Goal: Transaction & Acquisition: Book appointment/travel/reservation

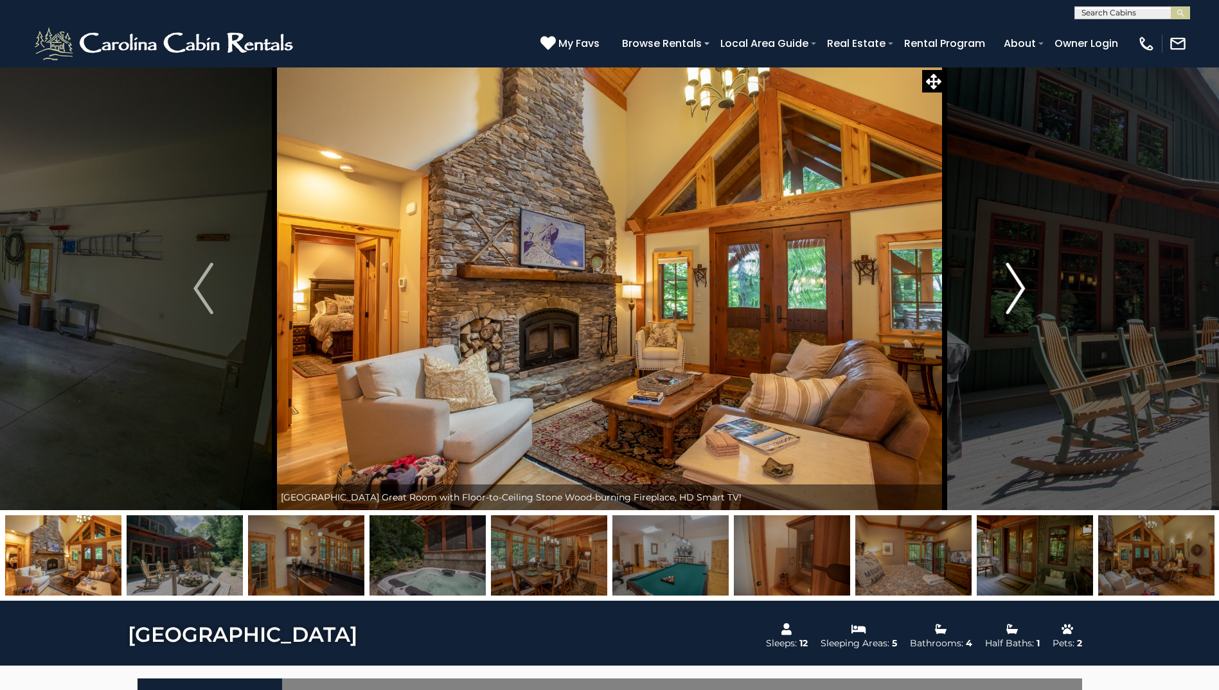
click at [1012, 298] on img "Next" at bounding box center [1015, 288] width 19 height 51
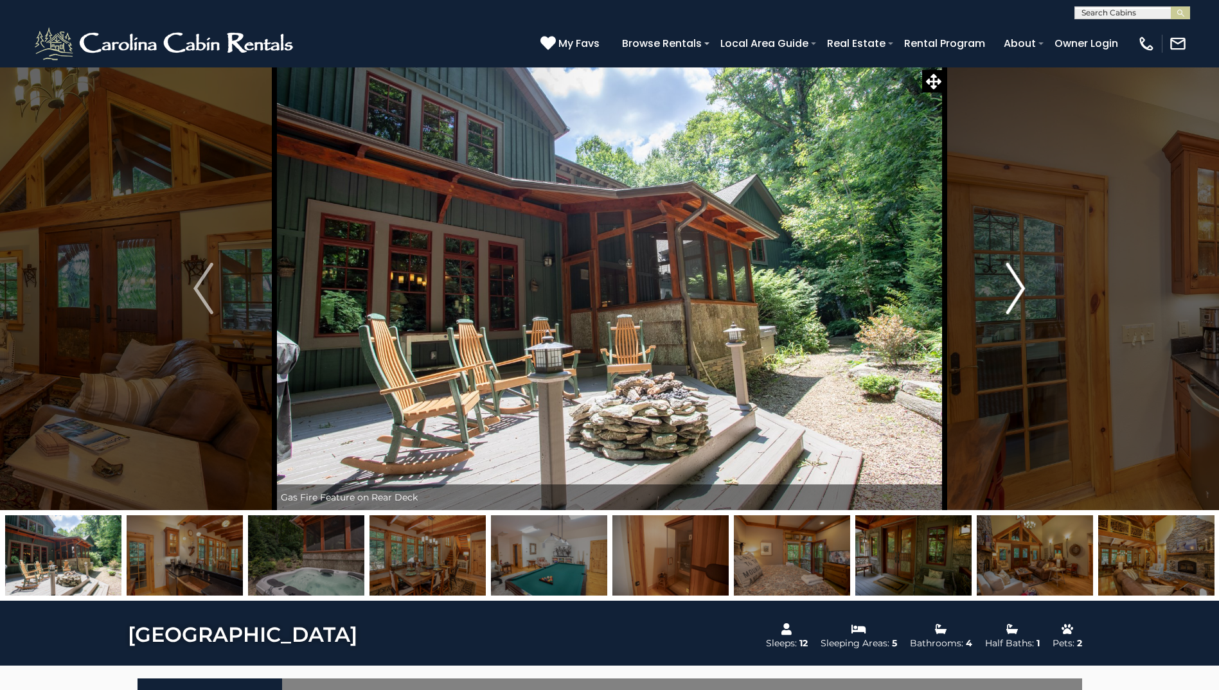
click at [1012, 298] on img "Next" at bounding box center [1015, 288] width 19 height 51
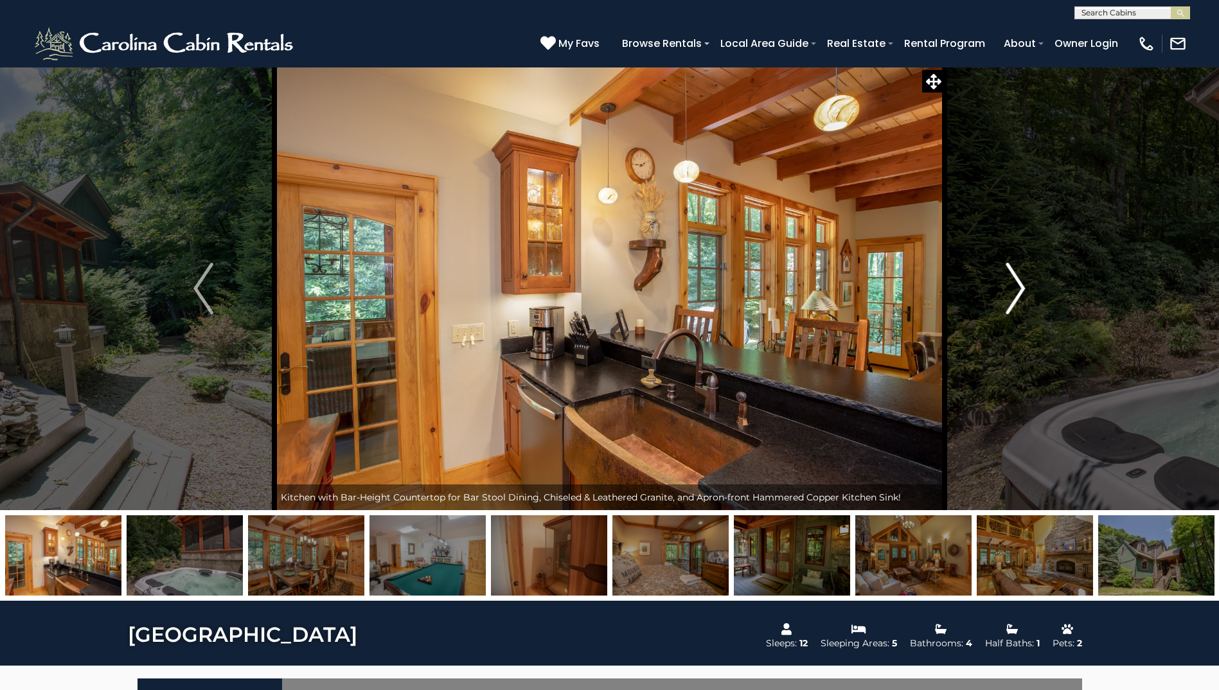
click at [1012, 298] on img "Next" at bounding box center [1015, 288] width 19 height 51
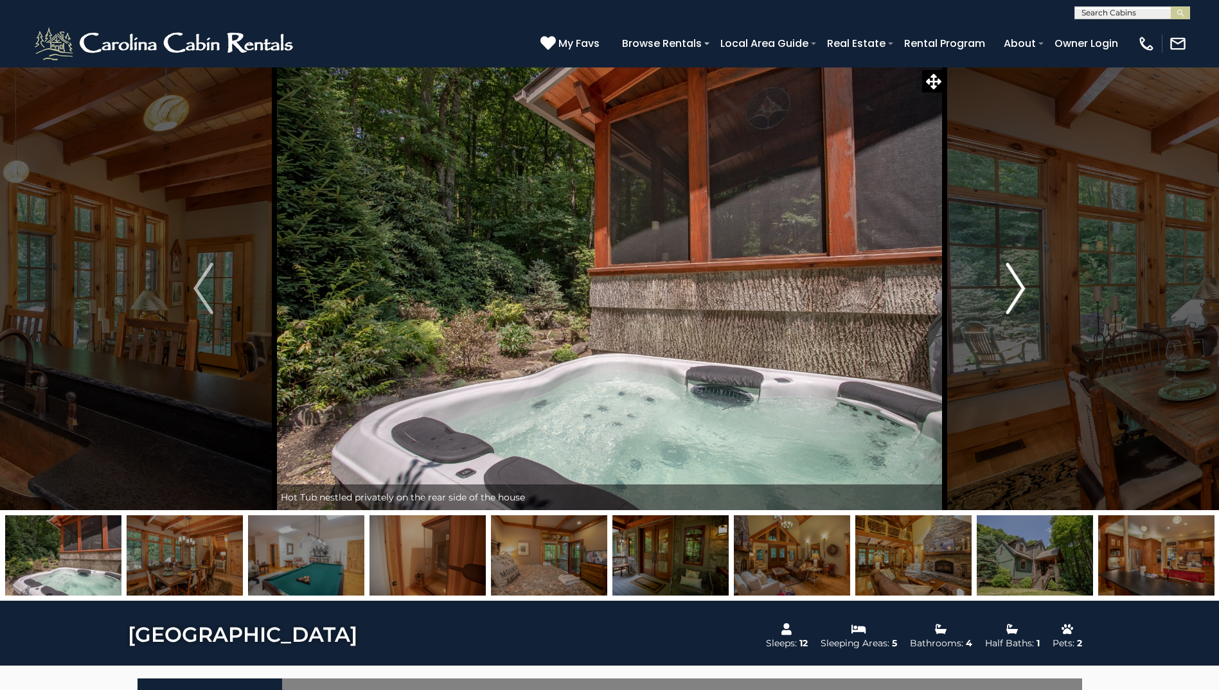
click at [1012, 298] on img "Next" at bounding box center [1015, 288] width 19 height 51
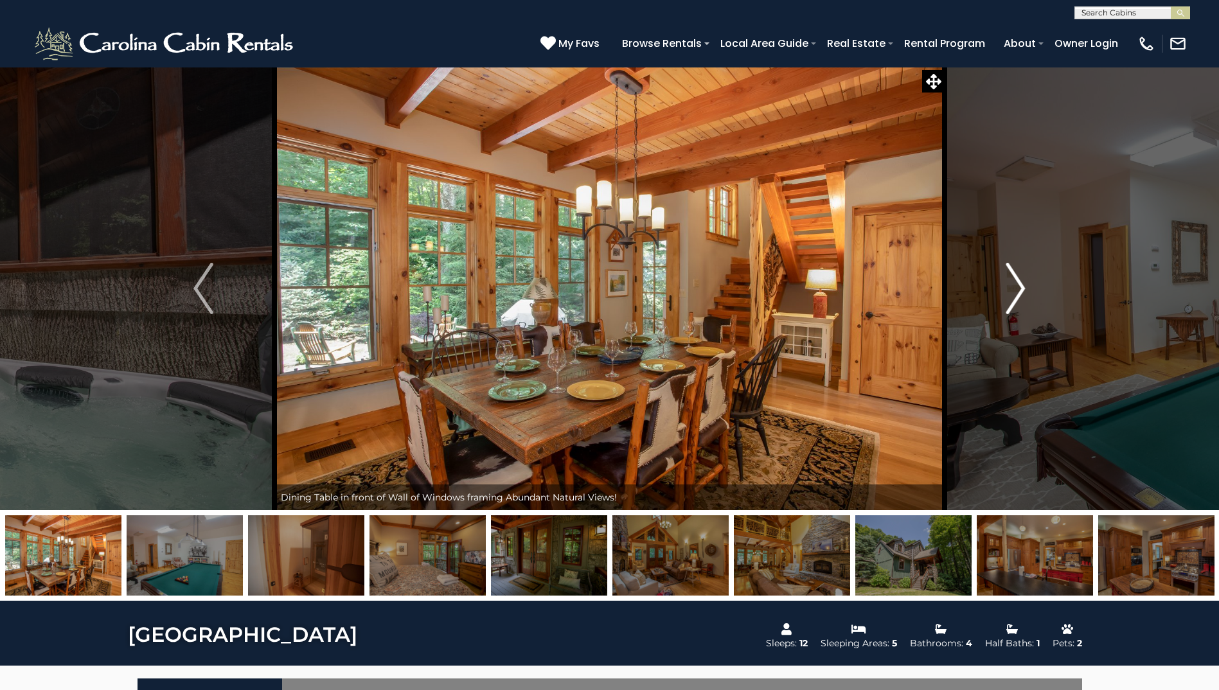
click at [1012, 298] on img "Next" at bounding box center [1015, 288] width 19 height 51
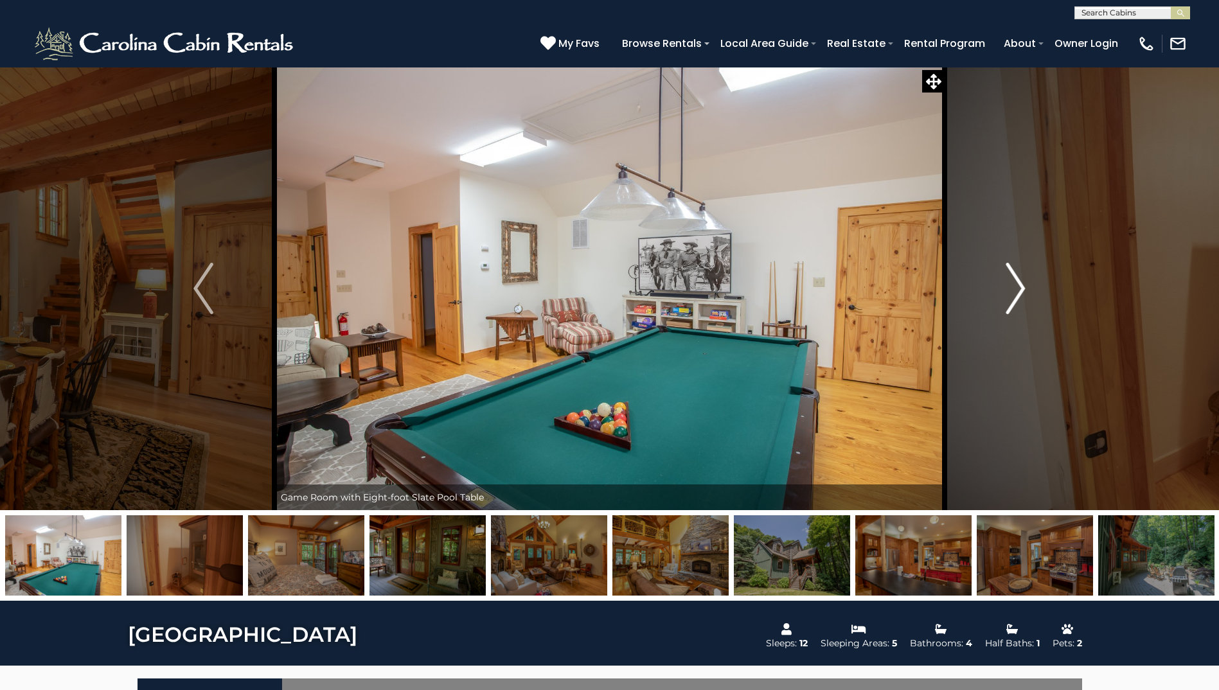
click at [1012, 298] on img "Next" at bounding box center [1015, 288] width 19 height 51
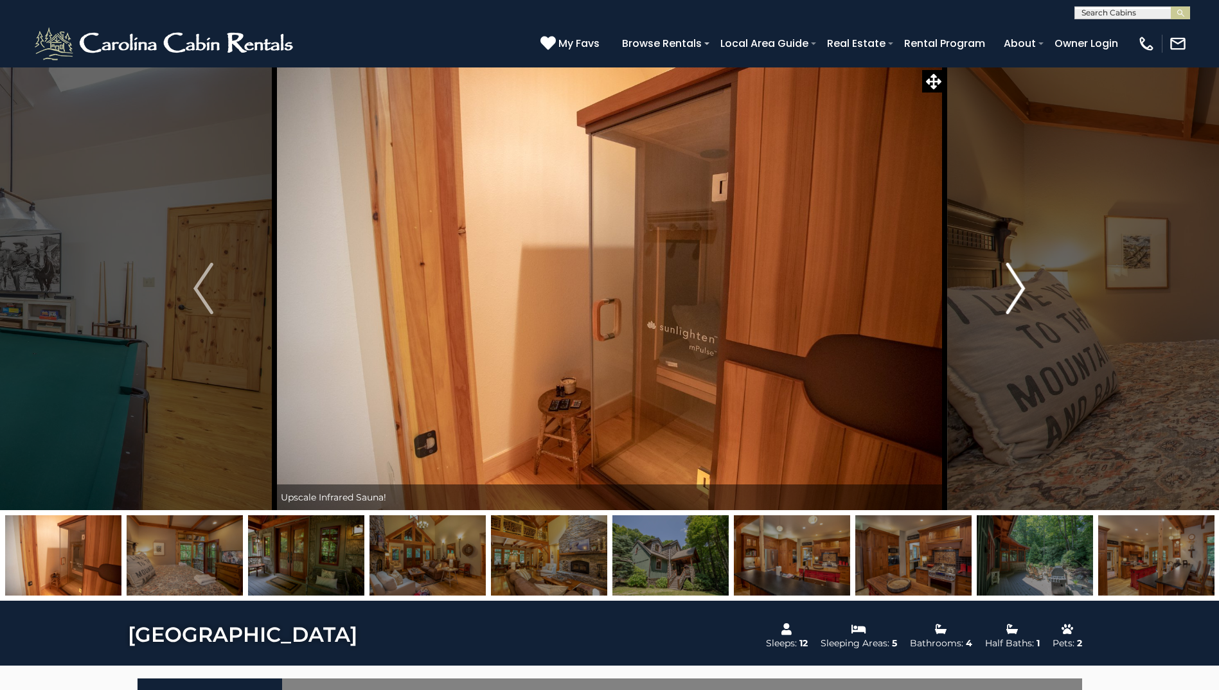
click at [1012, 298] on img "Next" at bounding box center [1015, 288] width 19 height 51
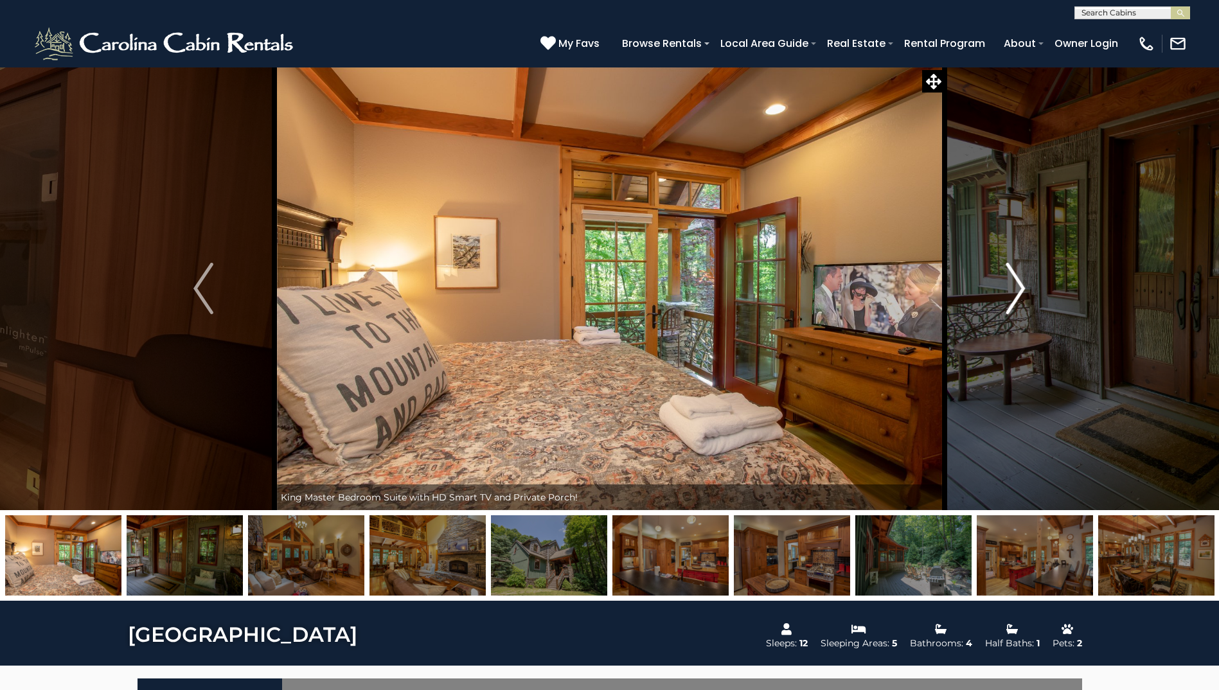
click at [1012, 298] on img "Next" at bounding box center [1015, 288] width 19 height 51
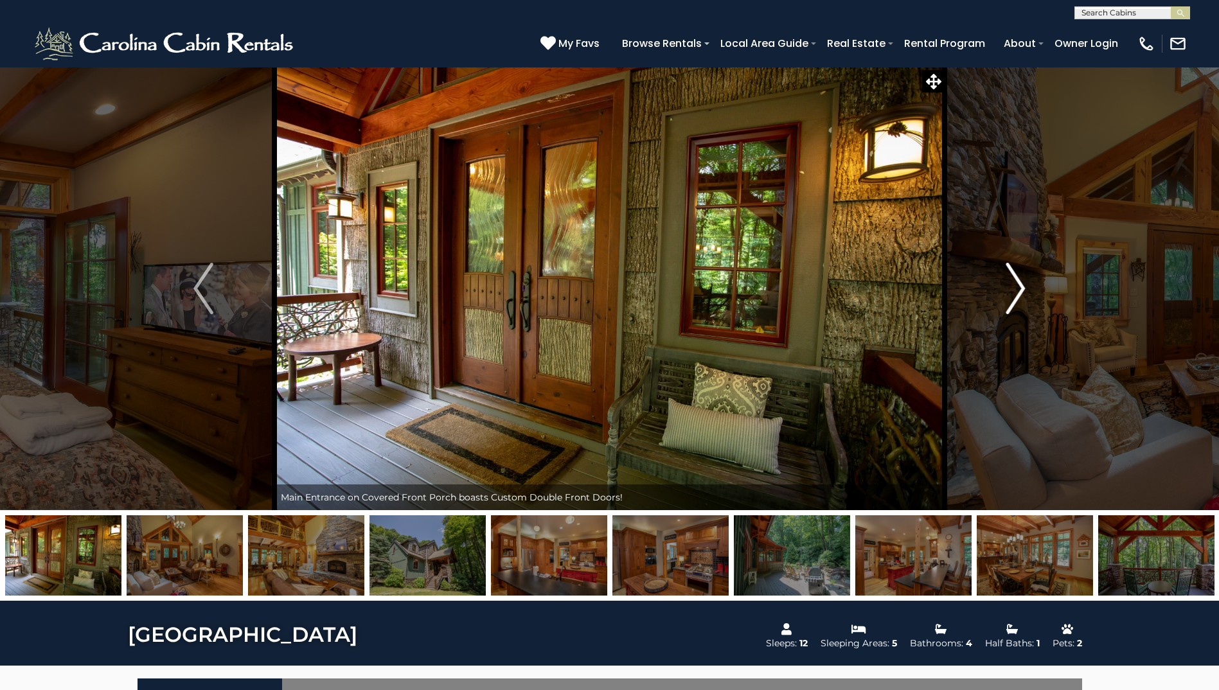
click at [1012, 298] on img "Next" at bounding box center [1015, 288] width 19 height 51
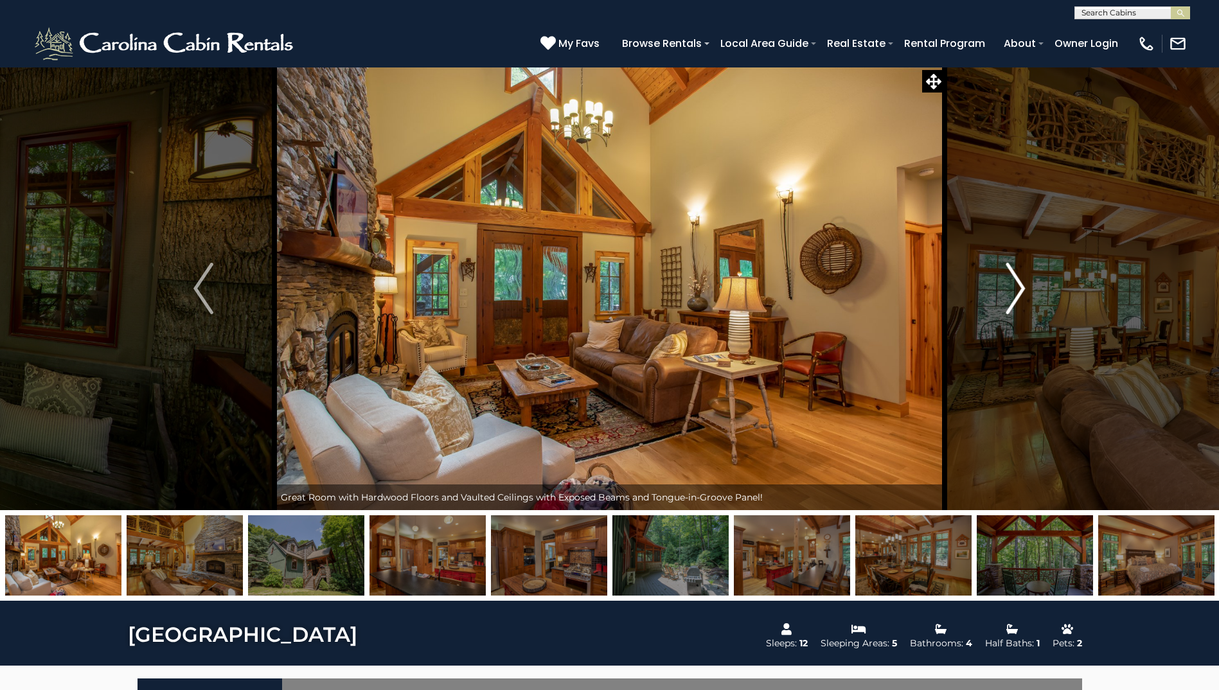
click at [1012, 298] on img "Next" at bounding box center [1015, 288] width 19 height 51
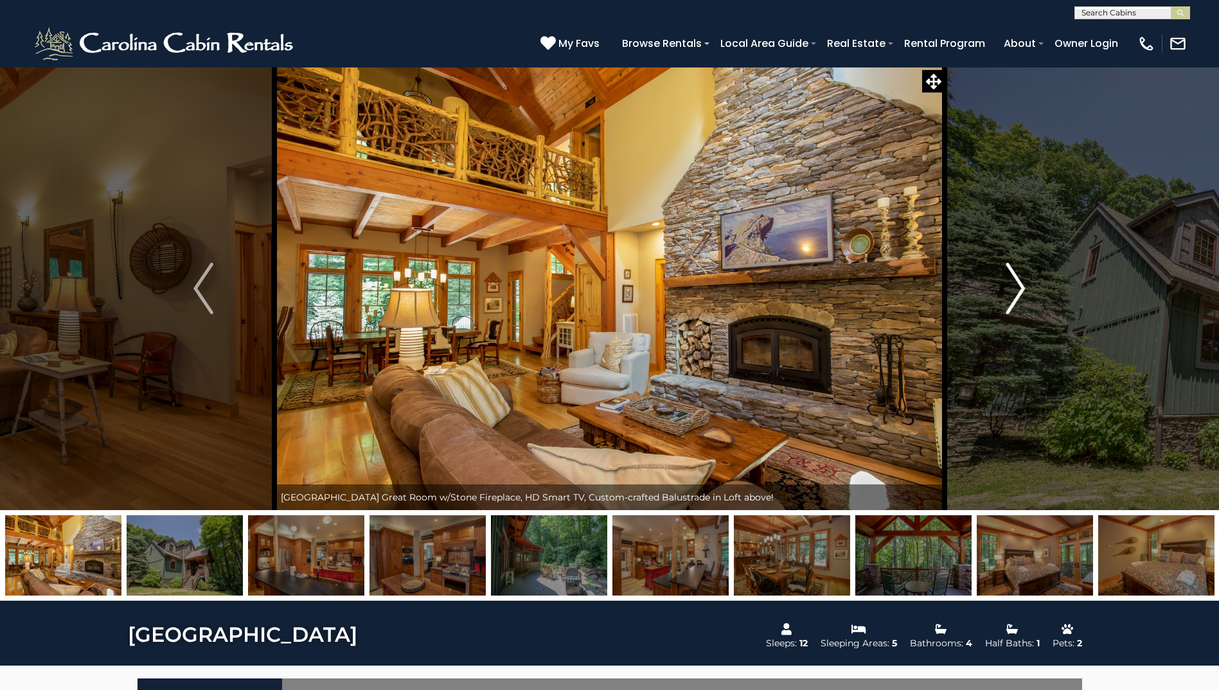
click at [1012, 298] on img "Next" at bounding box center [1015, 288] width 19 height 51
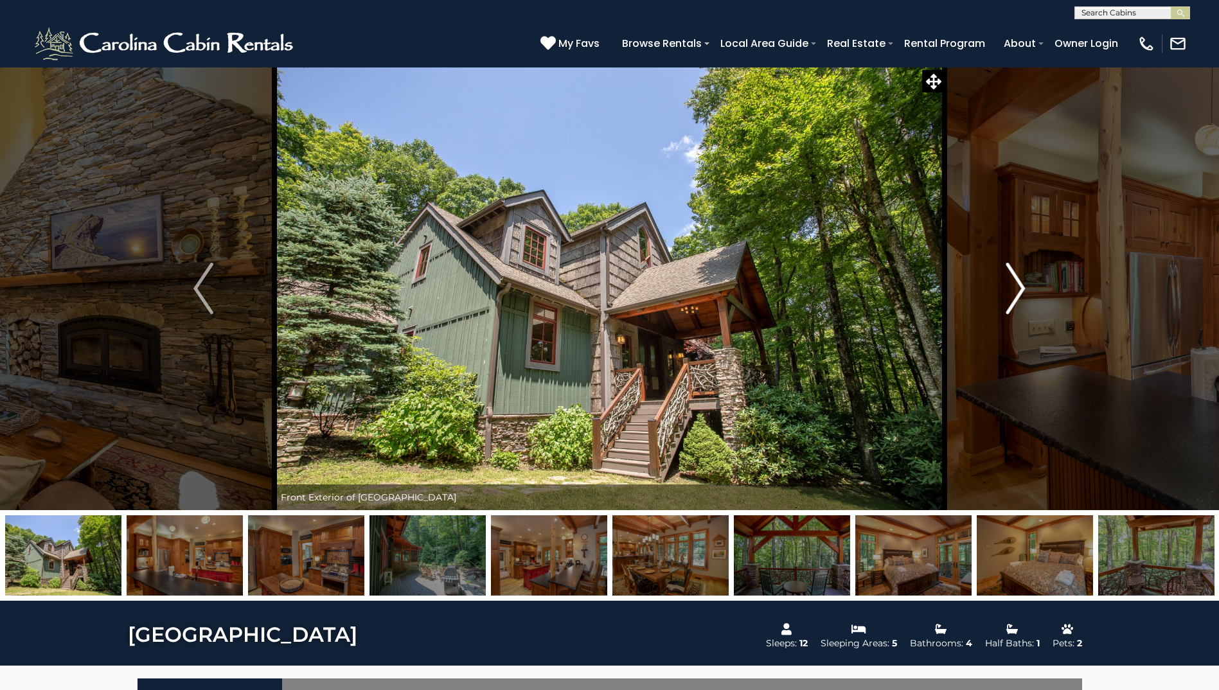
click at [1012, 298] on img "Next" at bounding box center [1015, 288] width 19 height 51
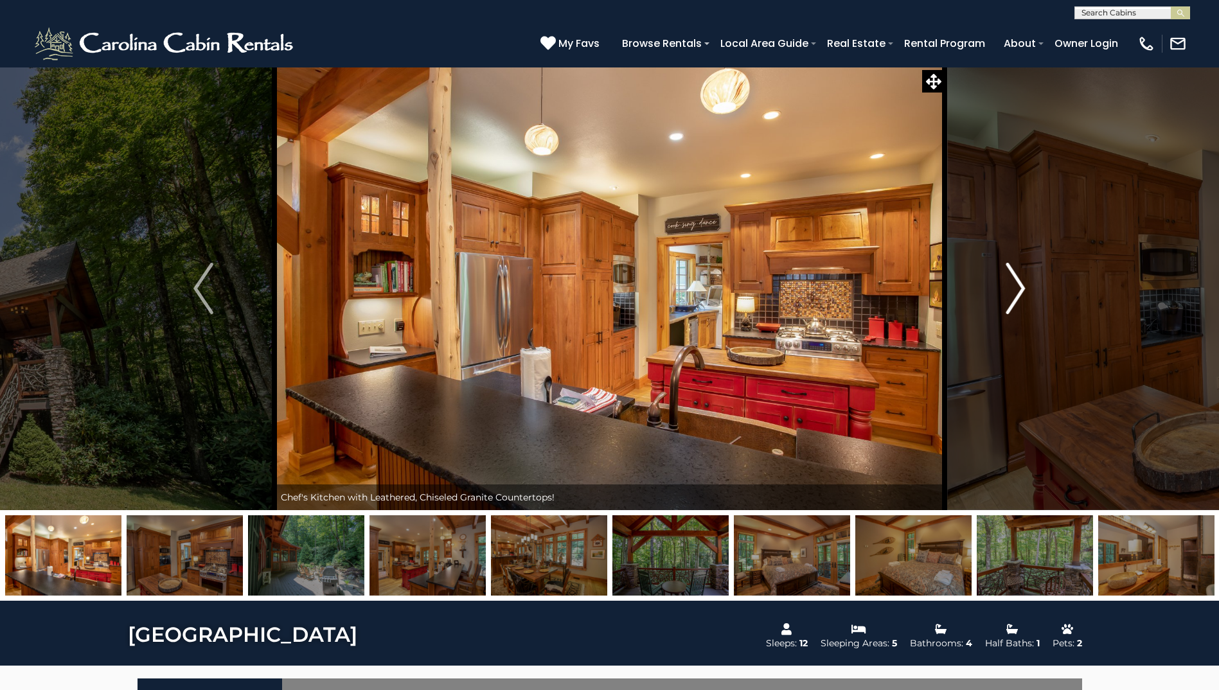
click at [1012, 298] on img "Next" at bounding box center [1015, 288] width 19 height 51
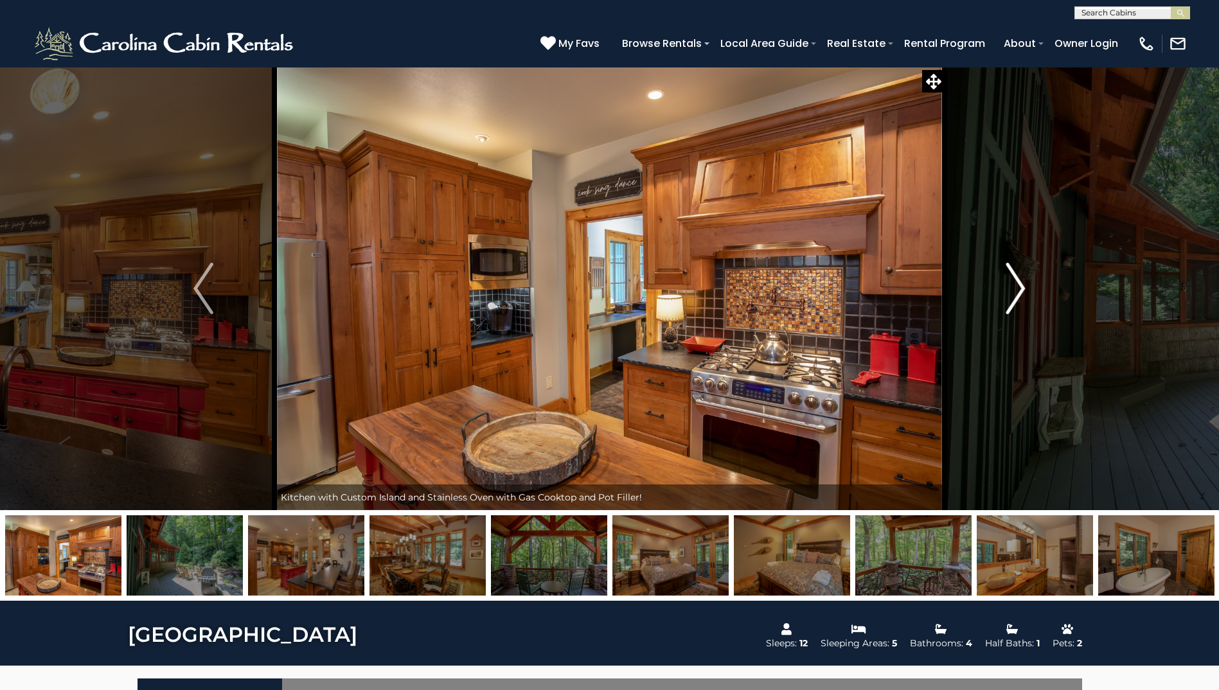
click at [1012, 298] on img "Next" at bounding box center [1015, 288] width 19 height 51
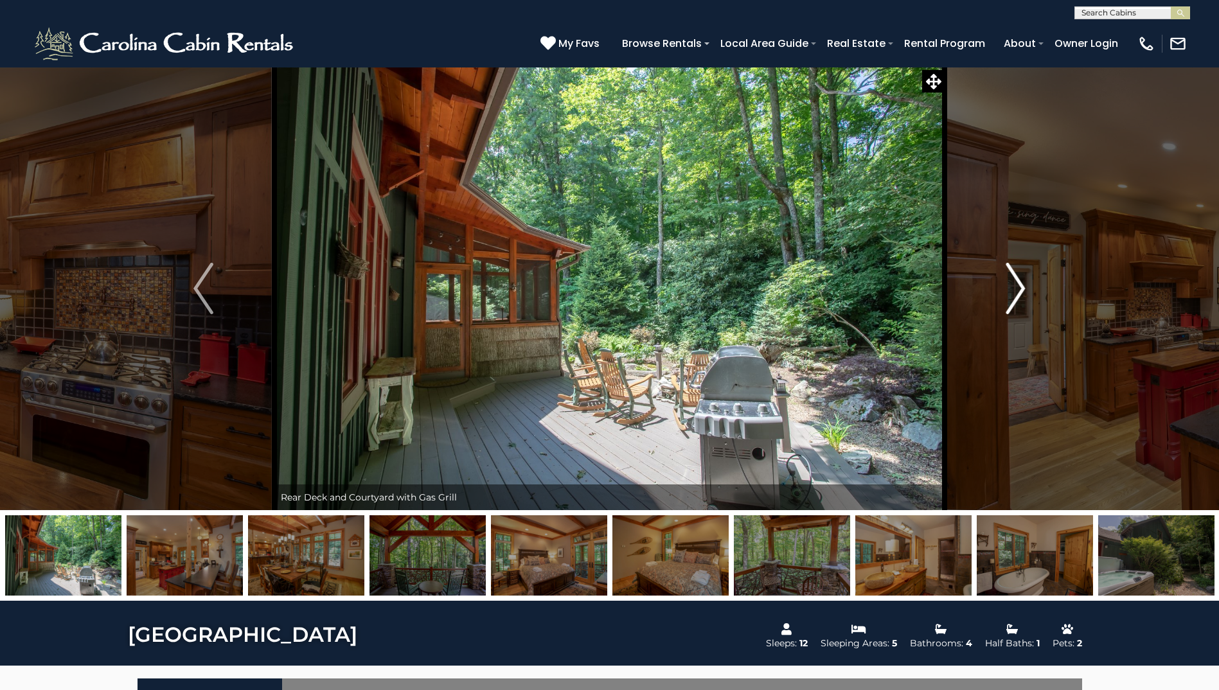
click at [1012, 298] on img "Next" at bounding box center [1015, 288] width 19 height 51
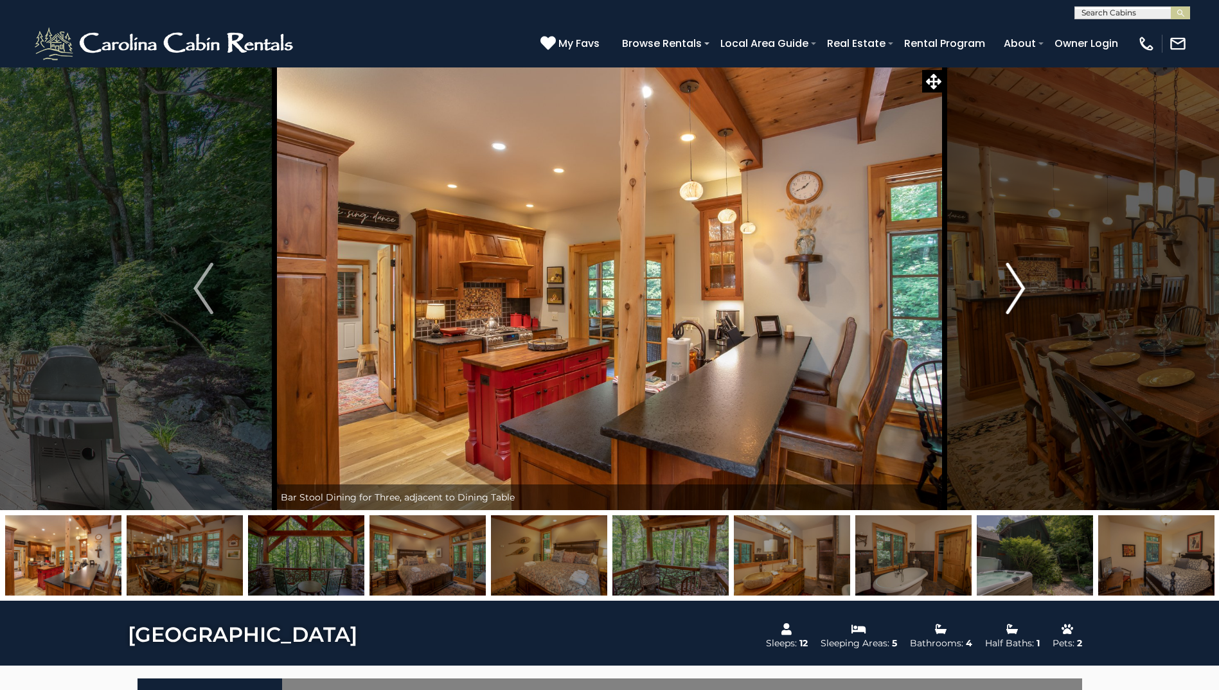
click at [1012, 298] on img "Next" at bounding box center [1015, 288] width 19 height 51
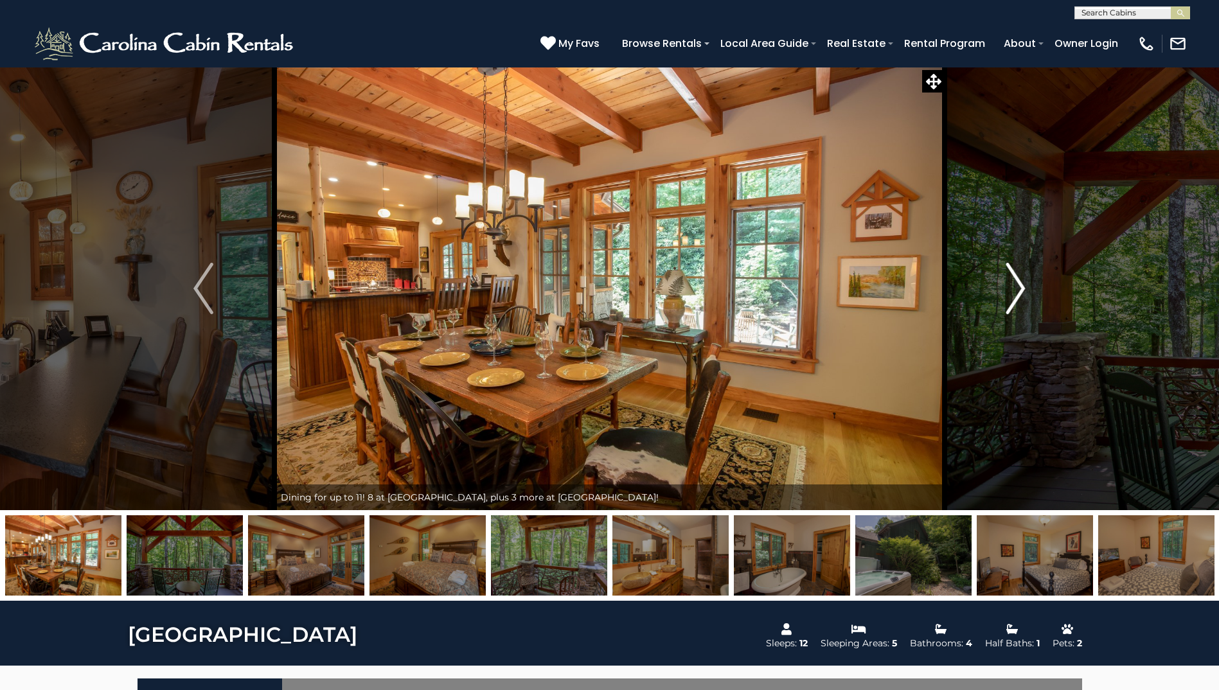
click at [1012, 298] on img "Next" at bounding box center [1015, 288] width 19 height 51
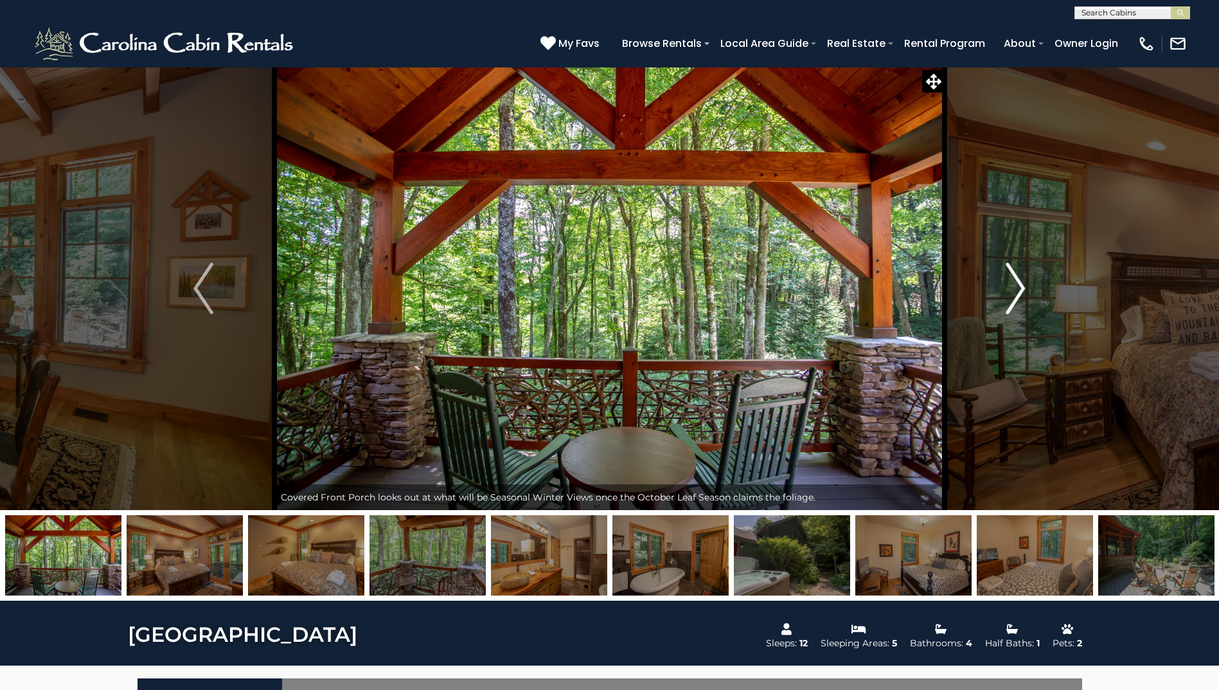
click at [1012, 298] on img "Next" at bounding box center [1015, 288] width 19 height 51
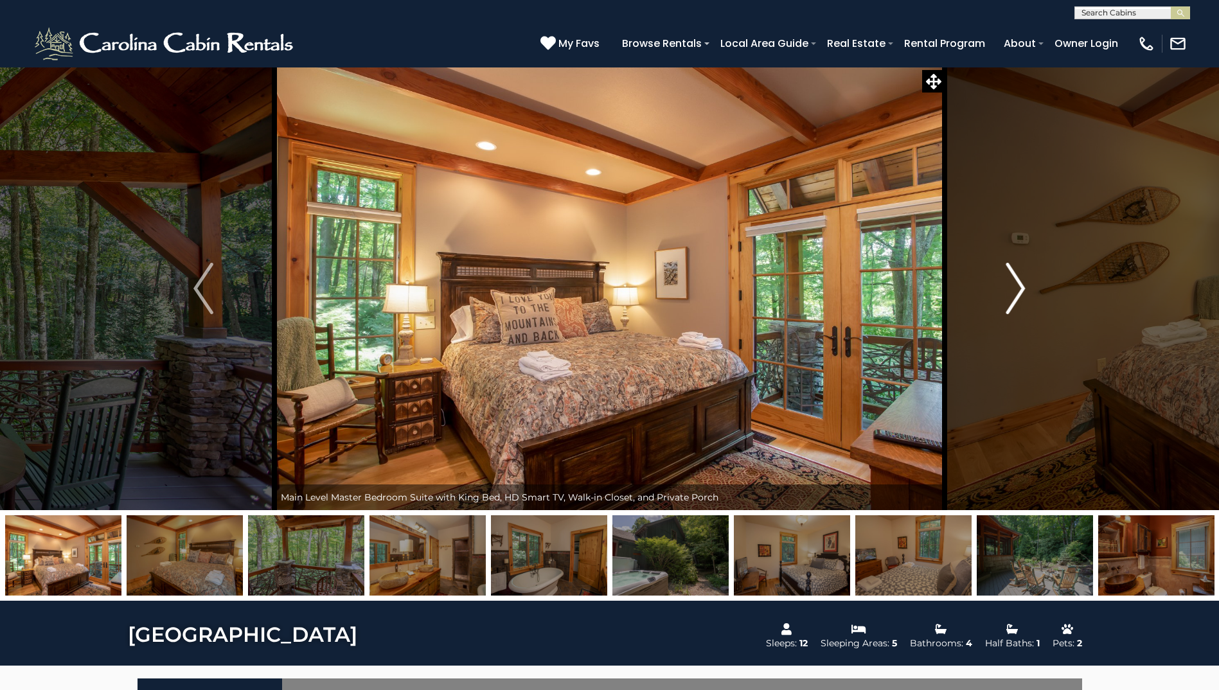
click at [1012, 298] on img "Next" at bounding box center [1015, 288] width 19 height 51
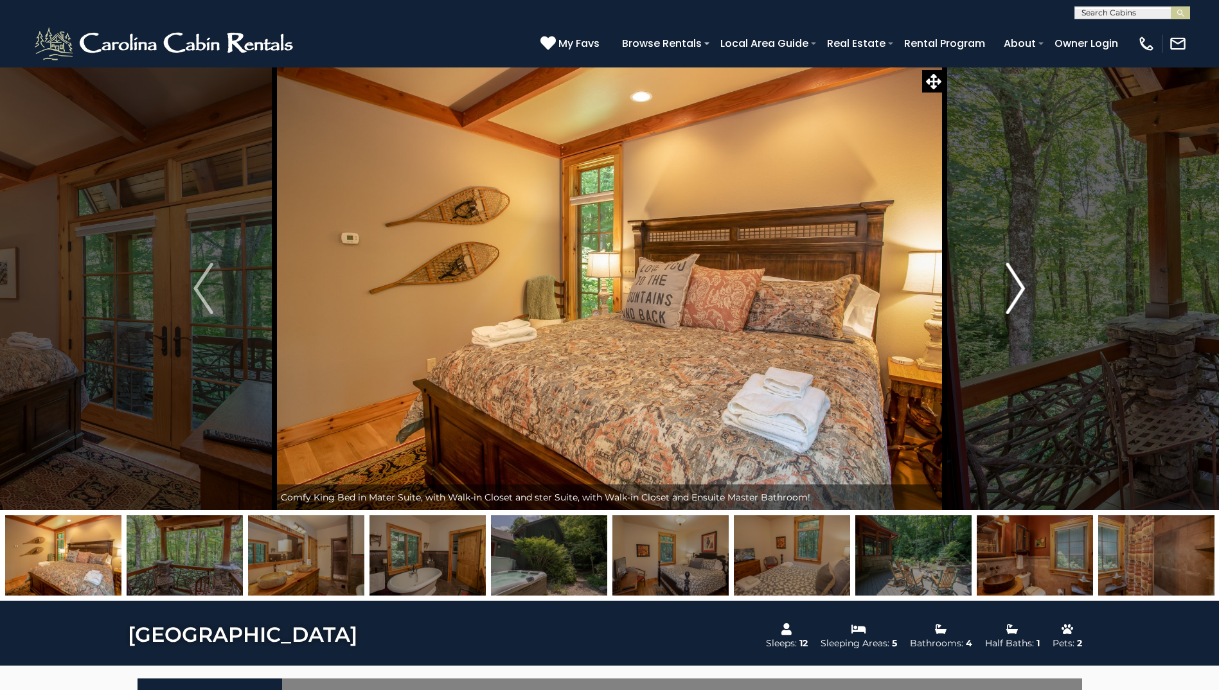
click at [1012, 298] on img "Next" at bounding box center [1015, 288] width 19 height 51
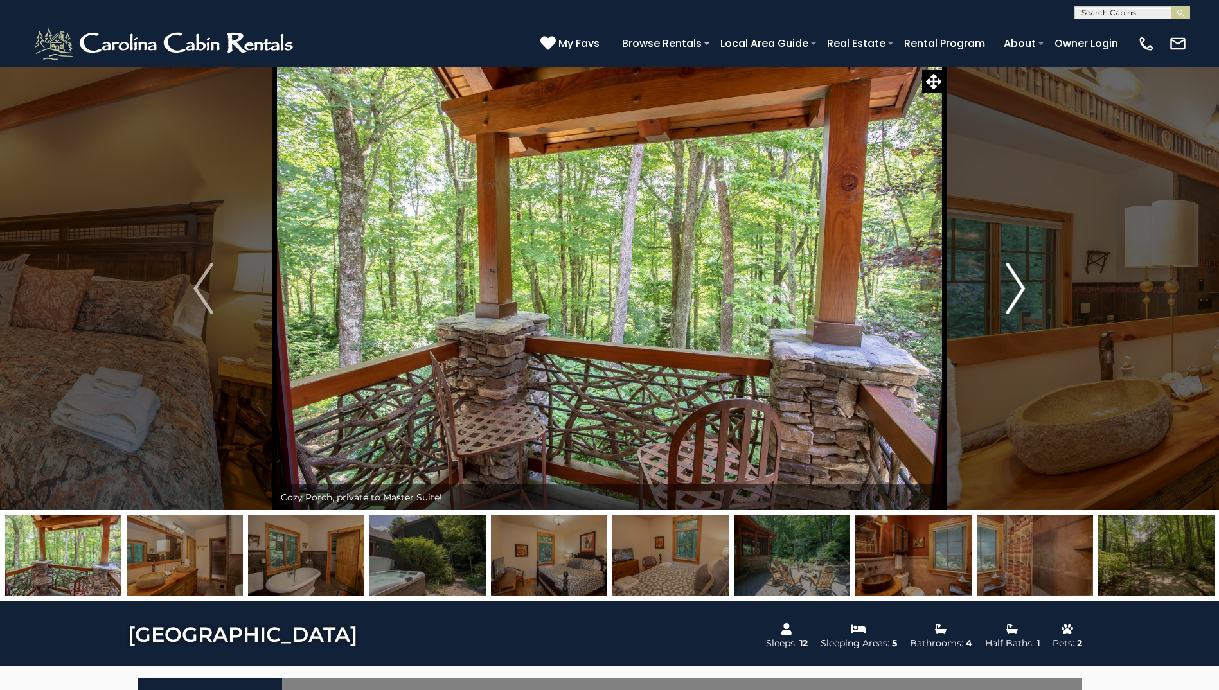
click at [1012, 298] on img "Next" at bounding box center [1015, 288] width 19 height 51
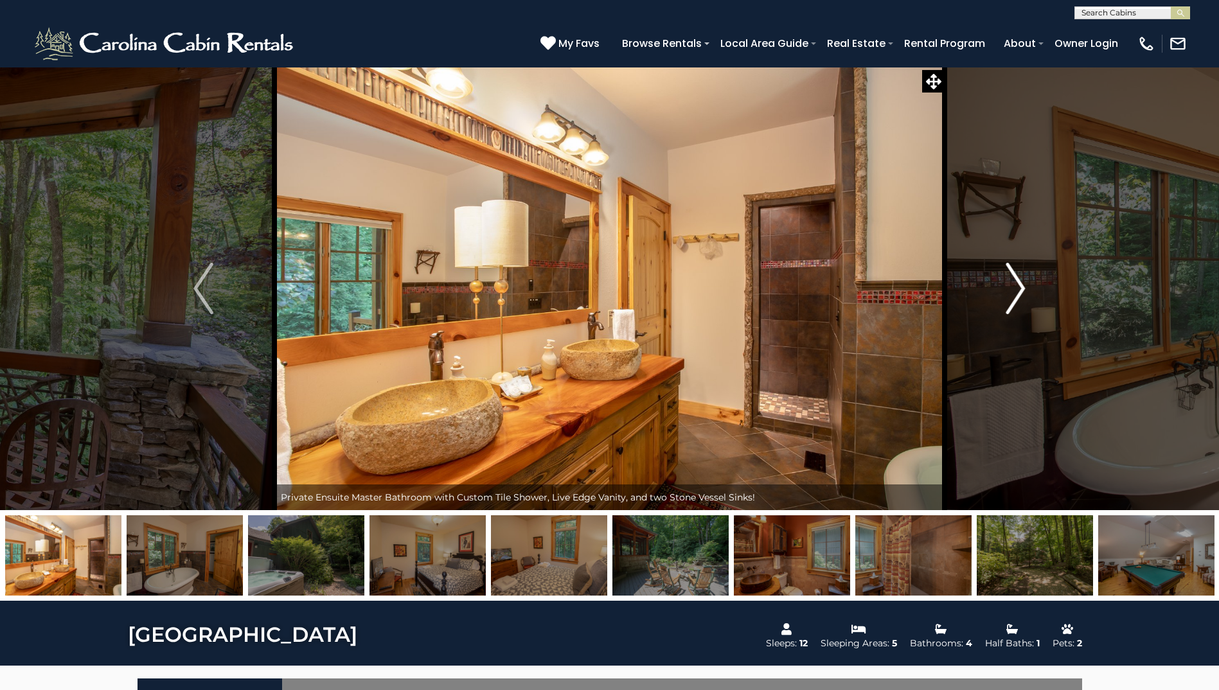
click at [1012, 298] on img "Next" at bounding box center [1015, 288] width 19 height 51
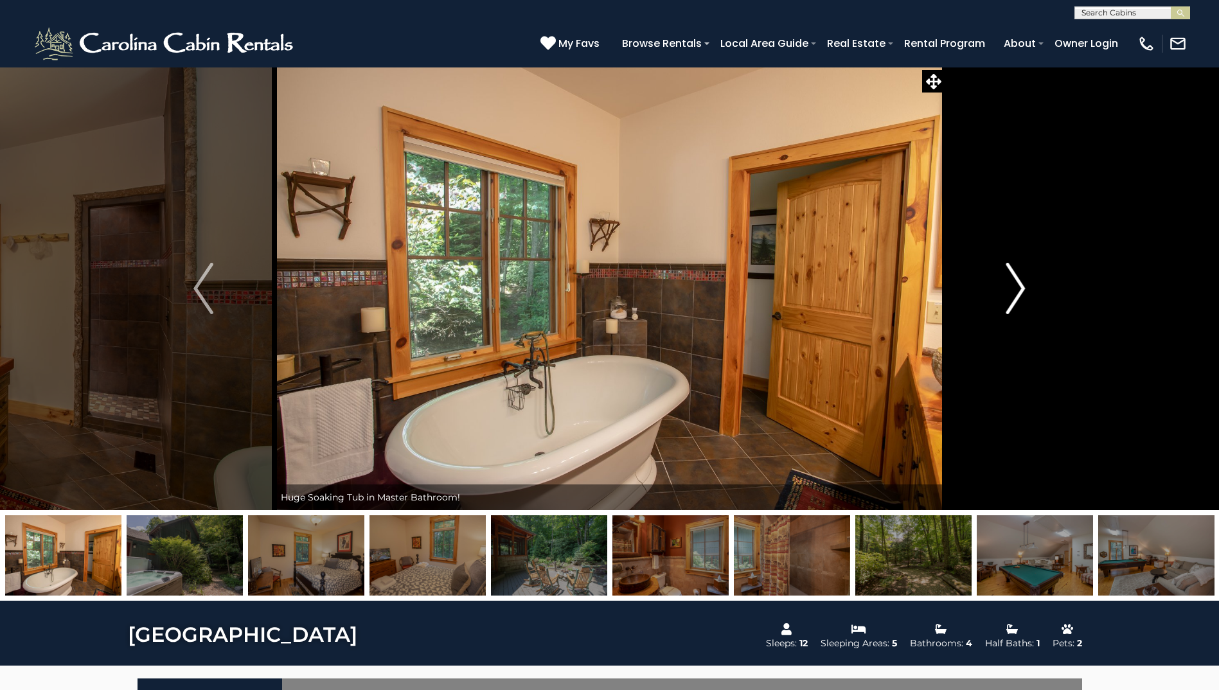
click at [1012, 298] on img "Next" at bounding box center [1015, 288] width 19 height 51
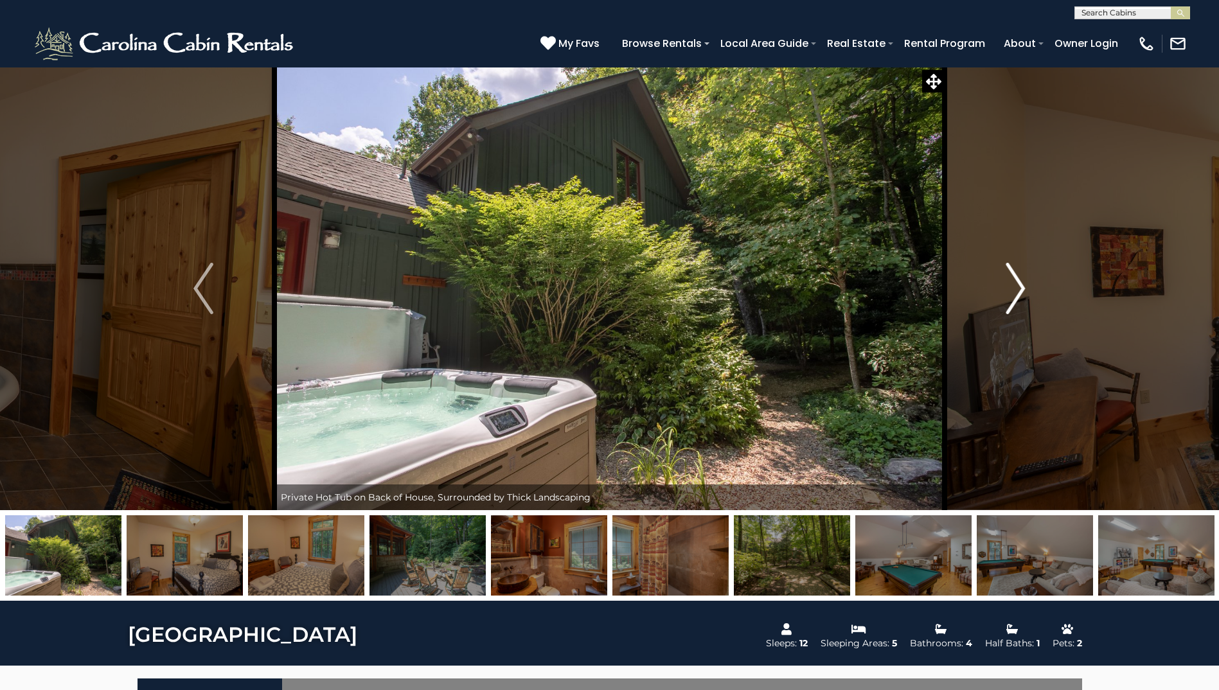
click at [1012, 298] on img "Next" at bounding box center [1015, 288] width 19 height 51
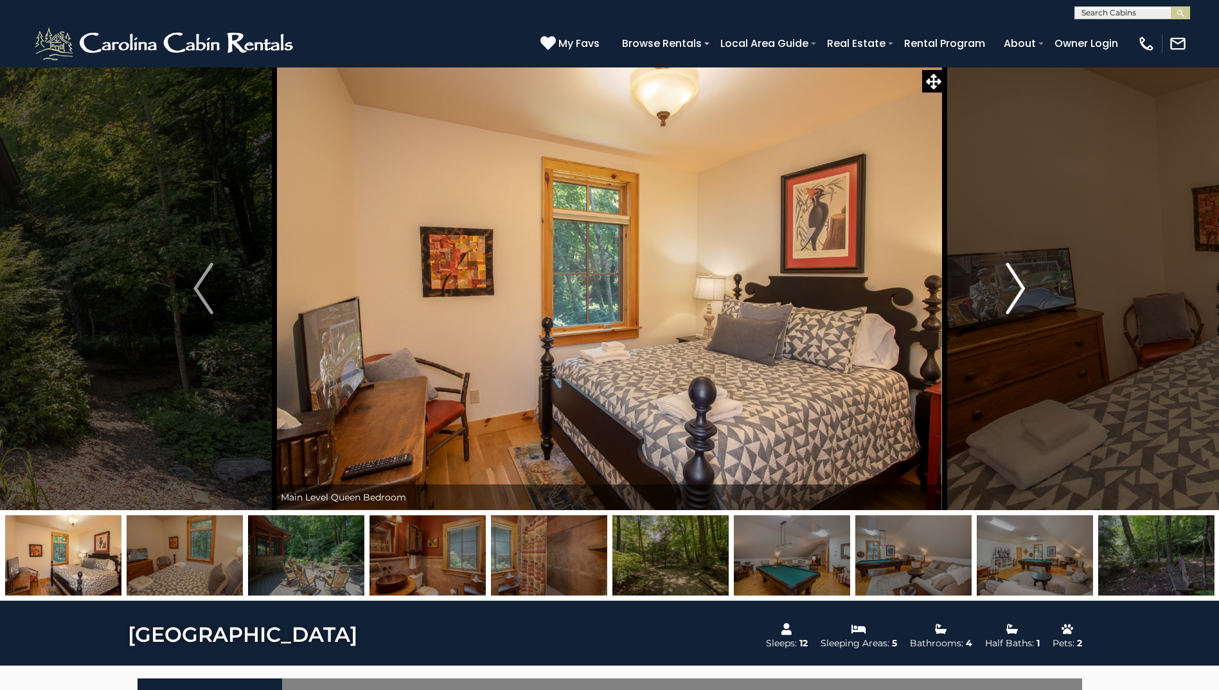
click at [1012, 298] on img "Next" at bounding box center [1015, 288] width 19 height 51
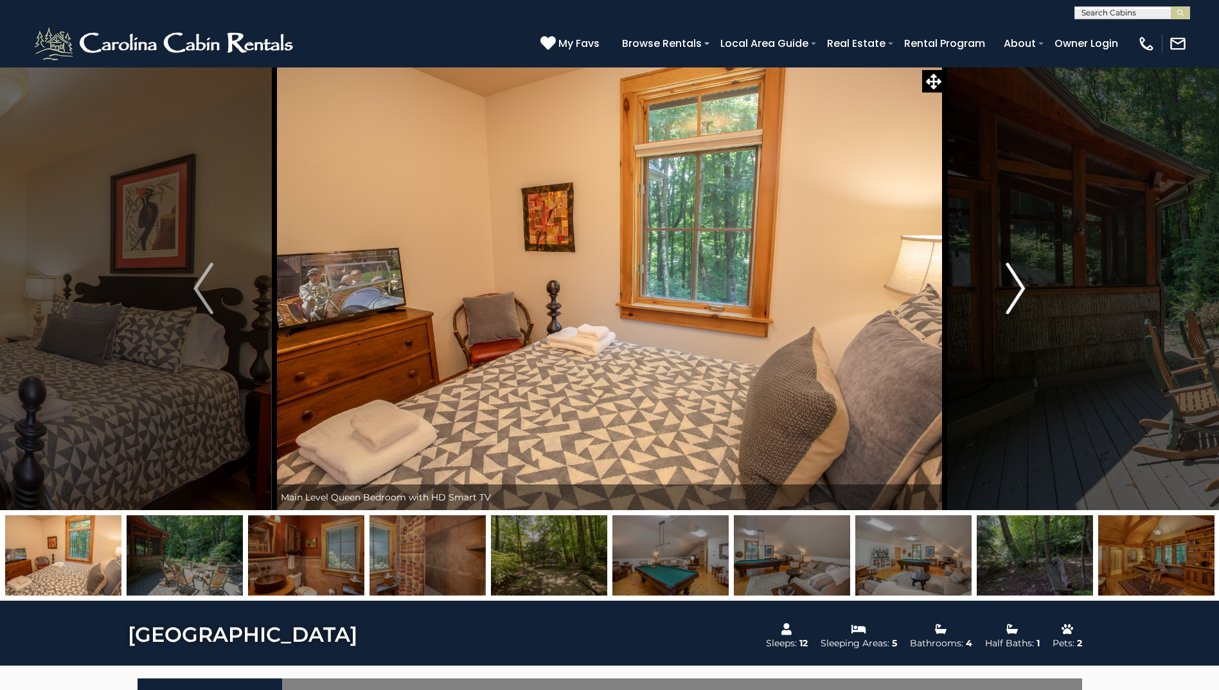
click at [1012, 298] on img "Next" at bounding box center [1015, 288] width 19 height 51
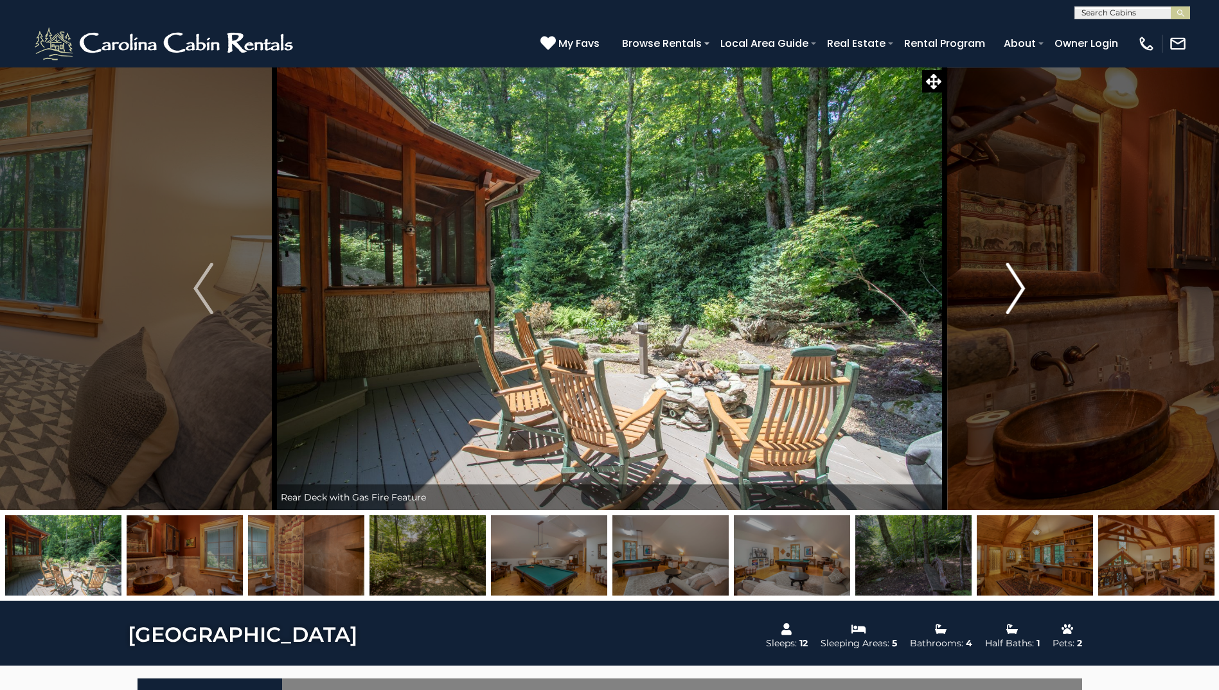
click at [1012, 298] on img "Next" at bounding box center [1015, 288] width 19 height 51
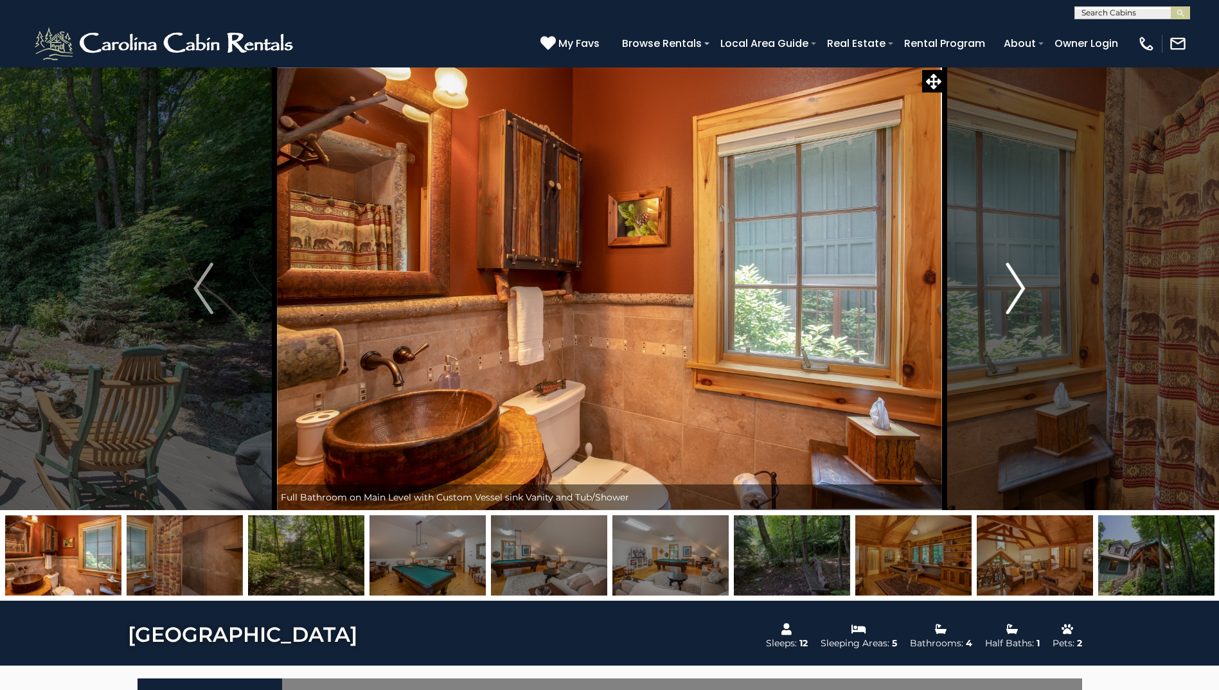
click at [1012, 298] on img "Next" at bounding box center [1015, 288] width 19 height 51
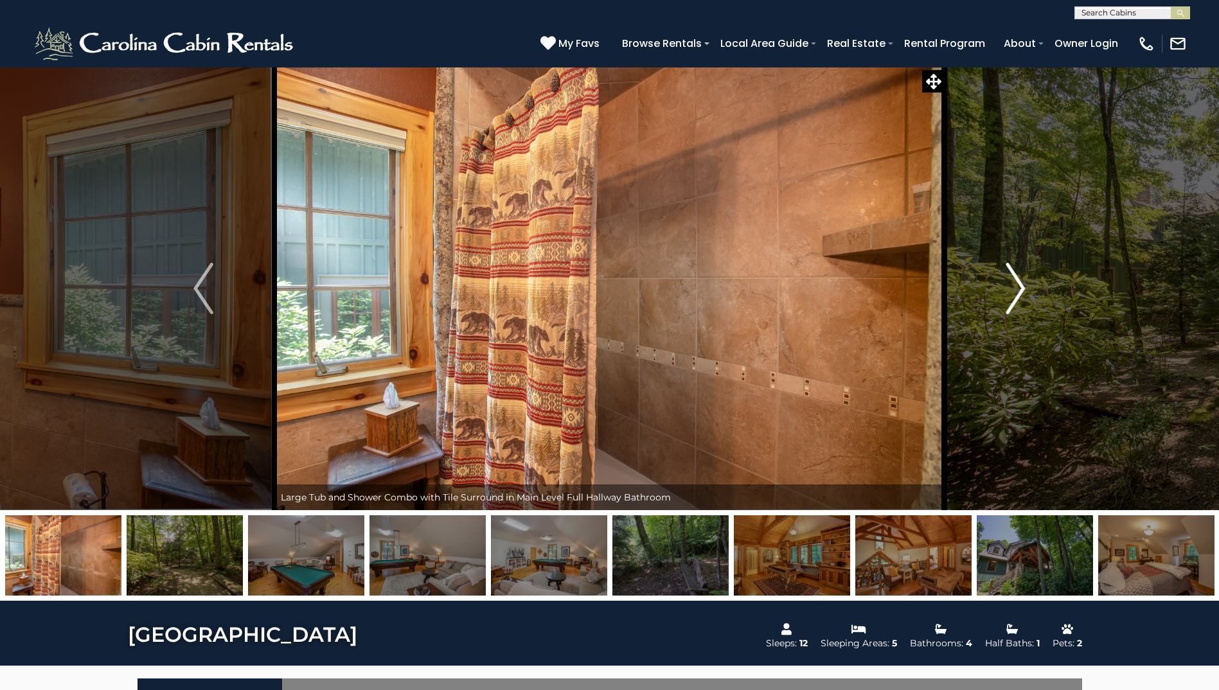
click at [1012, 298] on img "Next" at bounding box center [1015, 288] width 19 height 51
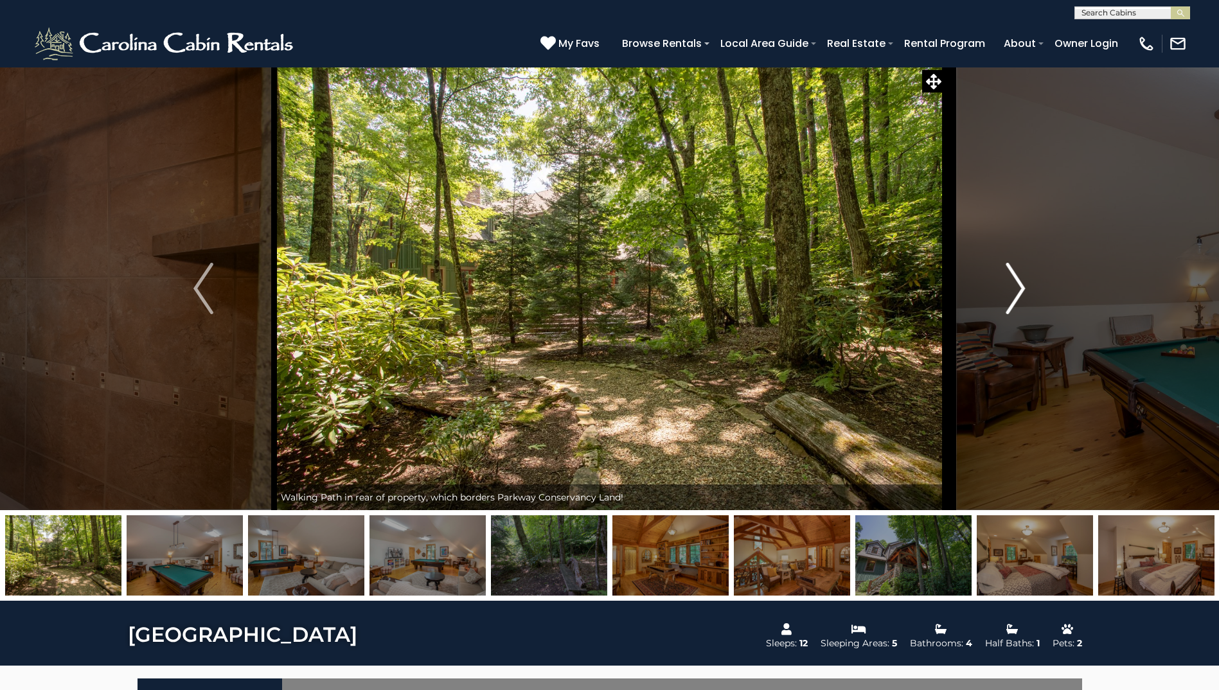
click at [1012, 298] on img "Next" at bounding box center [1015, 288] width 19 height 51
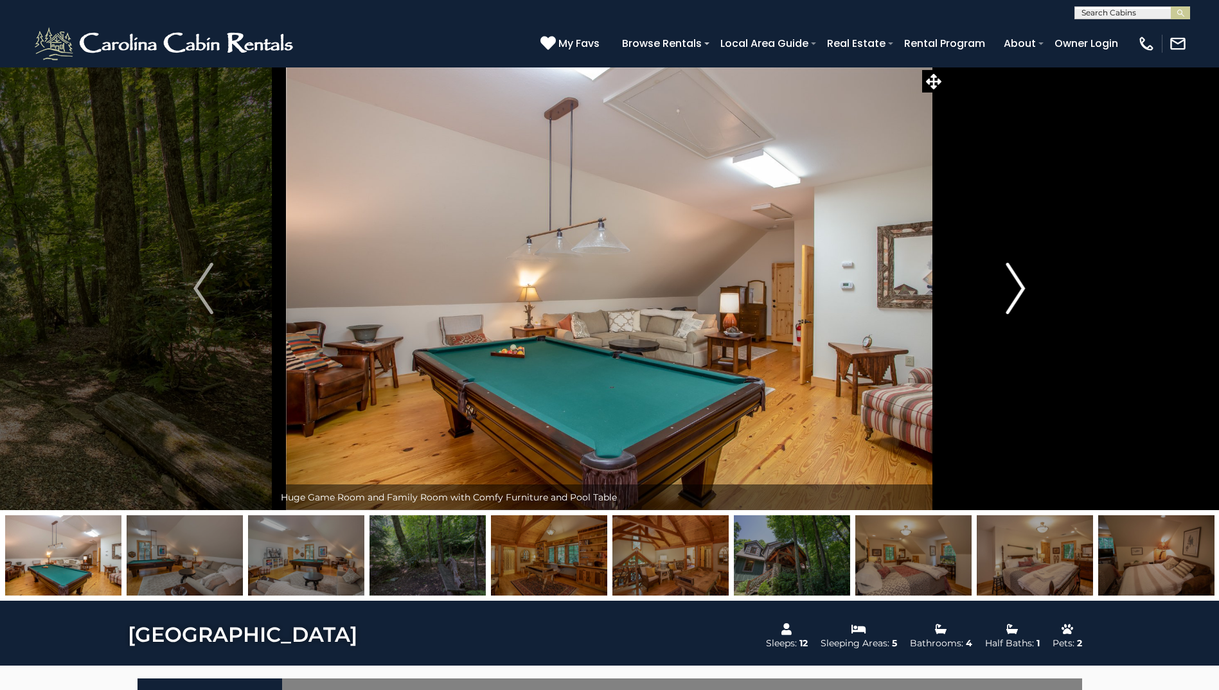
click at [1012, 298] on img "Next" at bounding box center [1015, 288] width 19 height 51
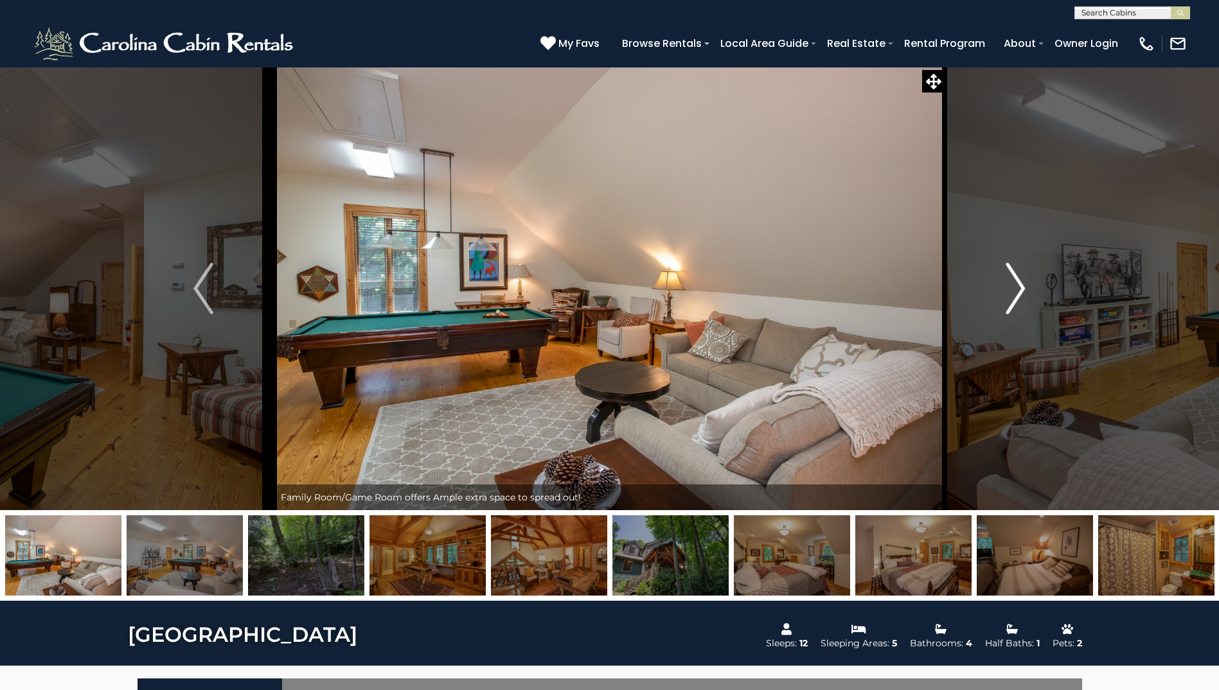
click at [1012, 298] on img "Next" at bounding box center [1015, 288] width 19 height 51
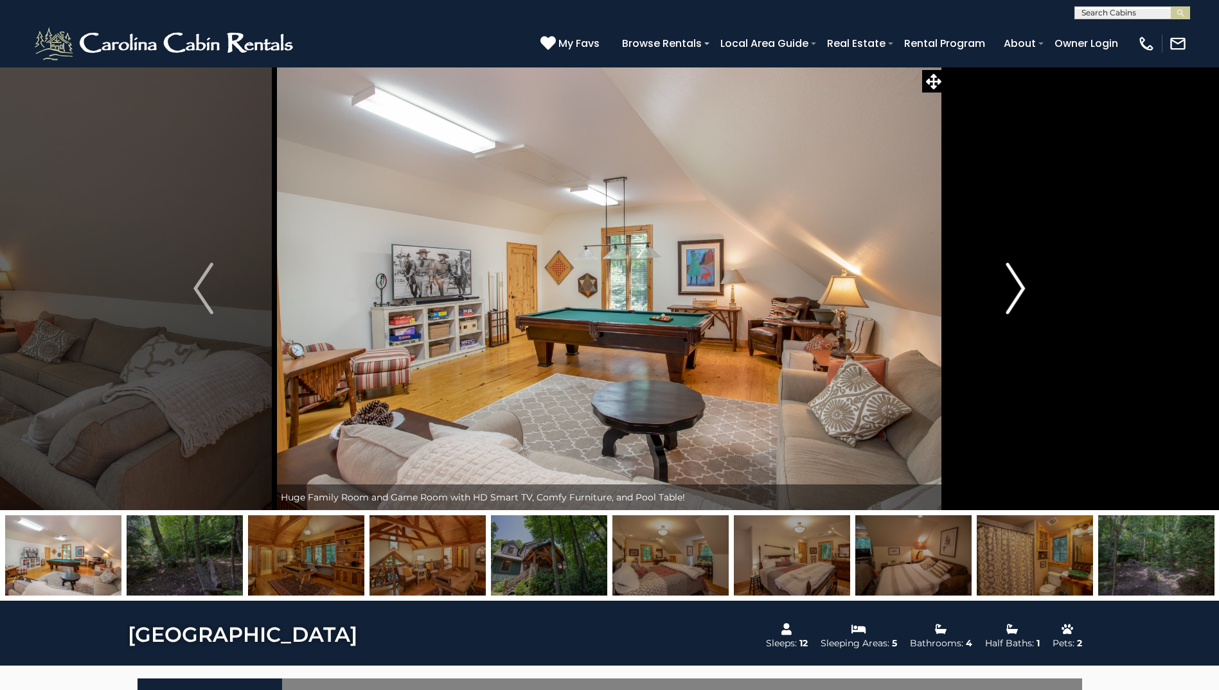
click at [1012, 298] on img "Next" at bounding box center [1015, 288] width 19 height 51
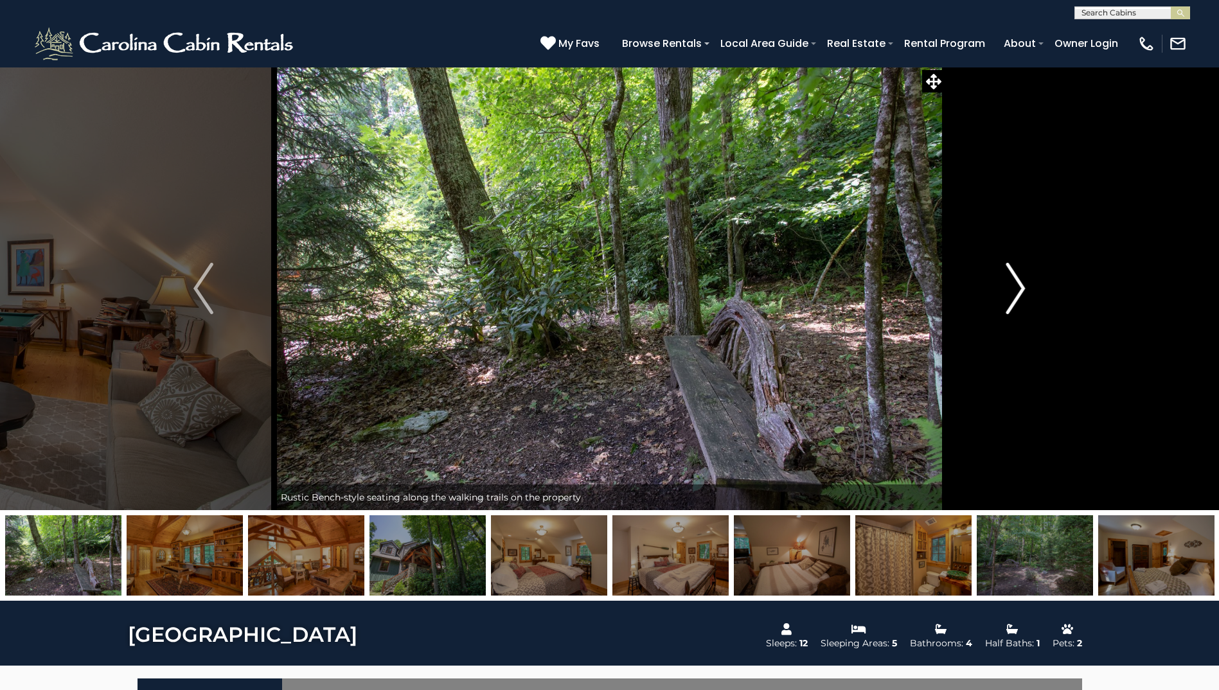
click at [1012, 298] on img "Next" at bounding box center [1015, 288] width 19 height 51
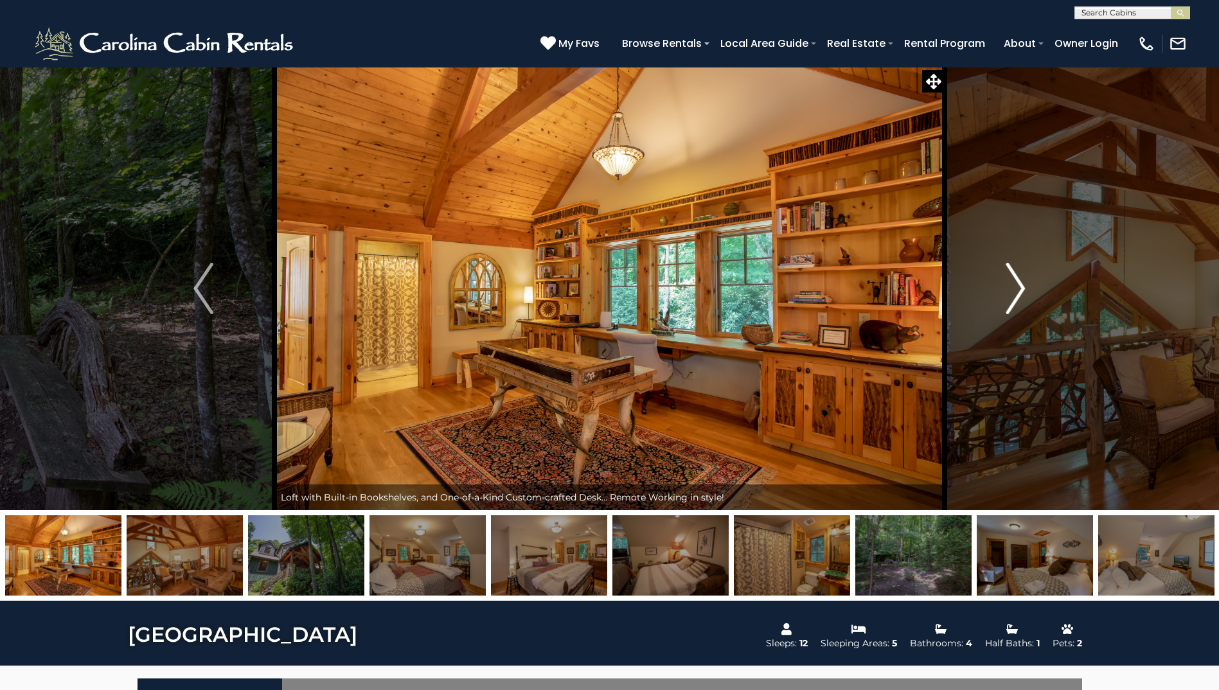
click at [1012, 298] on img "Next" at bounding box center [1015, 288] width 19 height 51
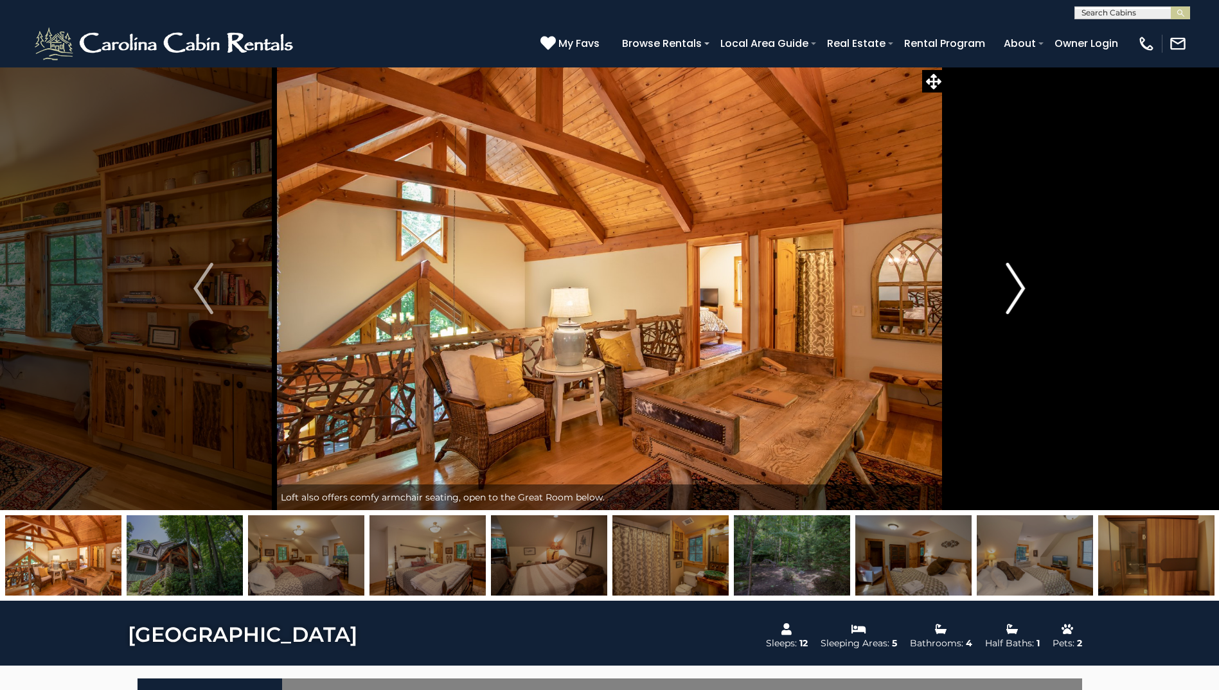
click at [1012, 298] on img "Next" at bounding box center [1015, 288] width 19 height 51
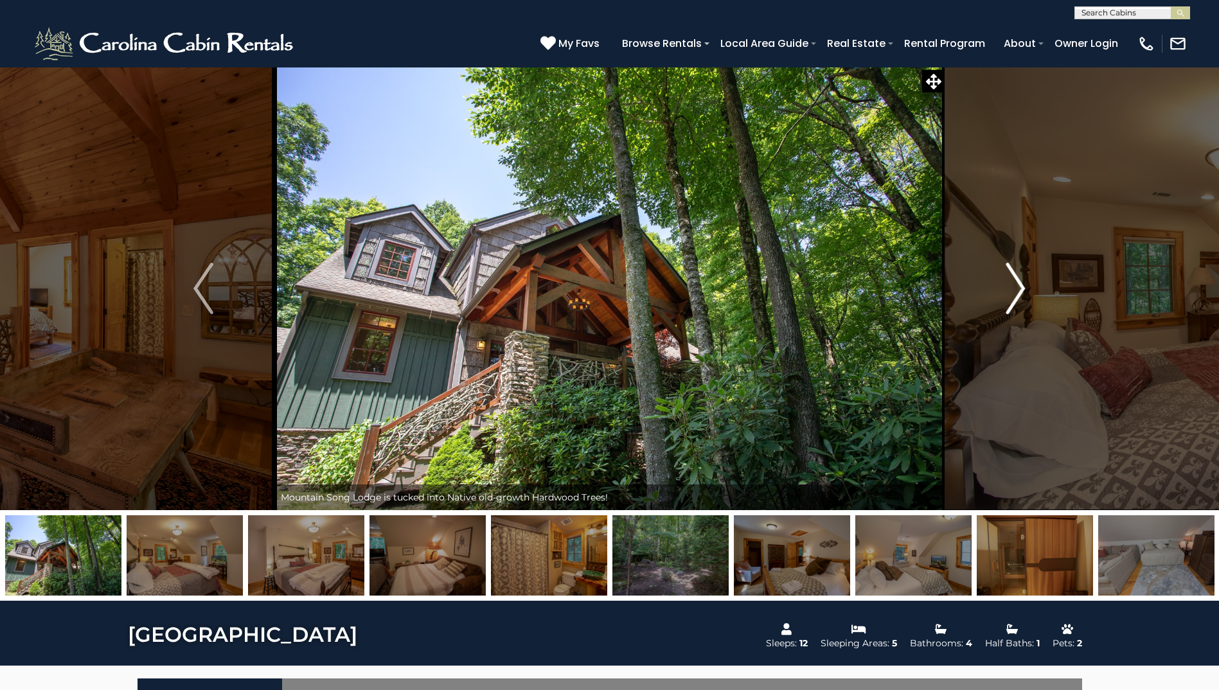
click at [1012, 298] on img "Next" at bounding box center [1015, 288] width 19 height 51
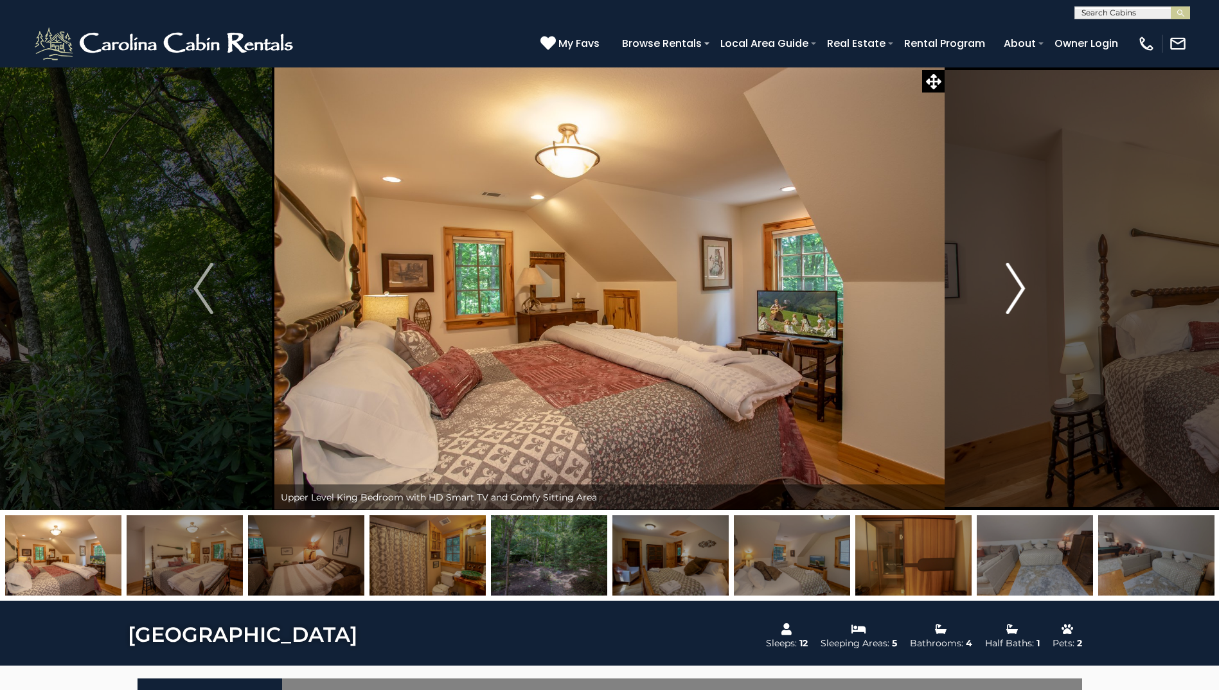
click at [1012, 298] on img "Next" at bounding box center [1015, 288] width 19 height 51
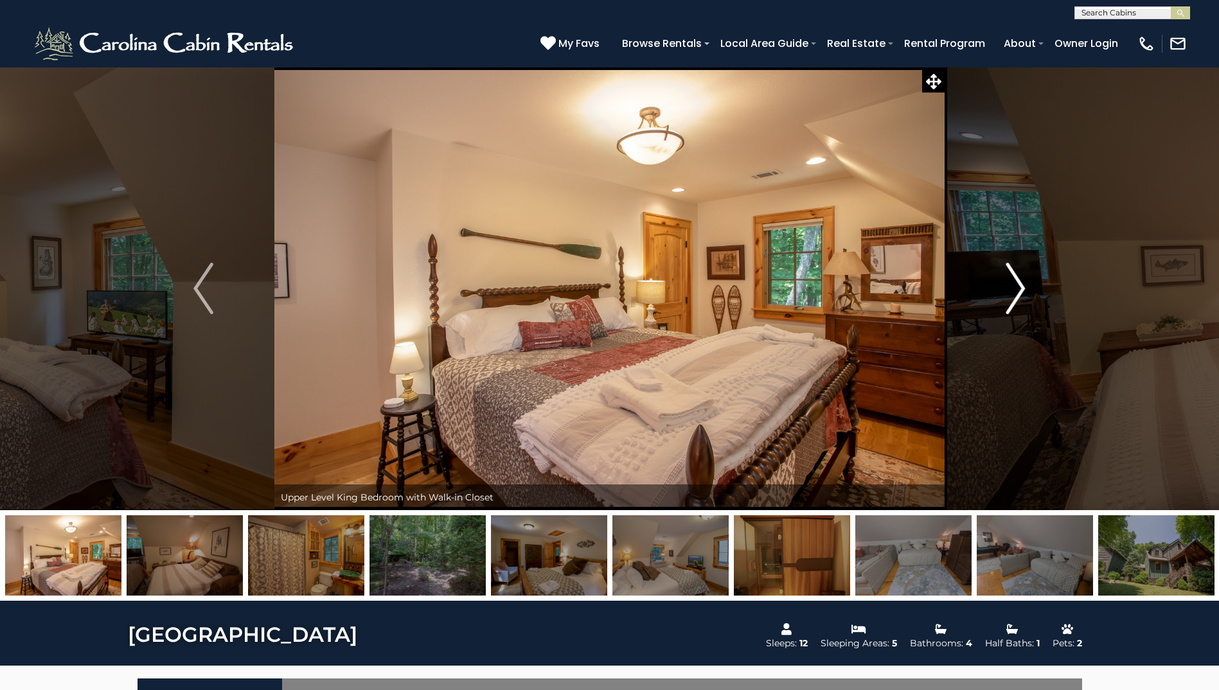
click at [1012, 298] on img "Next" at bounding box center [1015, 288] width 19 height 51
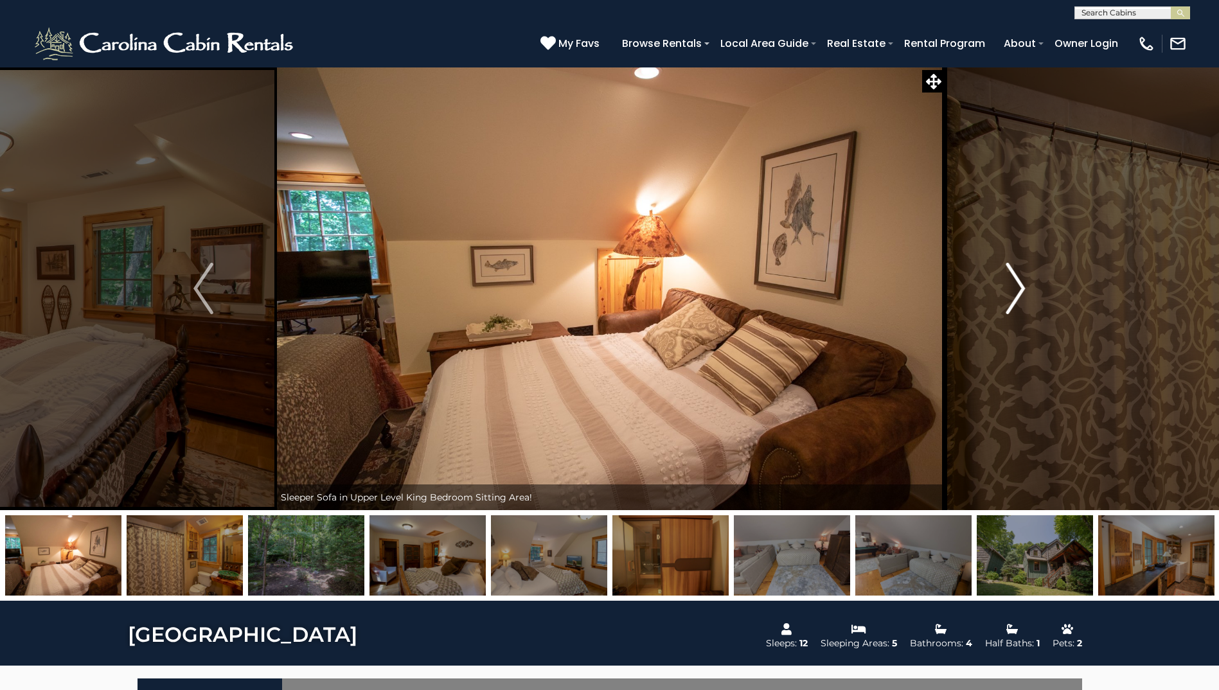
click at [1012, 298] on img "Next" at bounding box center [1015, 288] width 19 height 51
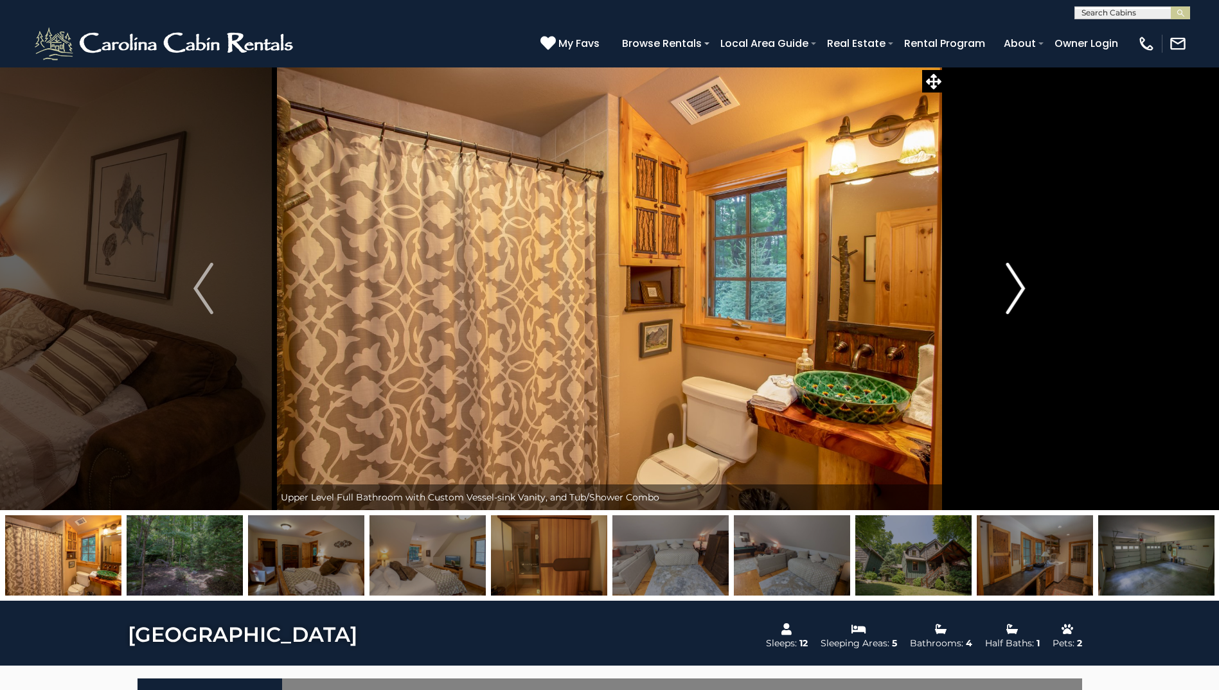
click at [1012, 298] on img "Next" at bounding box center [1015, 288] width 19 height 51
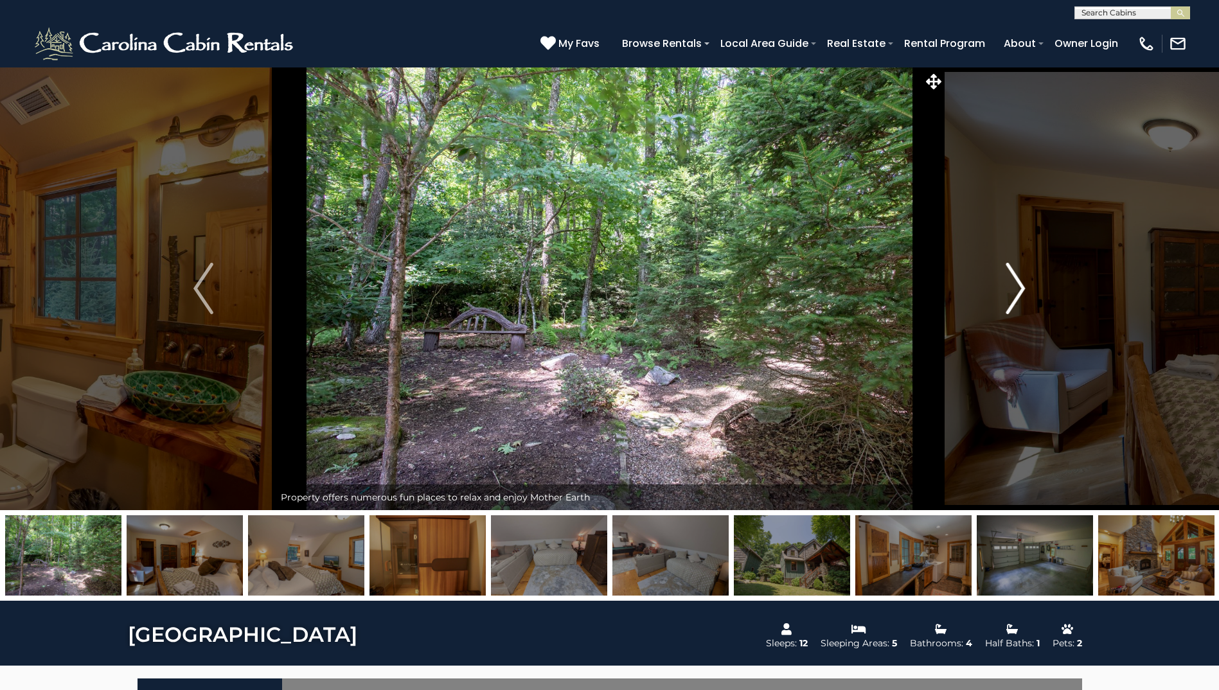
click at [1012, 298] on img "Next" at bounding box center [1015, 288] width 19 height 51
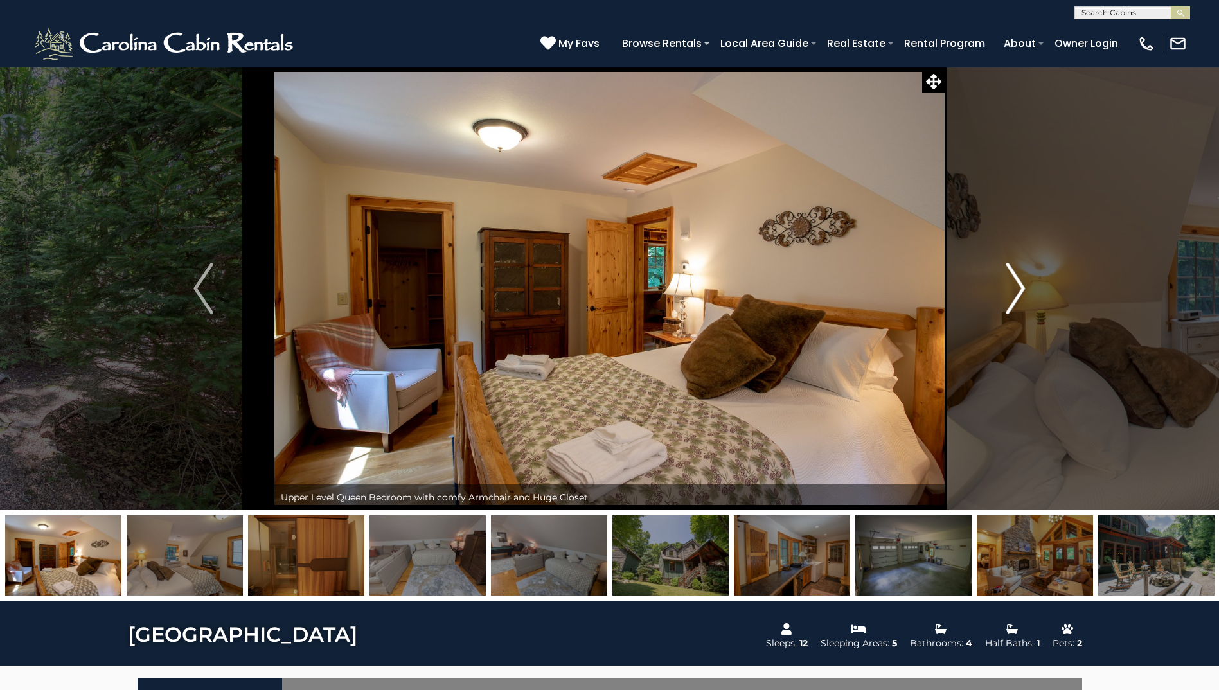
click at [1012, 298] on img "Next" at bounding box center [1015, 288] width 19 height 51
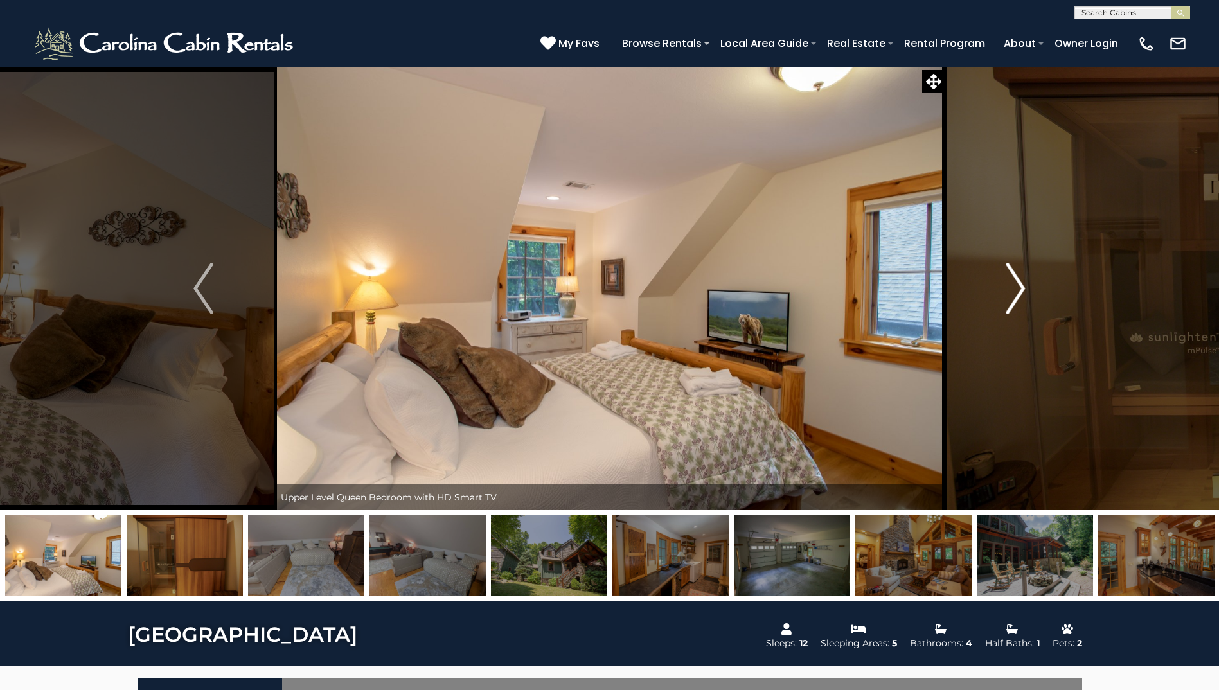
click at [1012, 298] on img "Next" at bounding box center [1015, 288] width 19 height 51
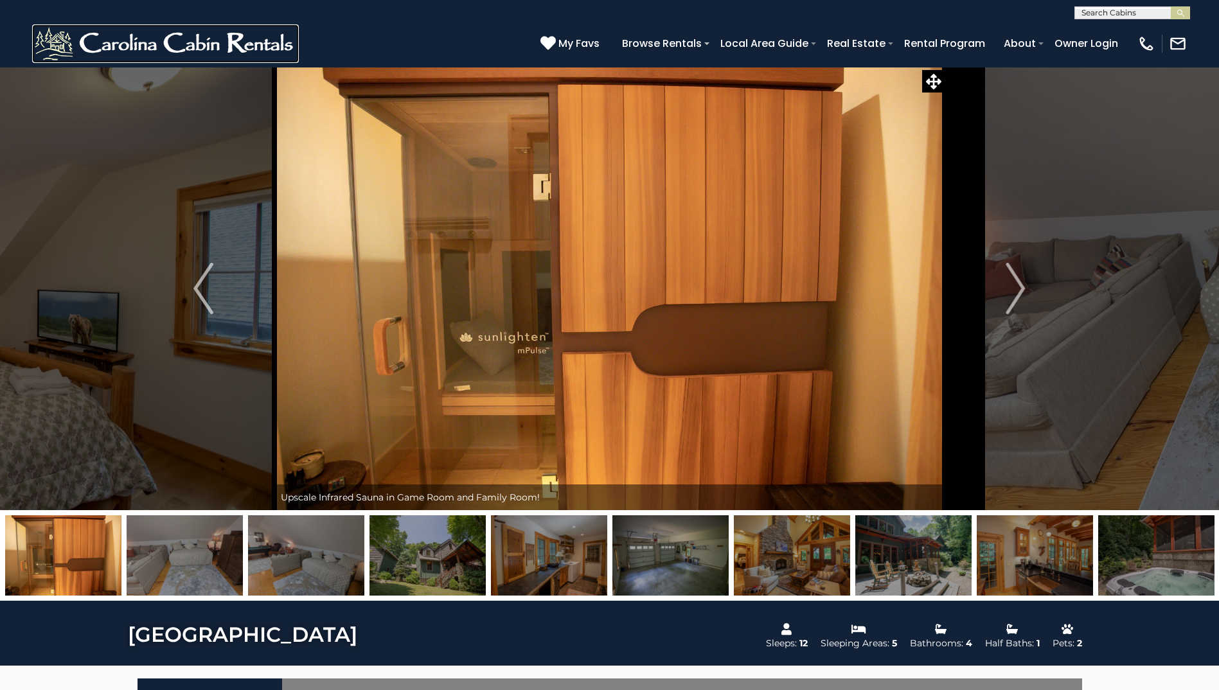
click at [237, 42] on img at bounding box center [165, 43] width 267 height 39
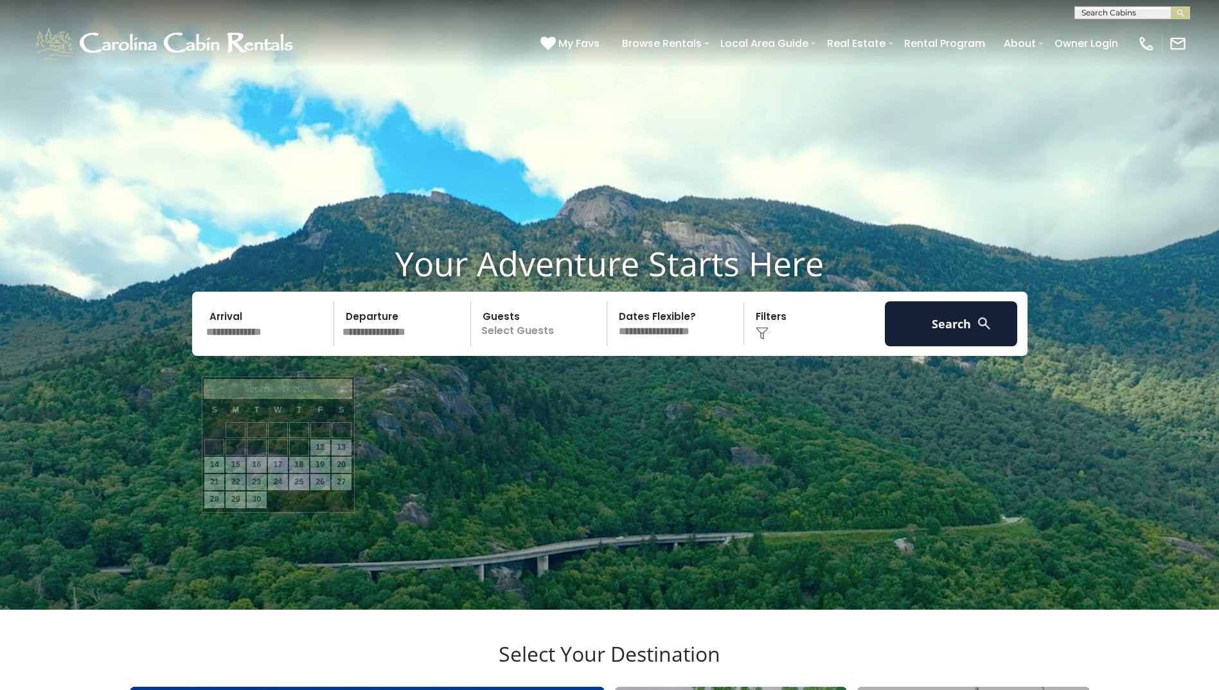
click at [265, 346] on input "text" at bounding box center [268, 323] width 133 height 45
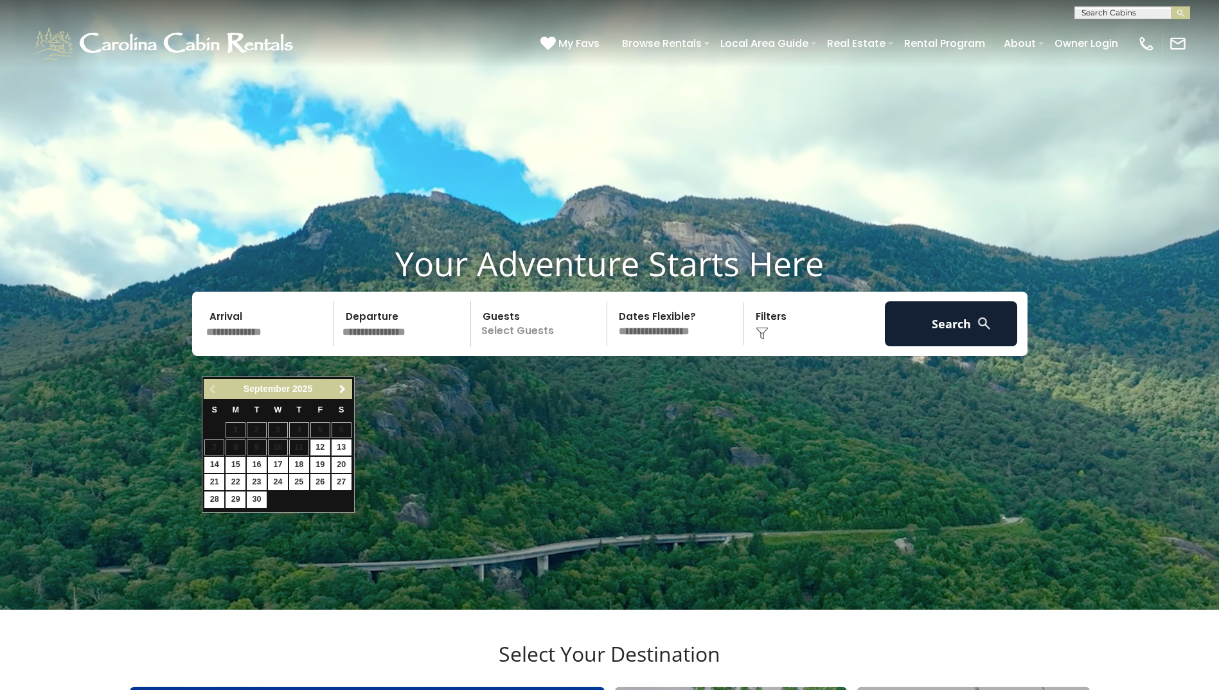
click at [345, 382] on link "Next" at bounding box center [343, 389] width 16 height 16
click at [319, 476] on link "26" at bounding box center [320, 482] width 20 height 16
type input "********"
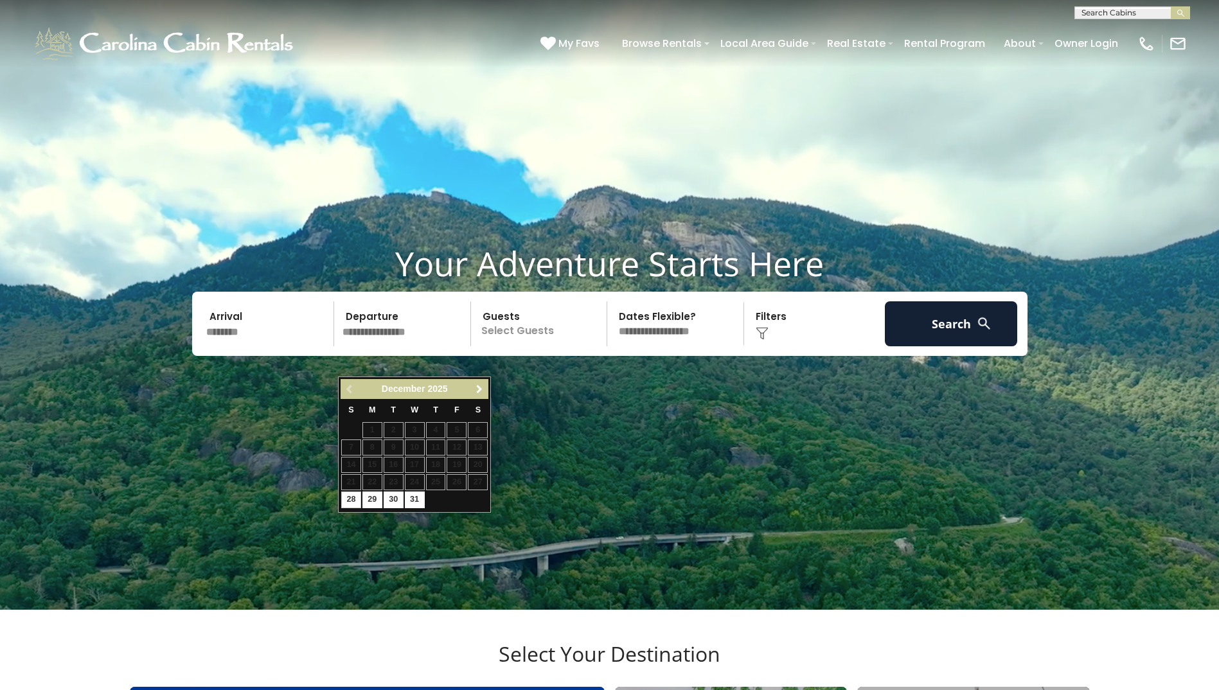
click at [476, 389] on span "Next" at bounding box center [479, 389] width 10 height 10
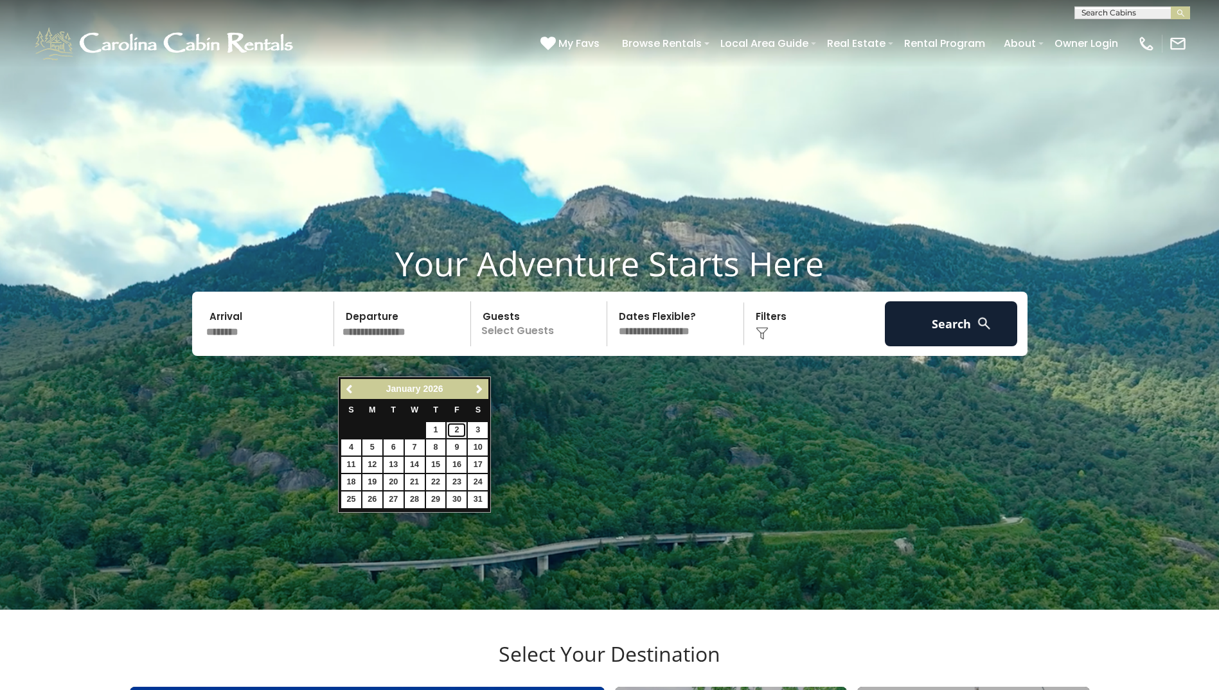
click at [457, 433] on link "2" at bounding box center [457, 430] width 20 height 16
type input "******"
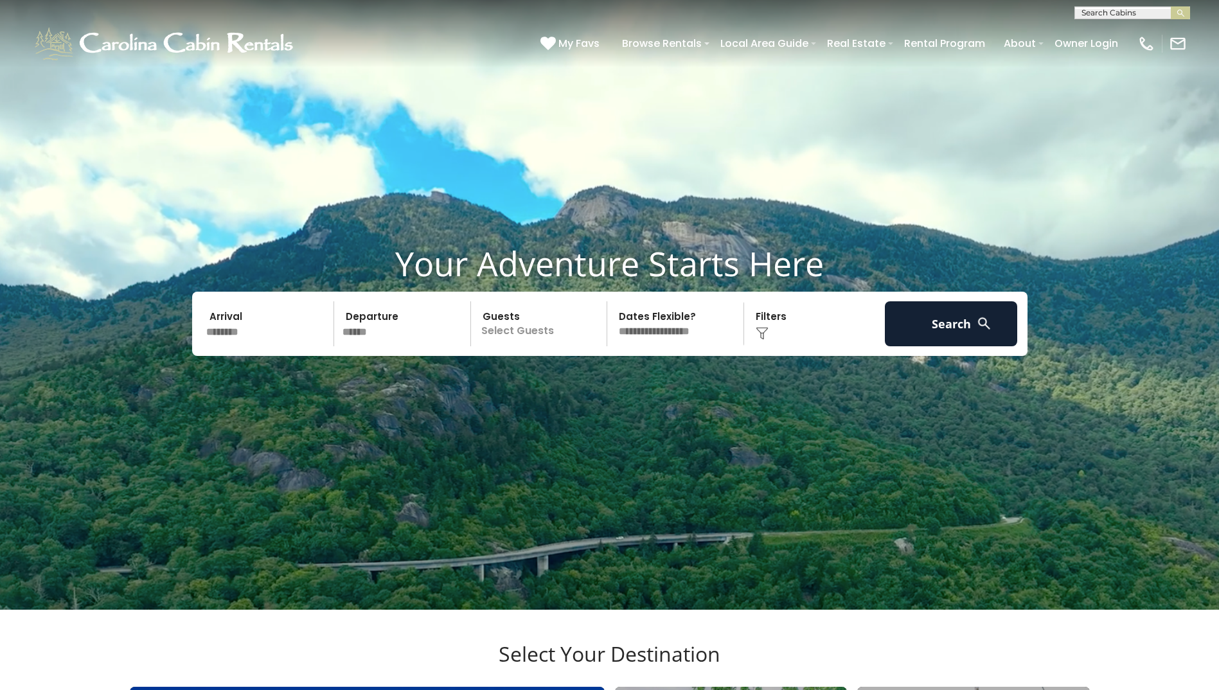
click at [525, 346] on p "Select Guests" at bounding box center [541, 323] width 132 height 45
click at [599, 384] on div "+" at bounding box center [603, 377] width 15 height 15
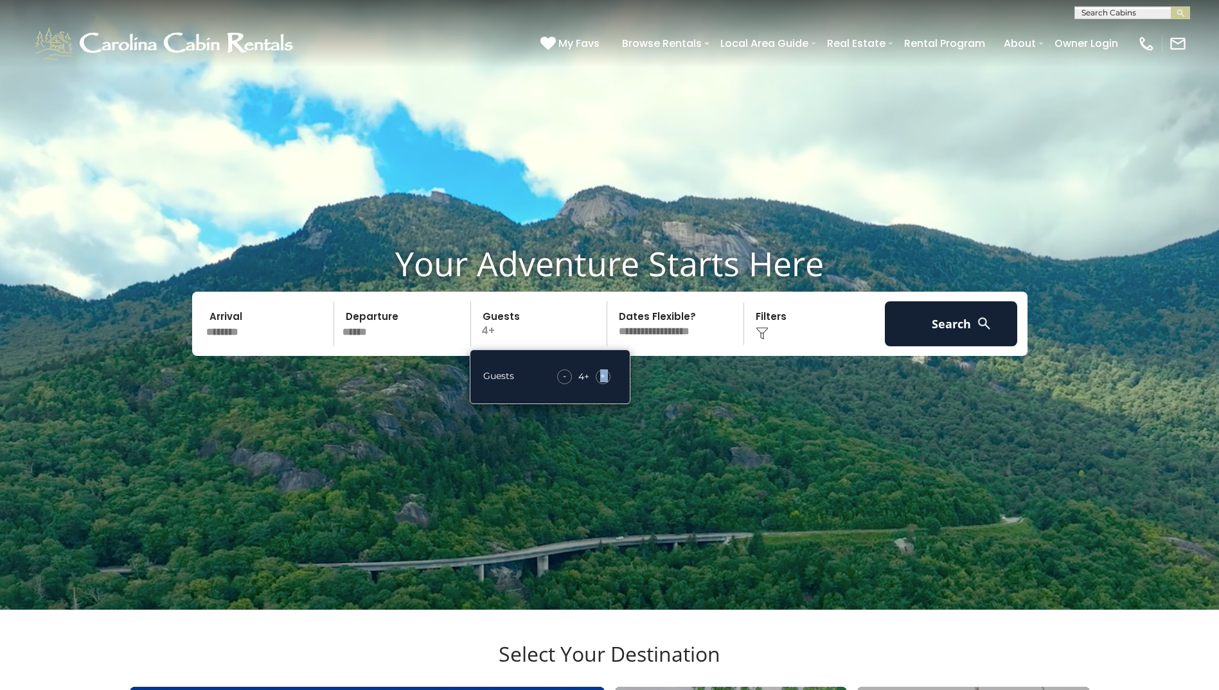
click at [599, 384] on div "+" at bounding box center [603, 377] width 15 height 15
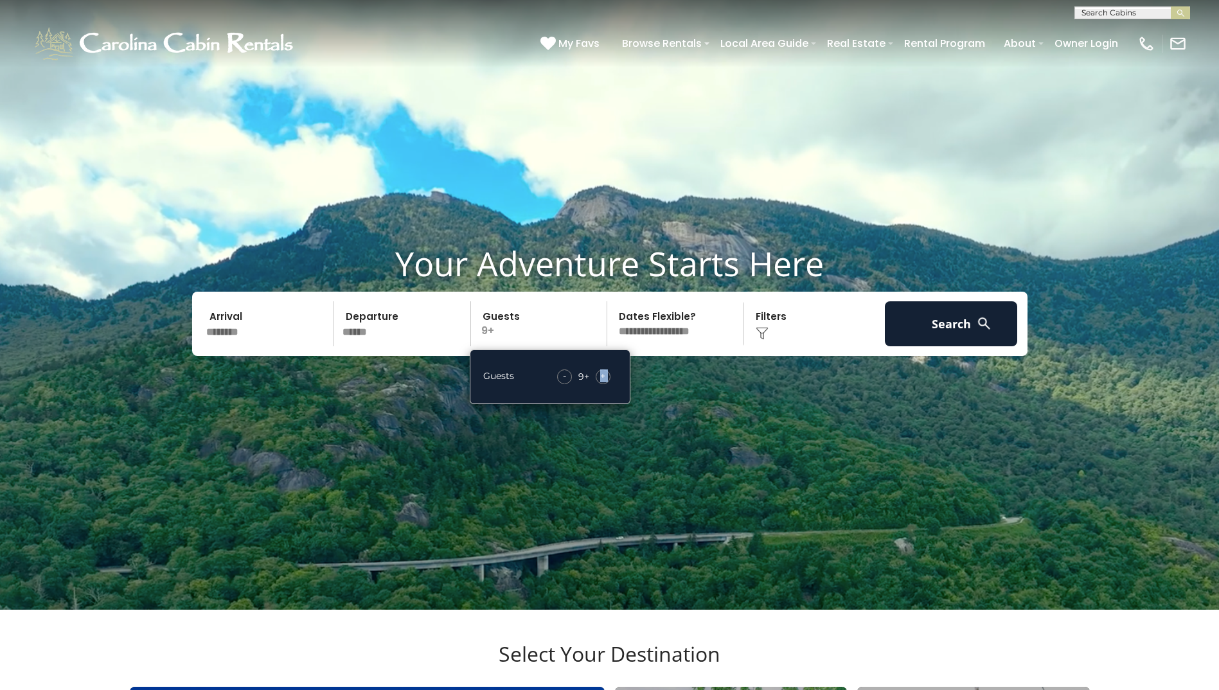
click at [599, 384] on div "+" at bounding box center [603, 377] width 15 height 15
click at [764, 340] on img at bounding box center [762, 333] width 13 height 13
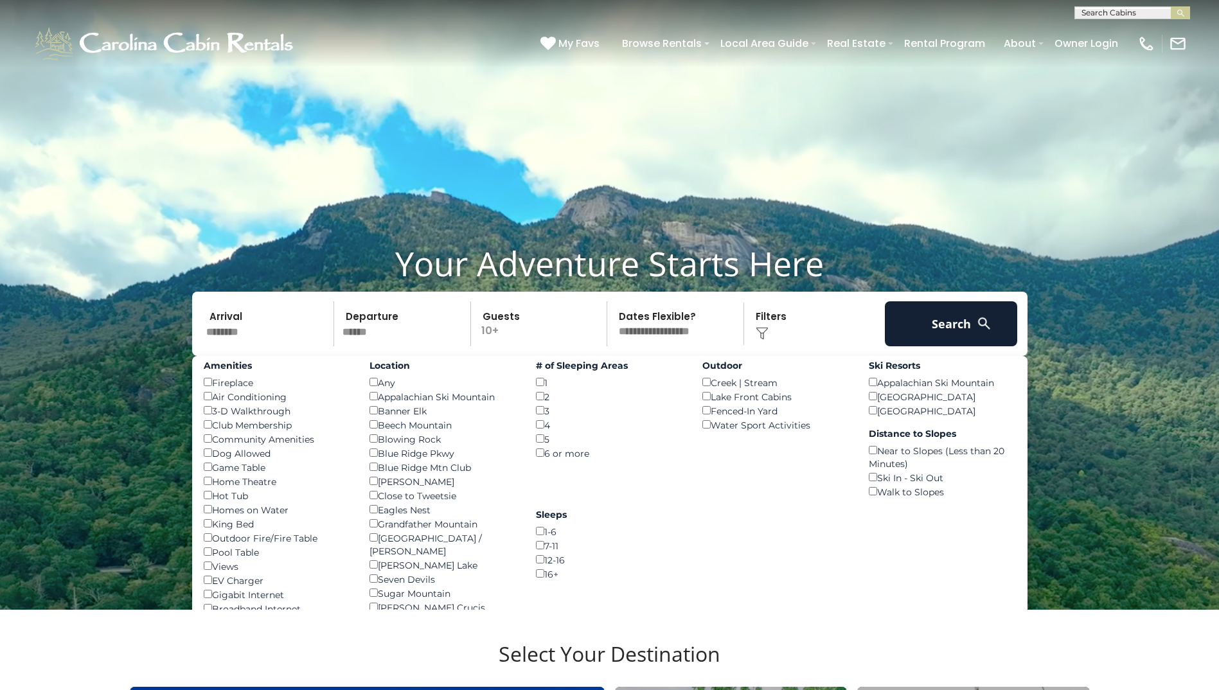
click at [534, 460] on div "# of Sleeping Areas 1 () 2 () 3 () 4 () 5 () 6 or more ()" at bounding box center [609, 408] width 166 height 104
click at [924, 346] on button "Search" at bounding box center [951, 323] width 133 height 45
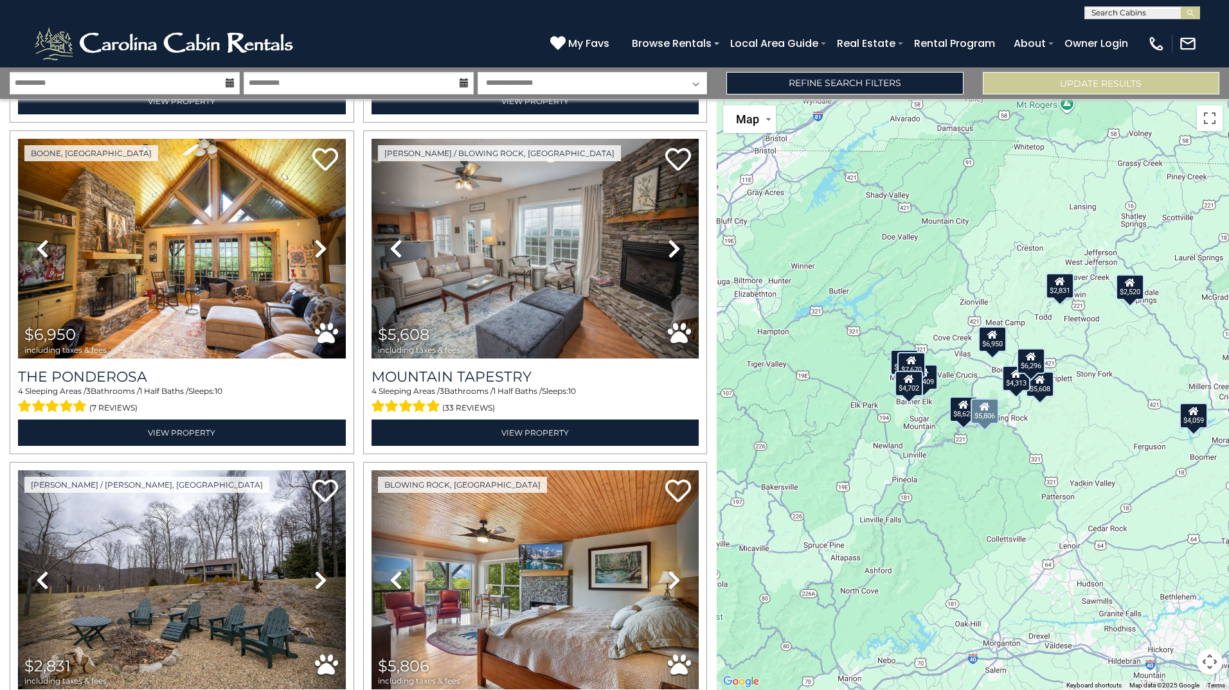
scroll to position [944, 0]
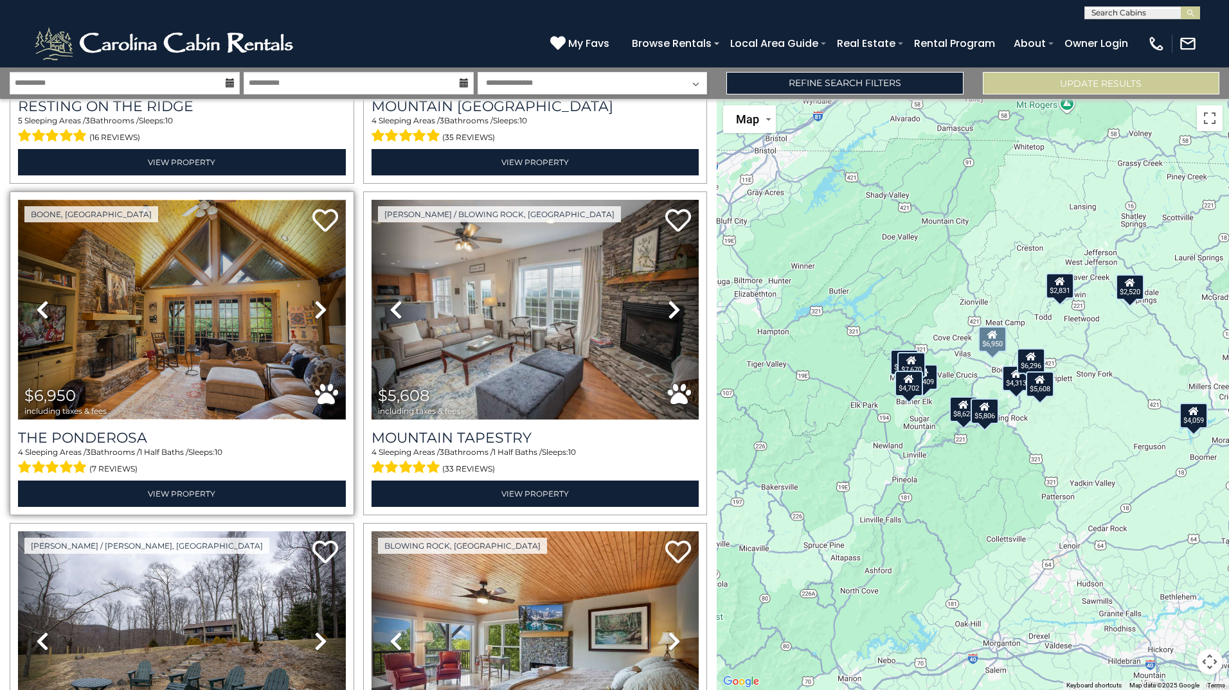
click at [161, 343] on img at bounding box center [182, 309] width 328 height 219
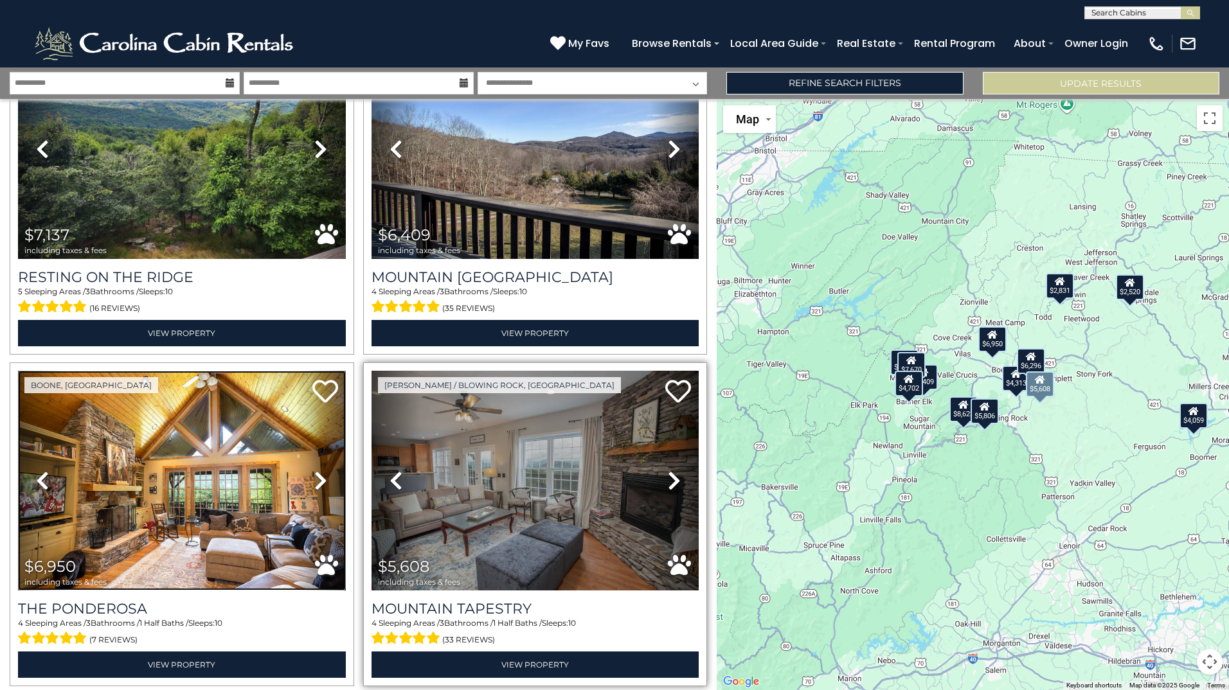
scroll to position [602, 0]
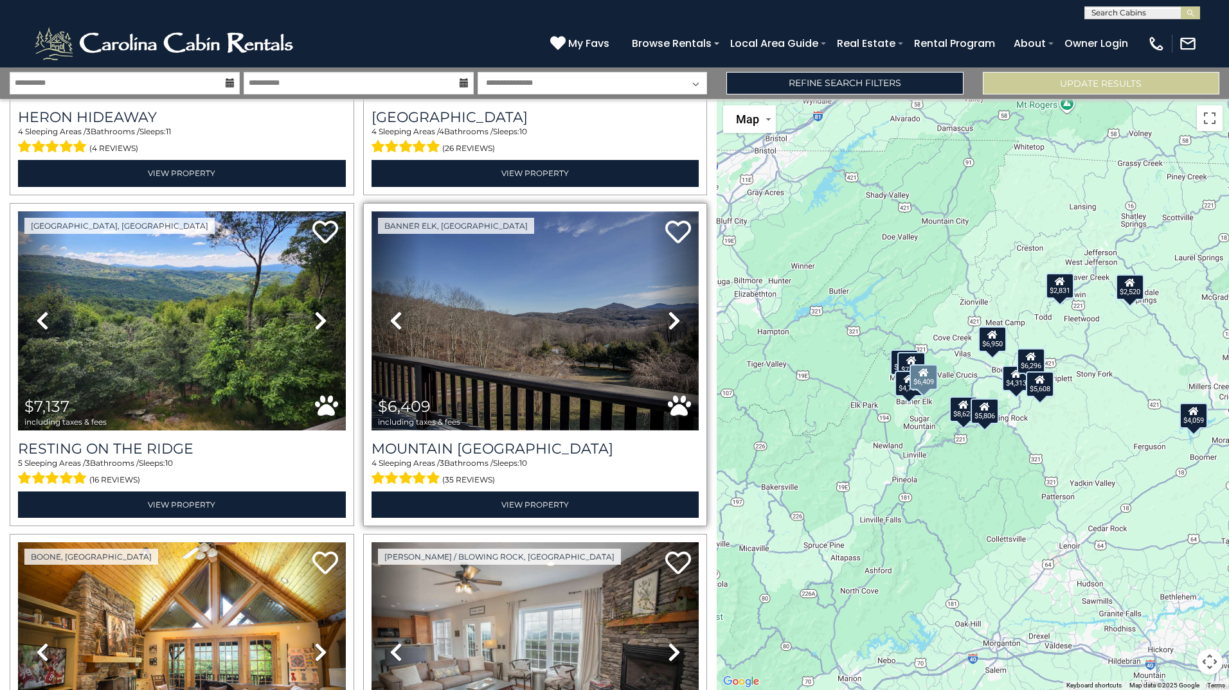
click at [537, 390] on img at bounding box center [536, 320] width 328 height 219
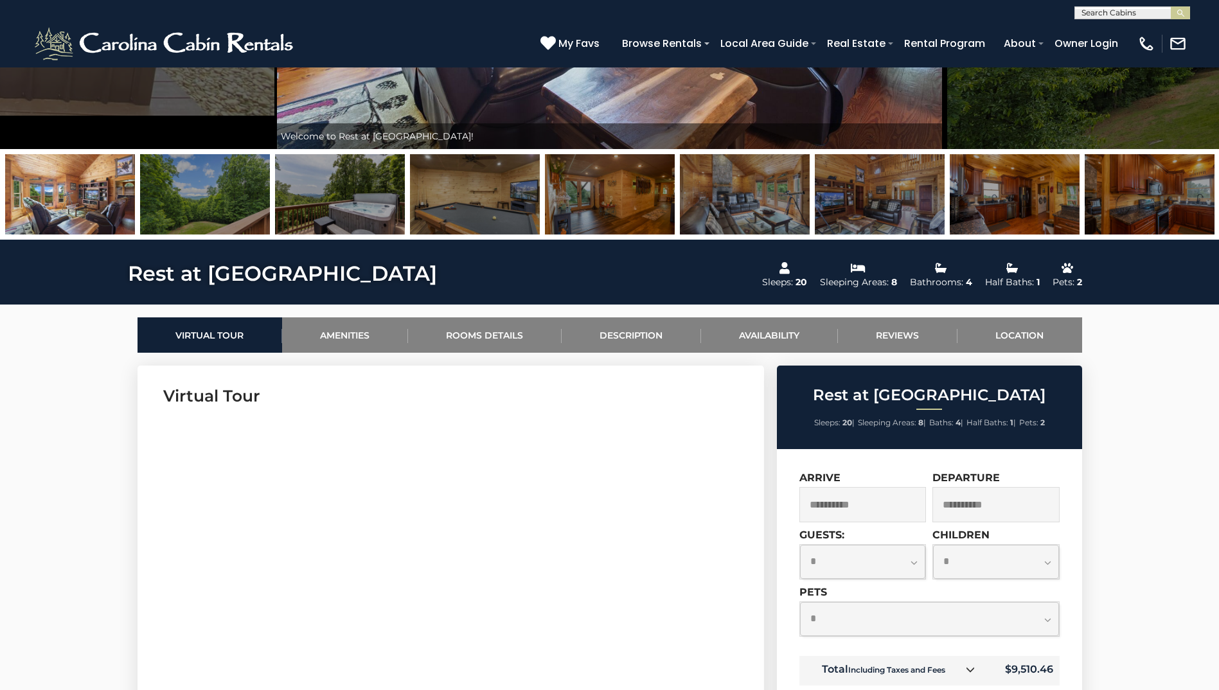
scroll to position [514, 0]
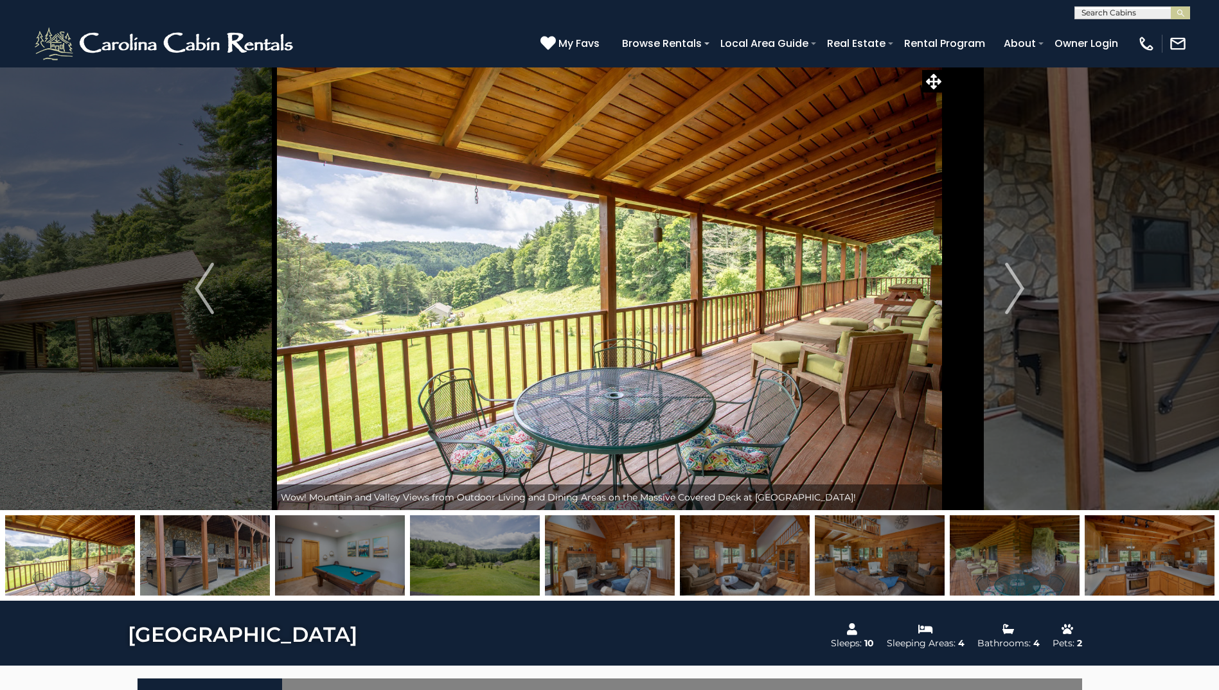
scroll to position [171, 0]
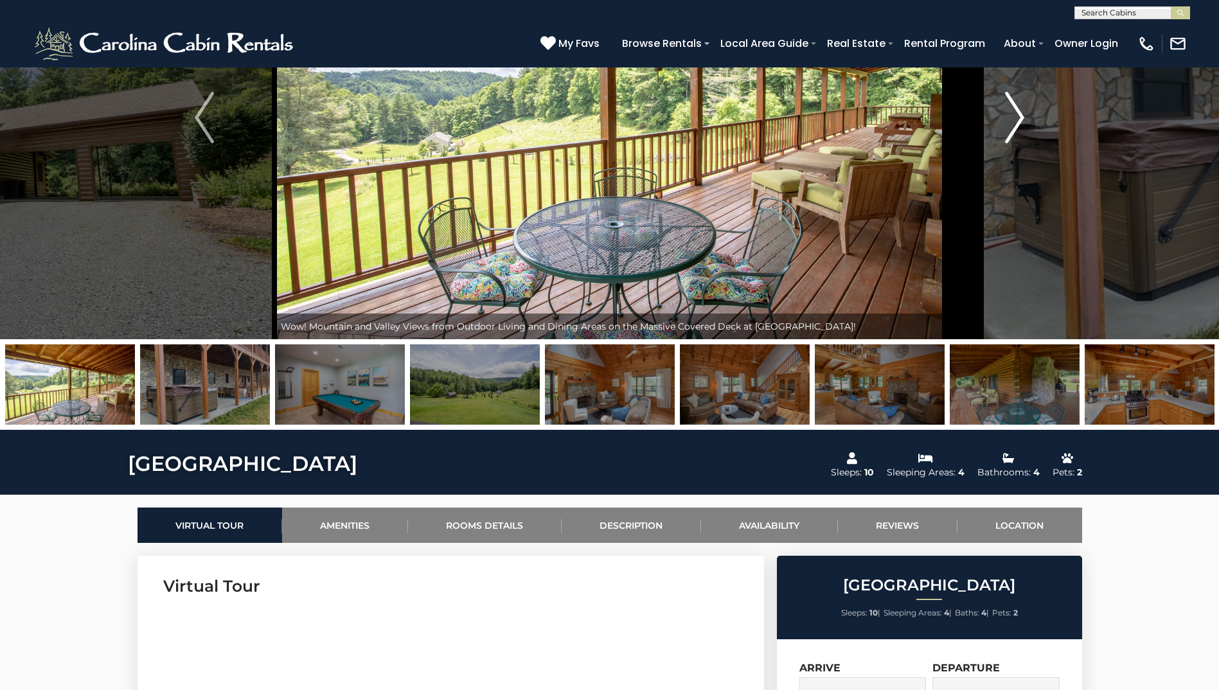
click at [1018, 119] on img "Next" at bounding box center [1014, 117] width 19 height 51
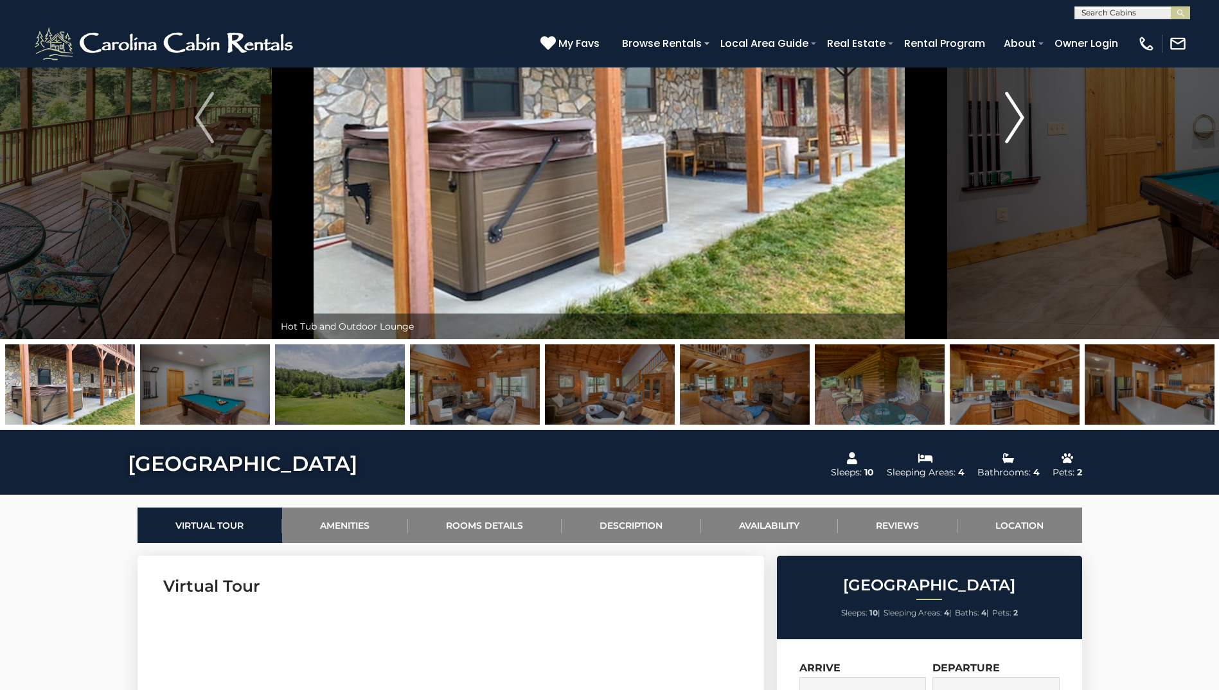
click at [1018, 119] on img "Next" at bounding box center [1014, 117] width 19 height 51
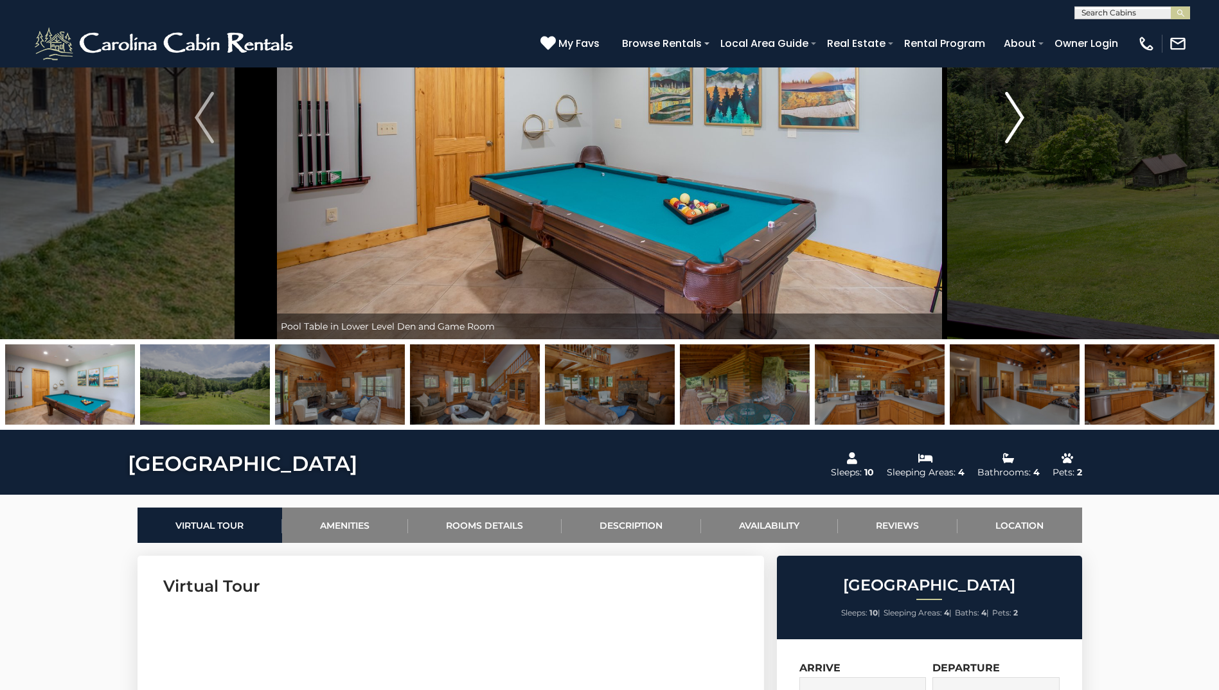
click at [1018, 119] on img "Next" at bounding box center [1014, 117] width 19 height 51
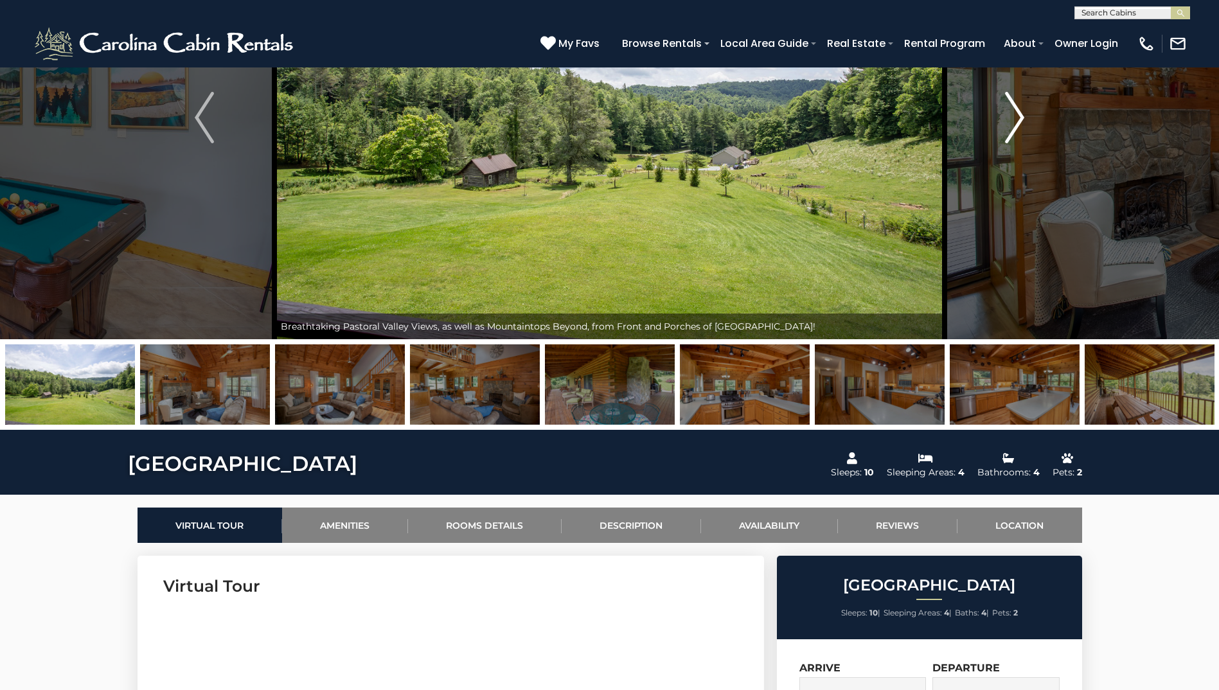
click at [1018, 119] on img "Next" at bounding box center [1014, 117] width 19 height 51
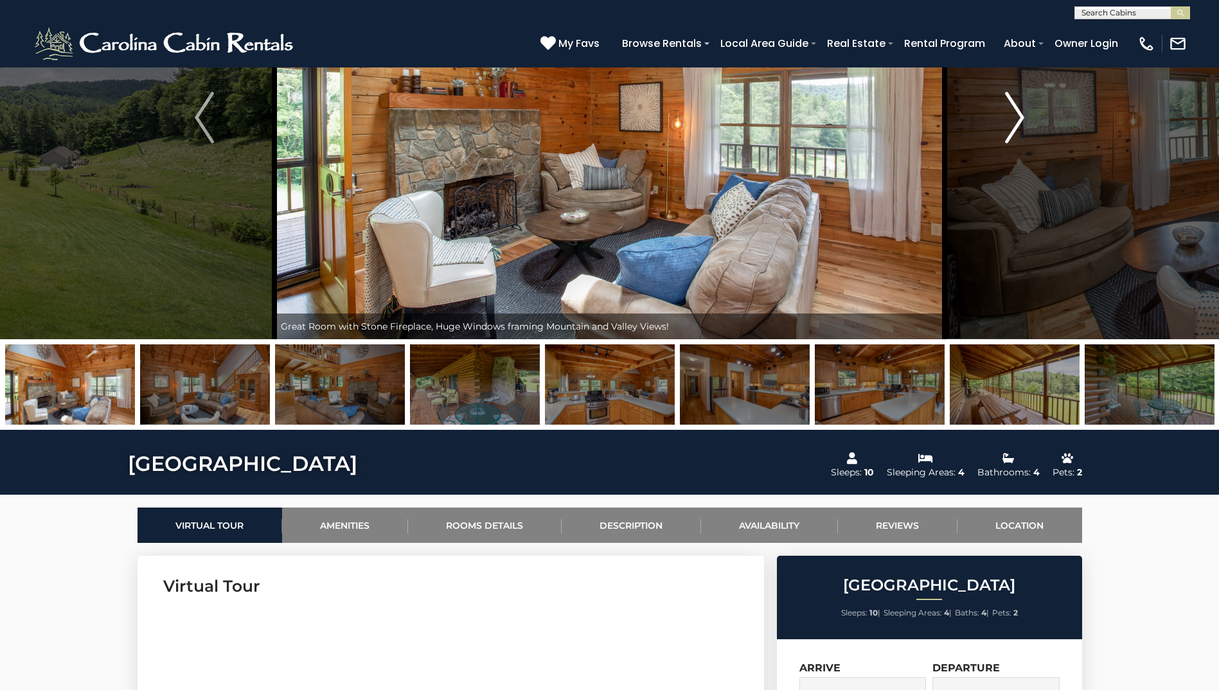
click at [1018, 119] on img "Next" at bounding box center [1014, 117] width 19 height 51
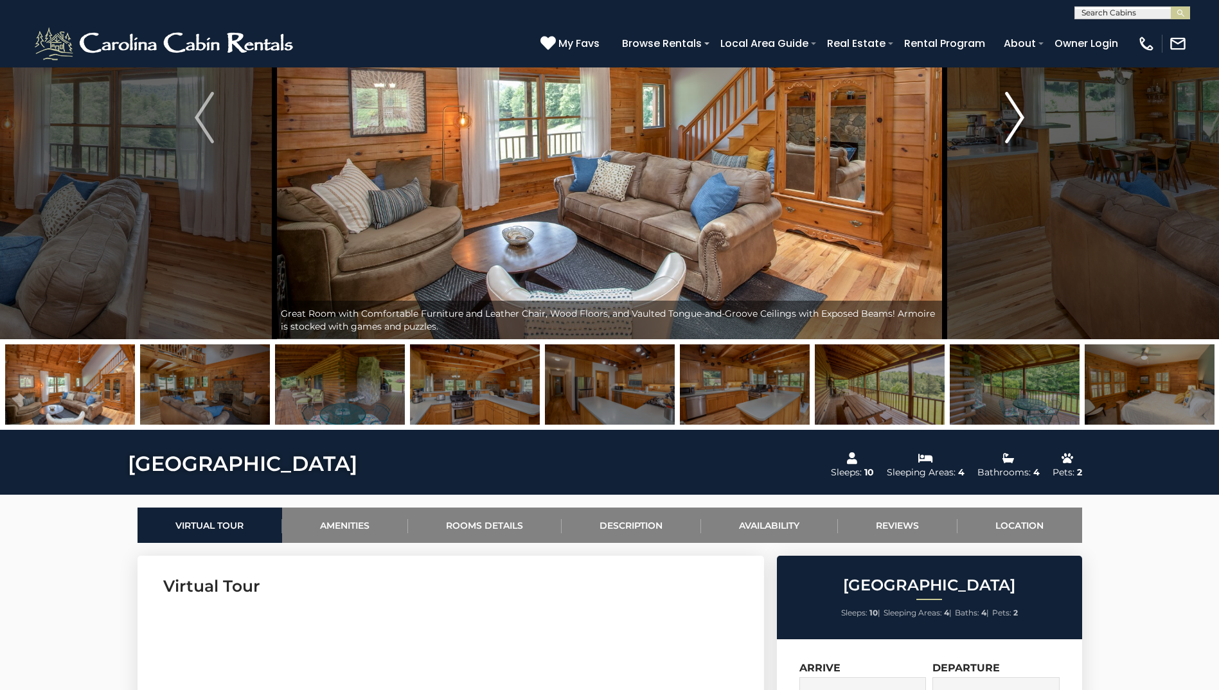
click at [1018, 119] on img "Next" at bounding box center [1014, 117] width 19 height 51
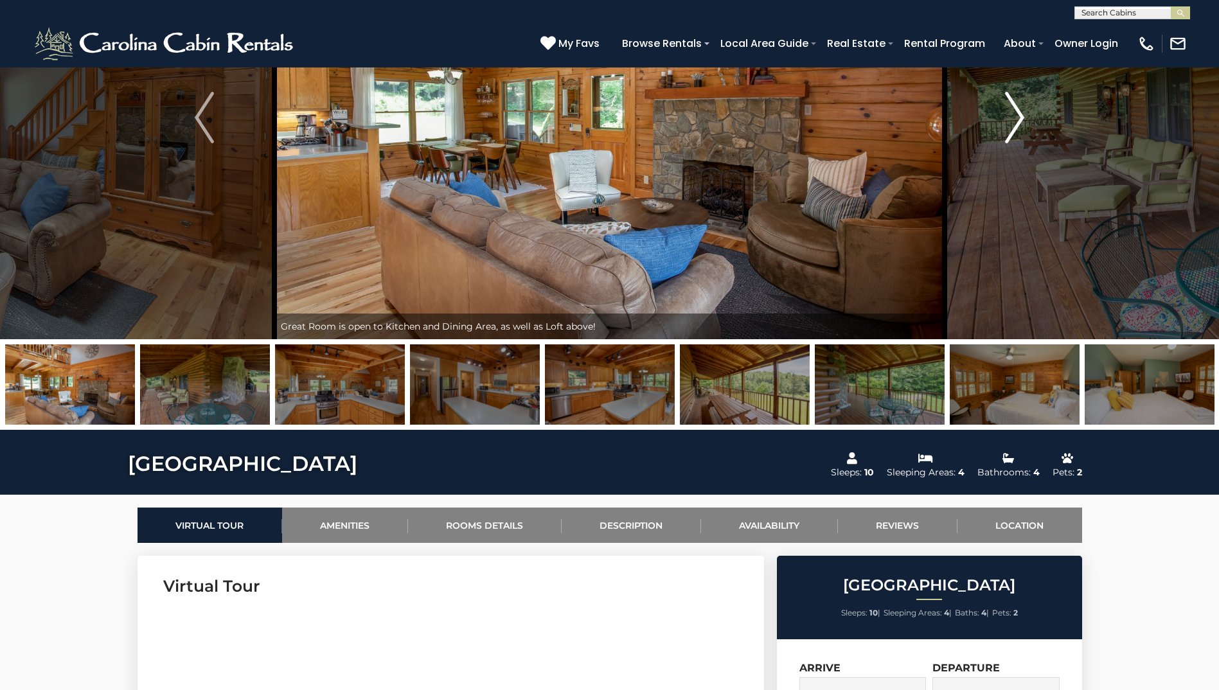
click at [1018, 119] on img "Next" at bounding box center [1014, 117] width 19 height 51
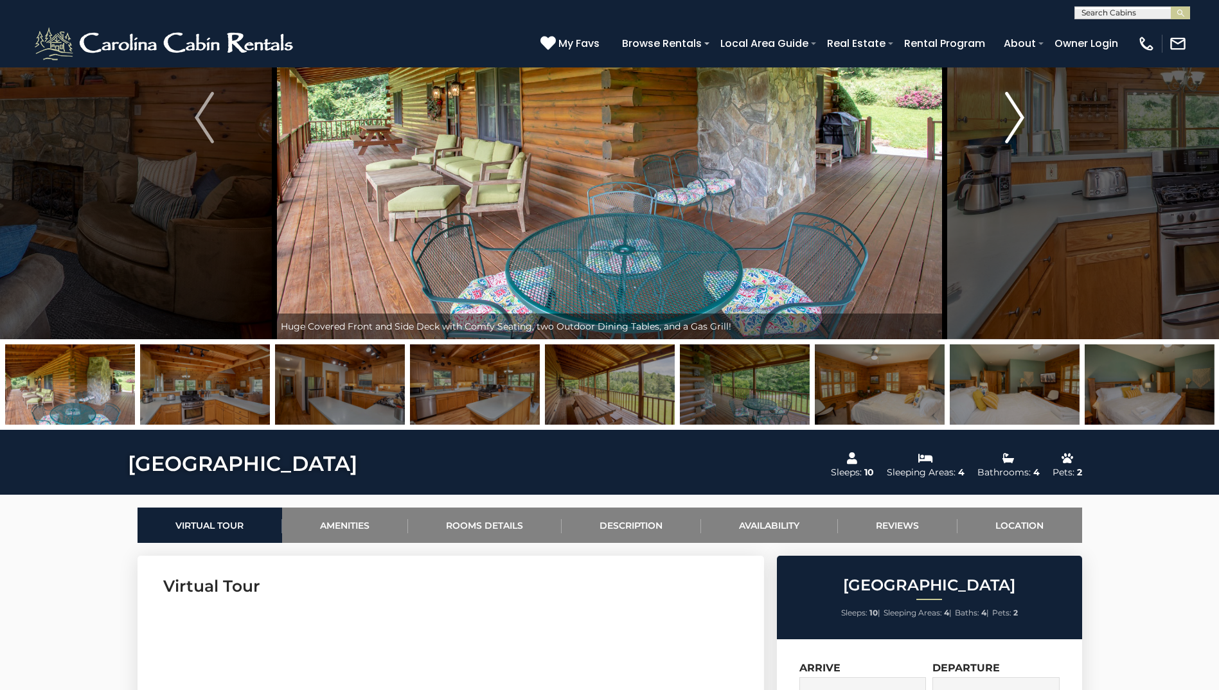
click at [1018, 119] on img "Next" at bounding box center [1014, 117] width 19 height 51
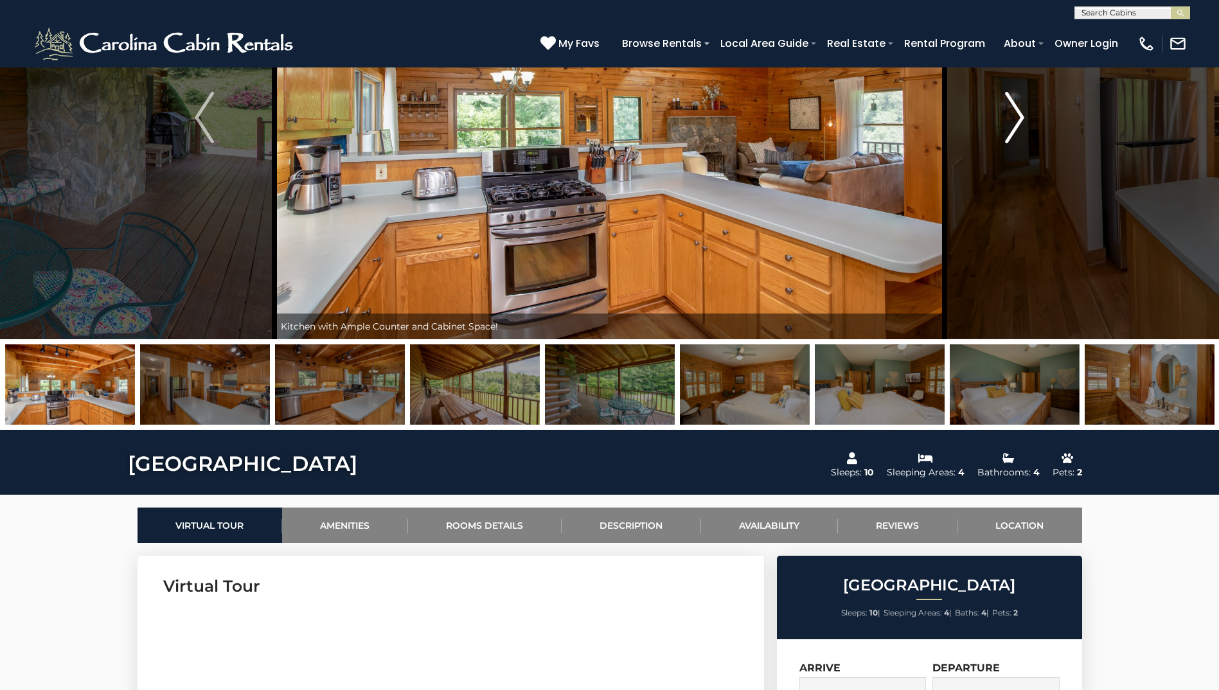
click at [1018, 119] on img "Next" at bounding box center [1014, 117] width 19 height 51
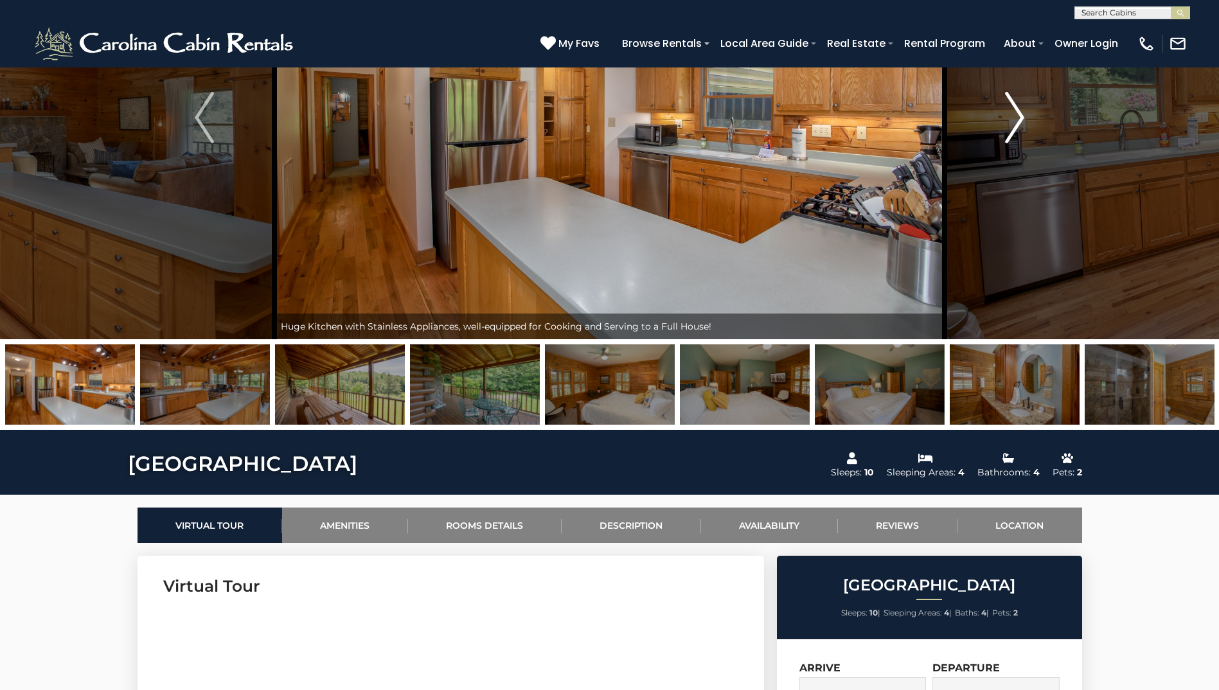
click at [1018, 119] on img "Next" at bounding box center [1014, 117] width 19 height 51
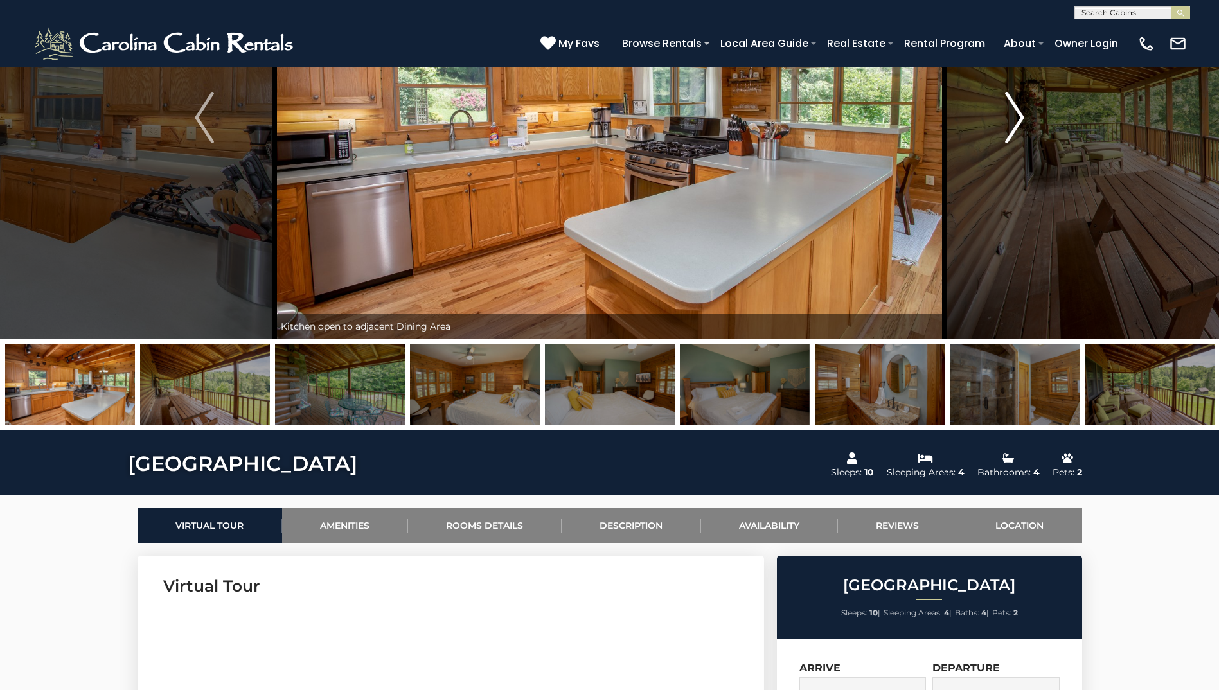
click at [1018, 119] on img "Next" at bounding box center [1014, 117] width 19 height 51
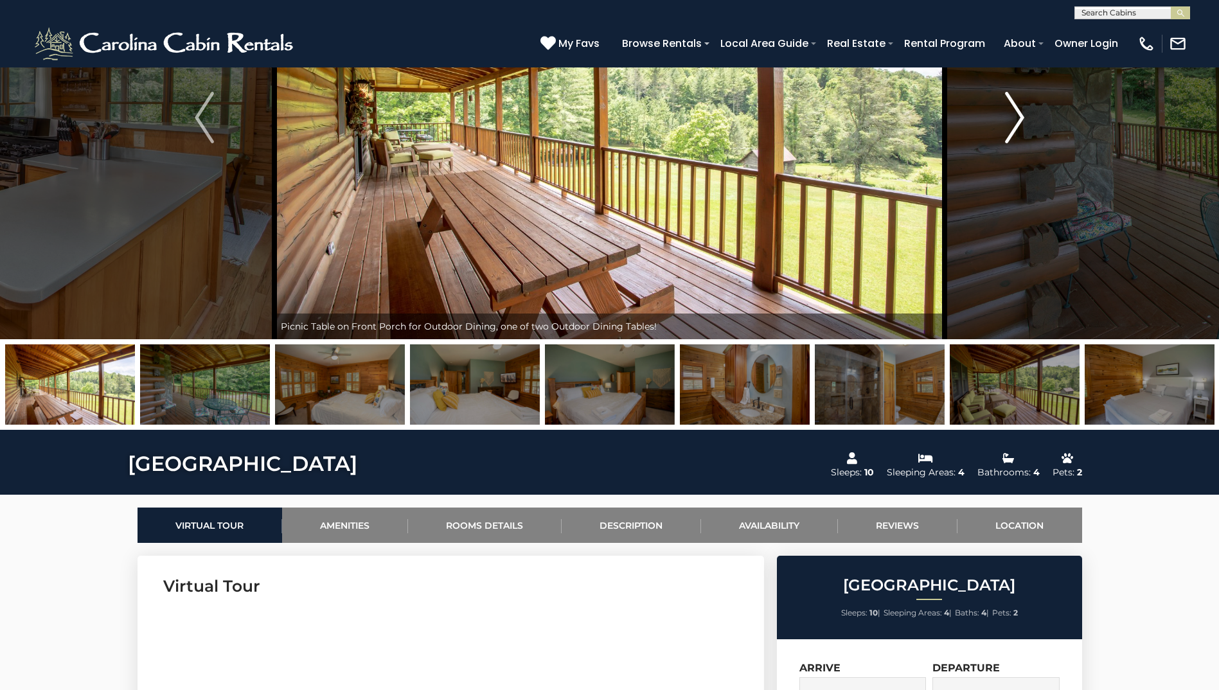
click at [1018, 119] on img "Next" at bounding box center [1014, 117] width 19 height 51
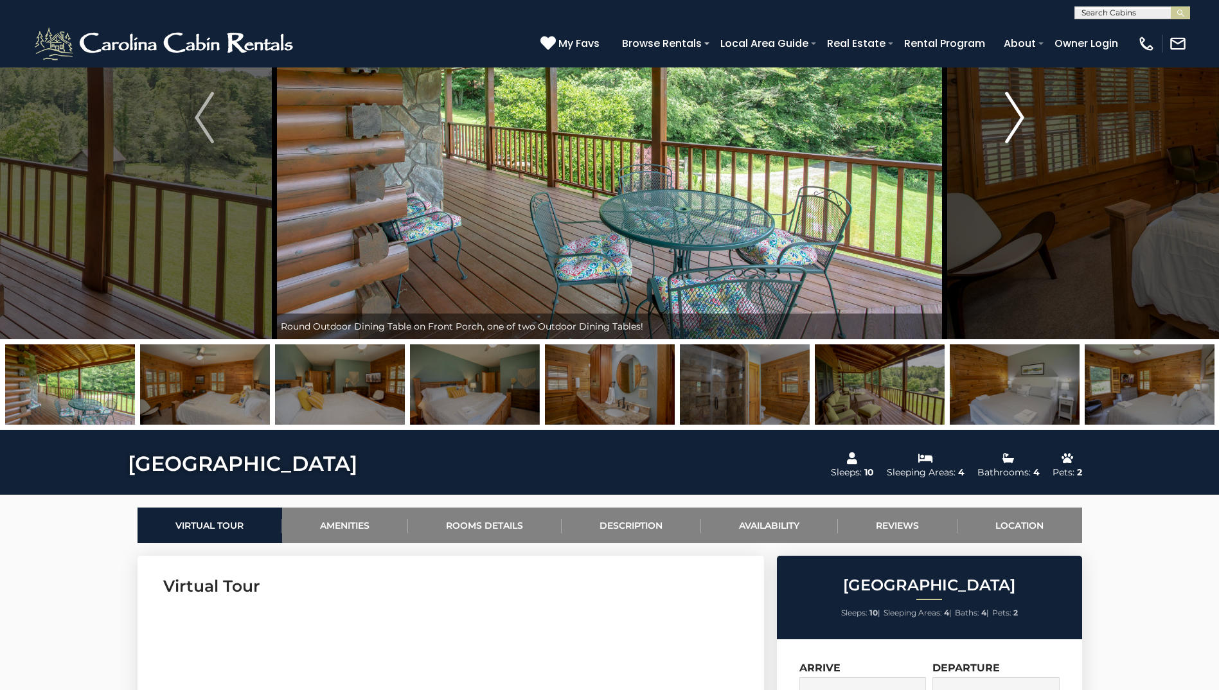
click at [1018, 119] on img "Next" at bounding box center [1014, 117] width 19 height 51
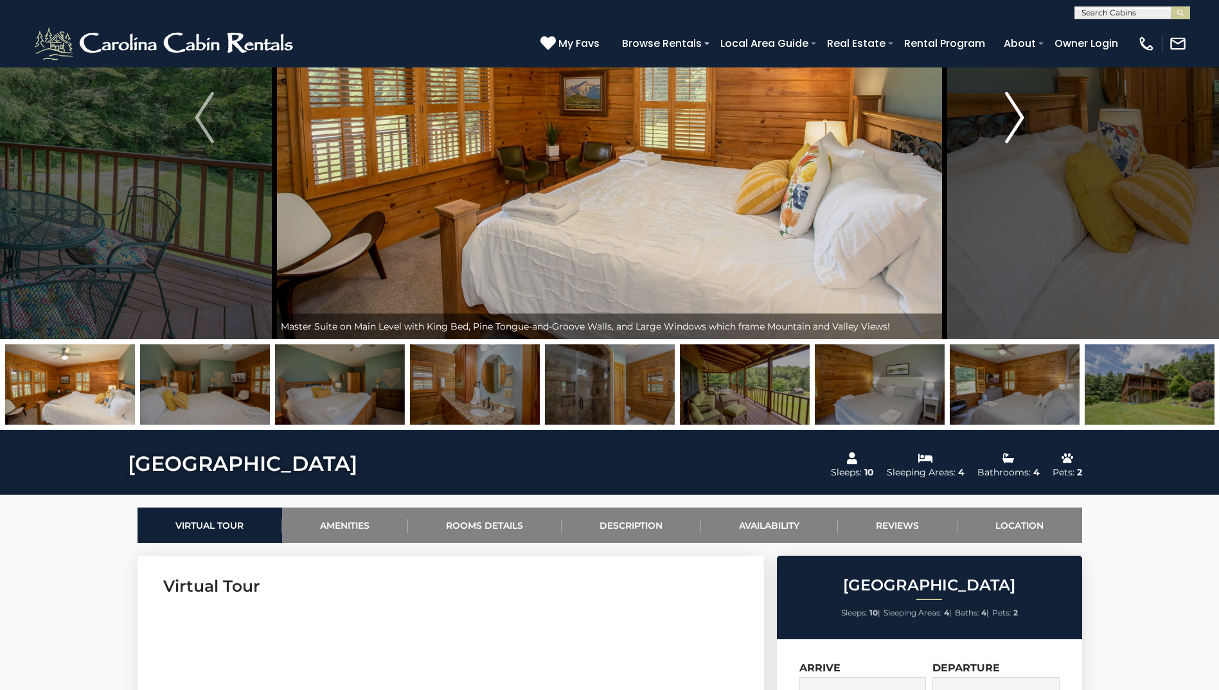
click at [1018, 119] on img "Next" at bounding box center [1014, 117] width 19 height 51
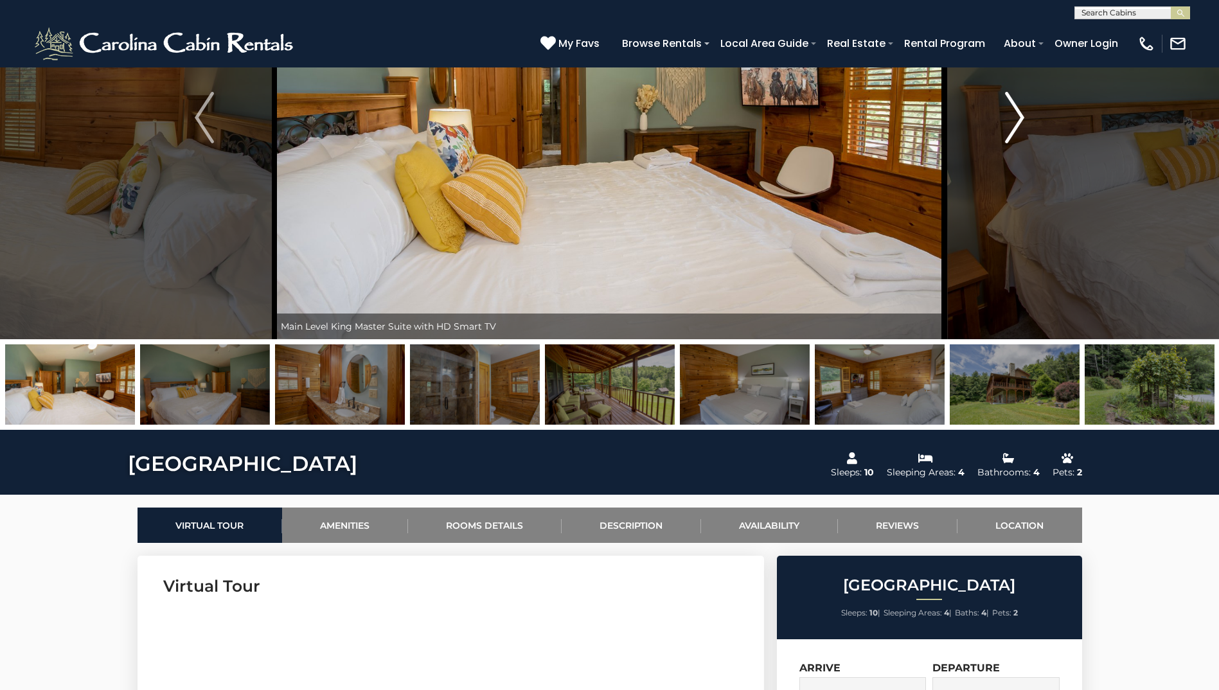
click at [1018, 119] on img "Next" at bounding box center [1014, 117] width 19 height 51
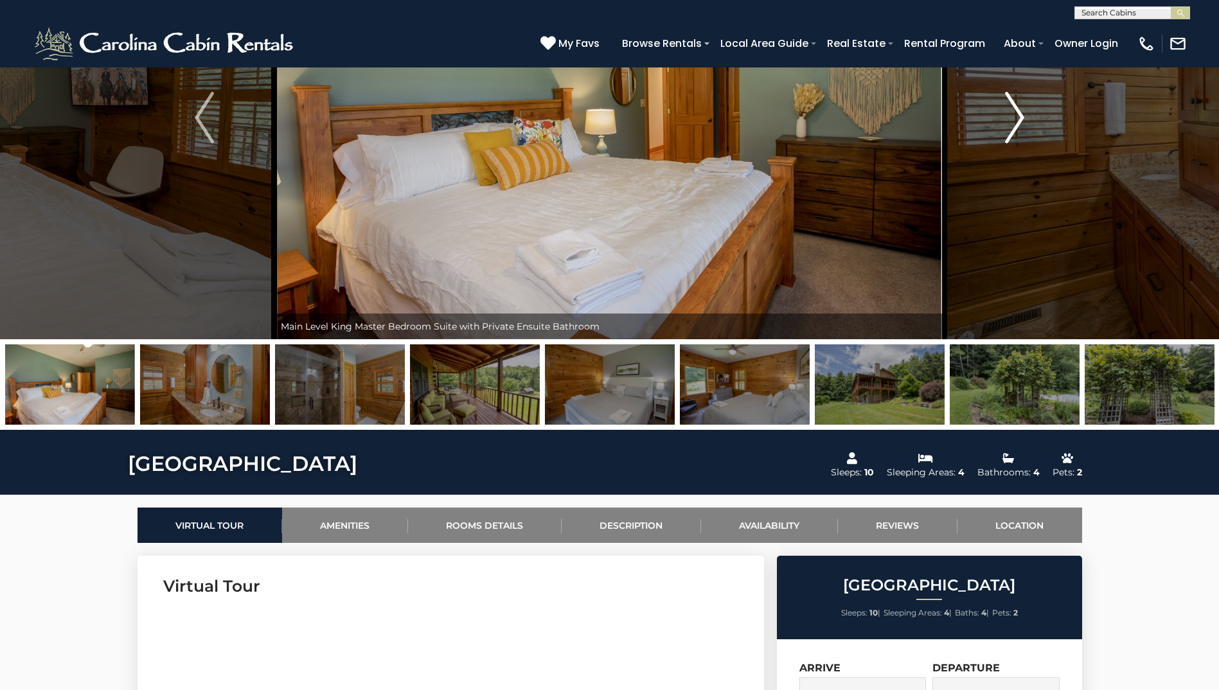
click at [1018, 119] on img "Next" at bounding box center [1014, 117] width 19 height 51
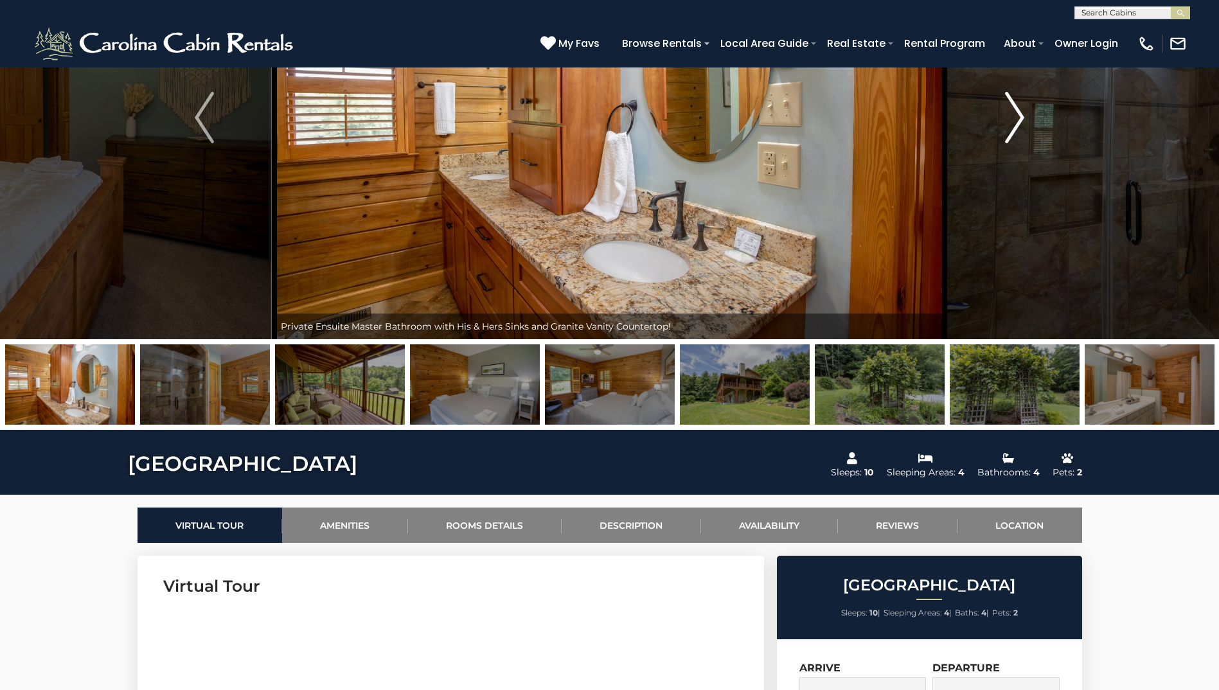
click at [1018, 119] on img "Next" at bounding box center [1014, 117] width 19 height 51
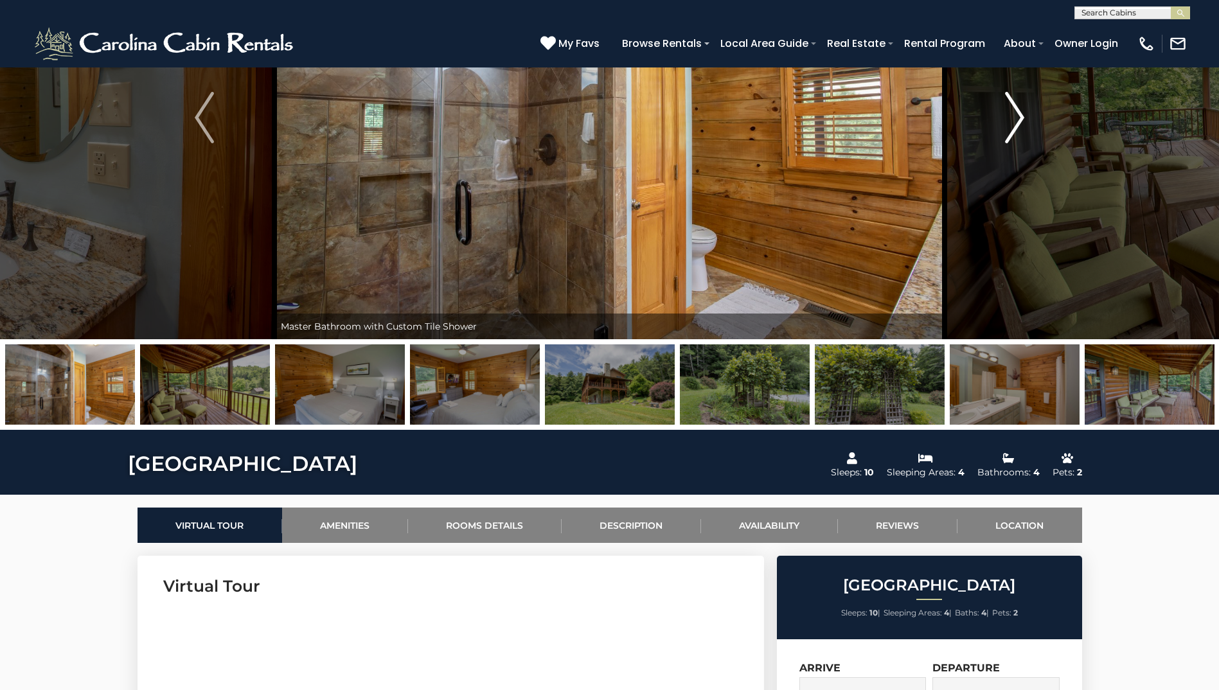
click at [1018, 119] on img "Next" at bounding box center [1014, 117] width 19 height 51
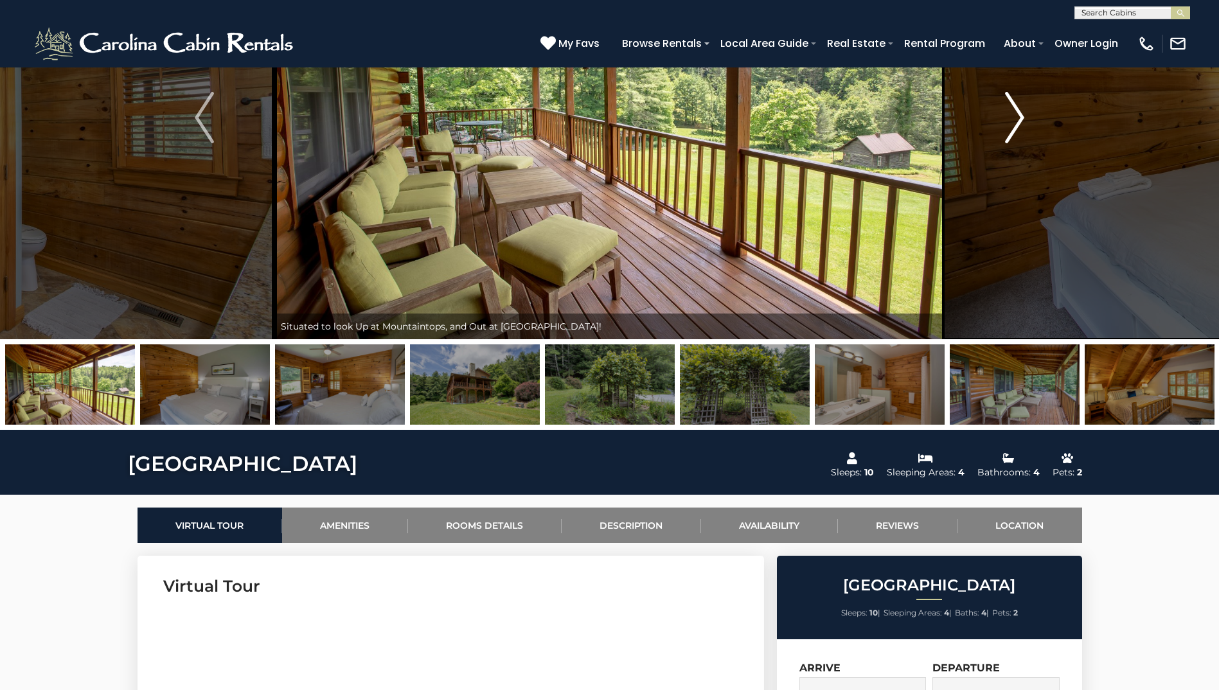
click at [1018, 119] on img "Next" at bounding box center [1014, 117] width 19 height 51
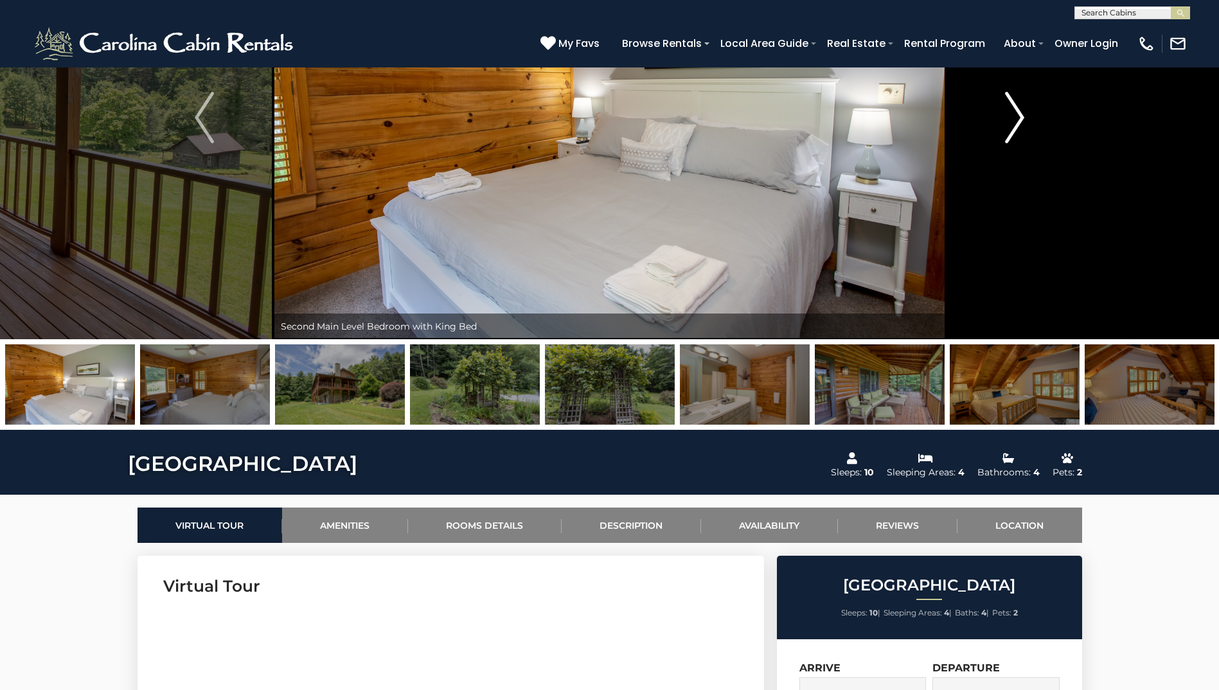
click at [1018, 119] on img "Next" at bounding box center [1014, 117] width 19 height 51
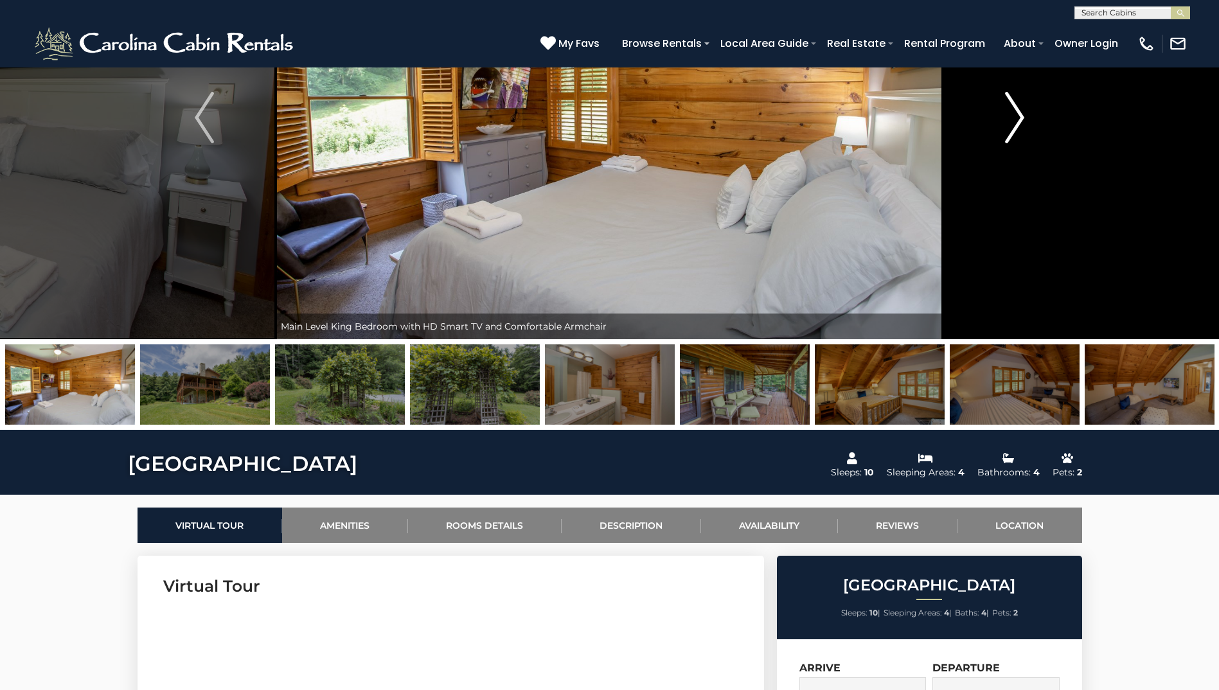
click at [1018, 119] on img "Next" at bounding box center [1014, 117] width 19 height 51
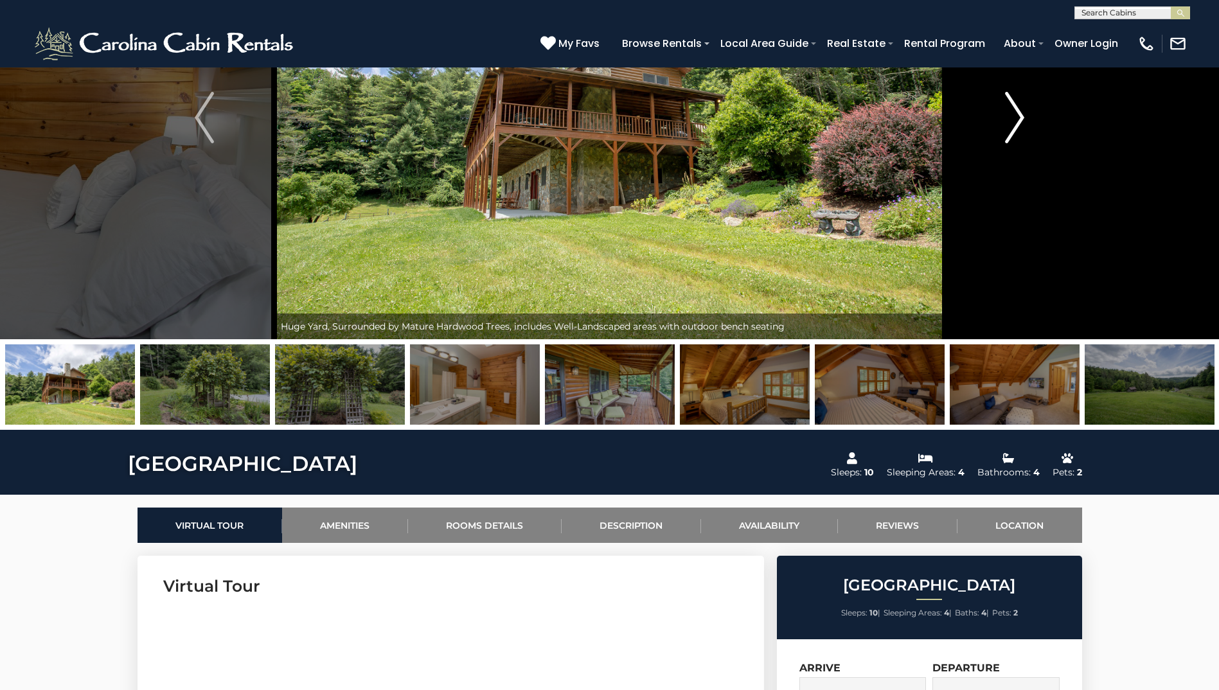
click at [1018, 119] on img "Next" at bounding box center [1014, 117] width 19 height 51
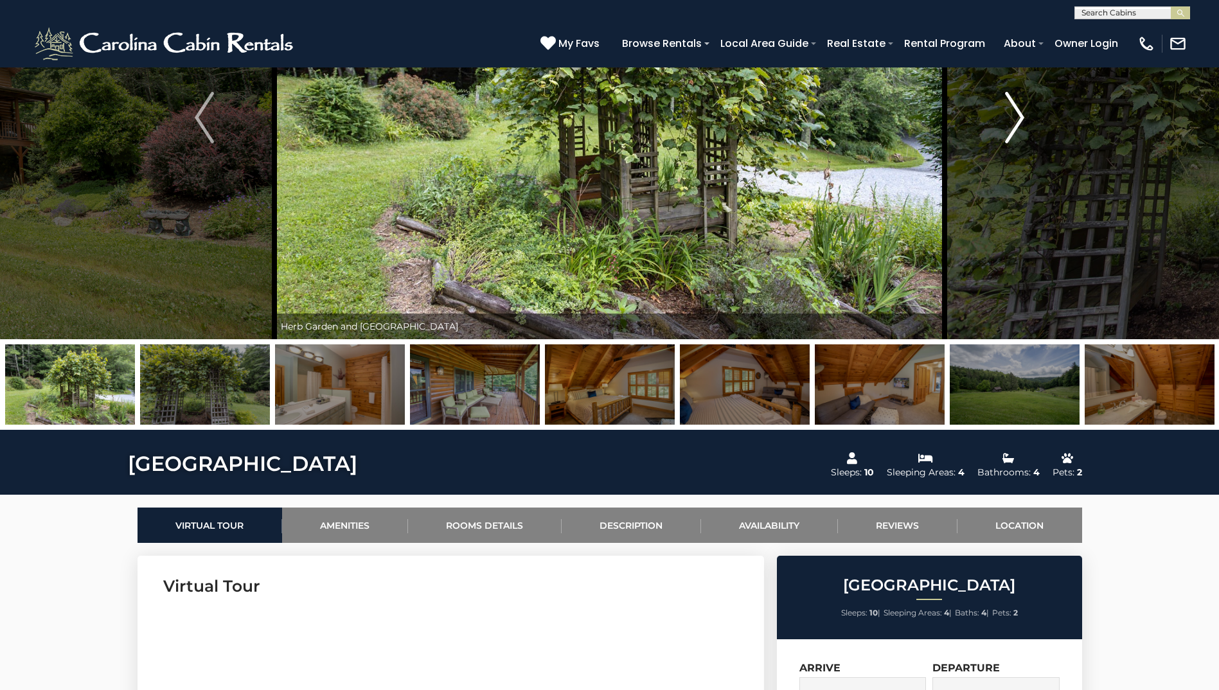
click at [1018, 119] on img "Next" at bounding box center [1014, 117] width 19 height 51
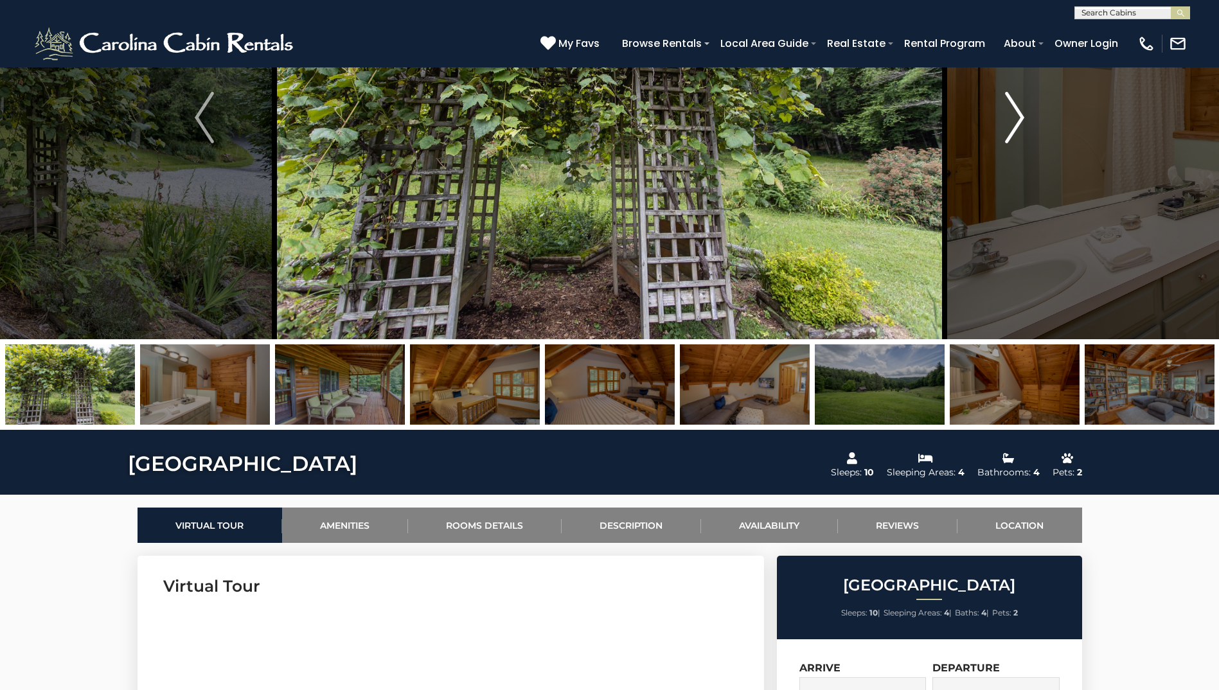
click at [1018, 119] on img "Next" at bounding box center [1014, 117] width 19 height 51
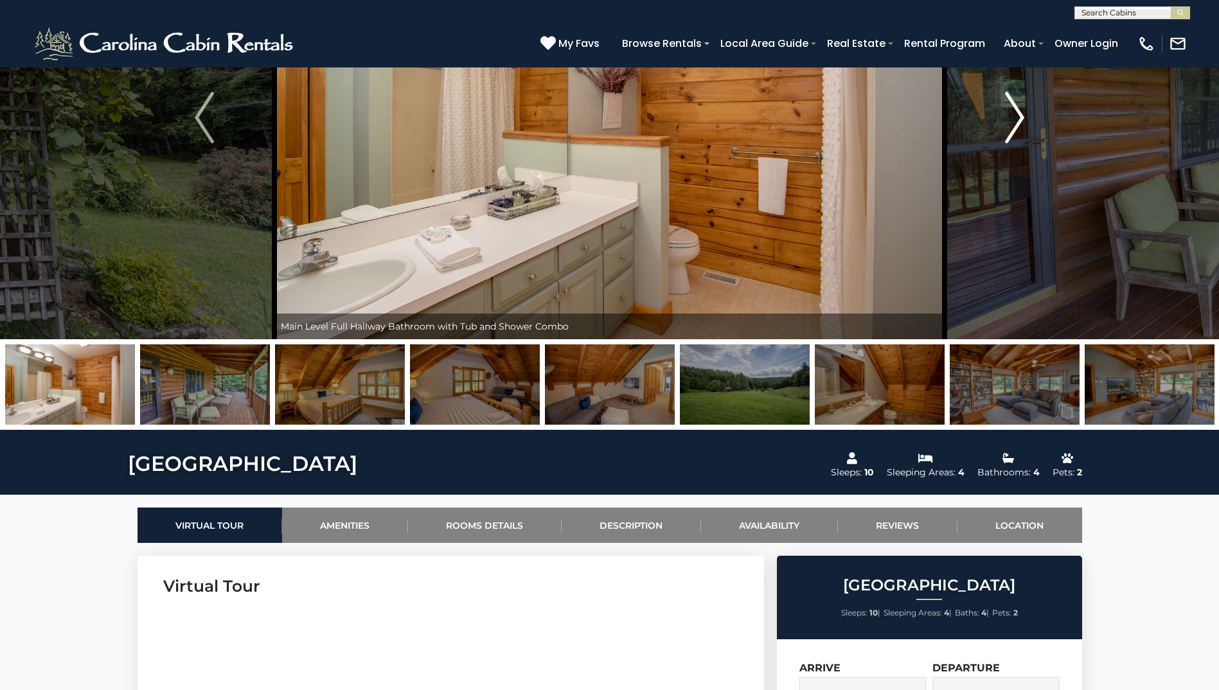
click at [1018, 119] on img "Next" at bounding box center [1014, 117] width 19 height 51
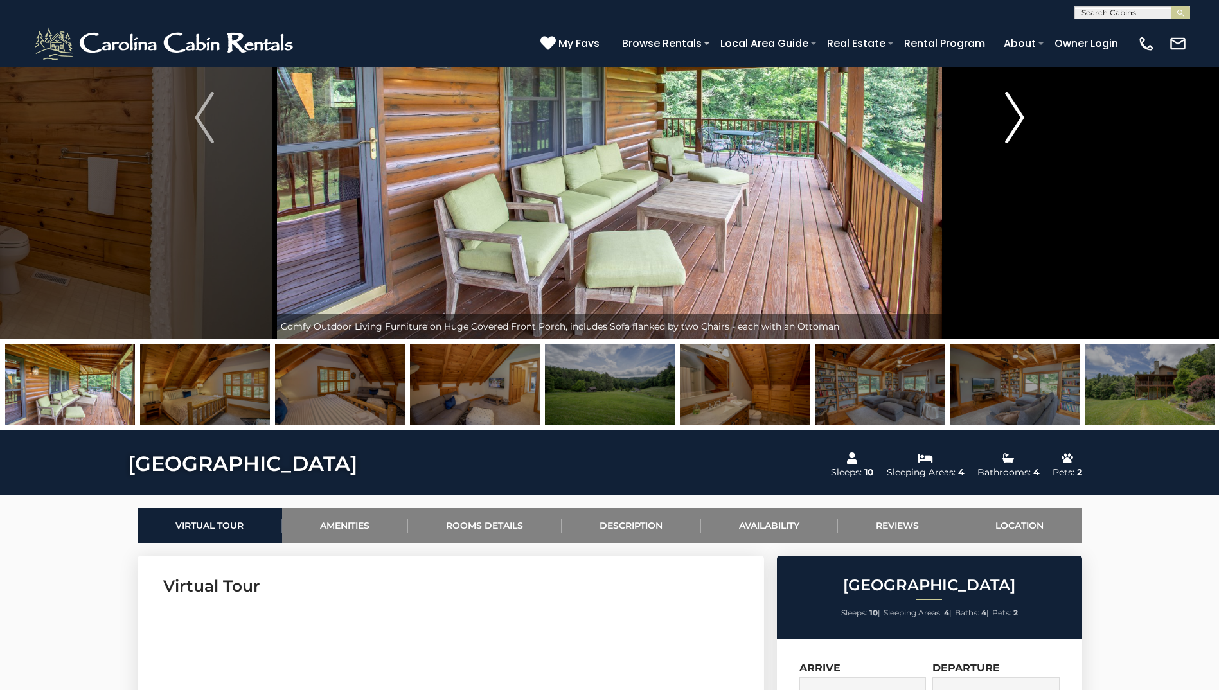
click at [1018, 119] on img "Next" at bounding box center [1014, 117] width 19 height 51
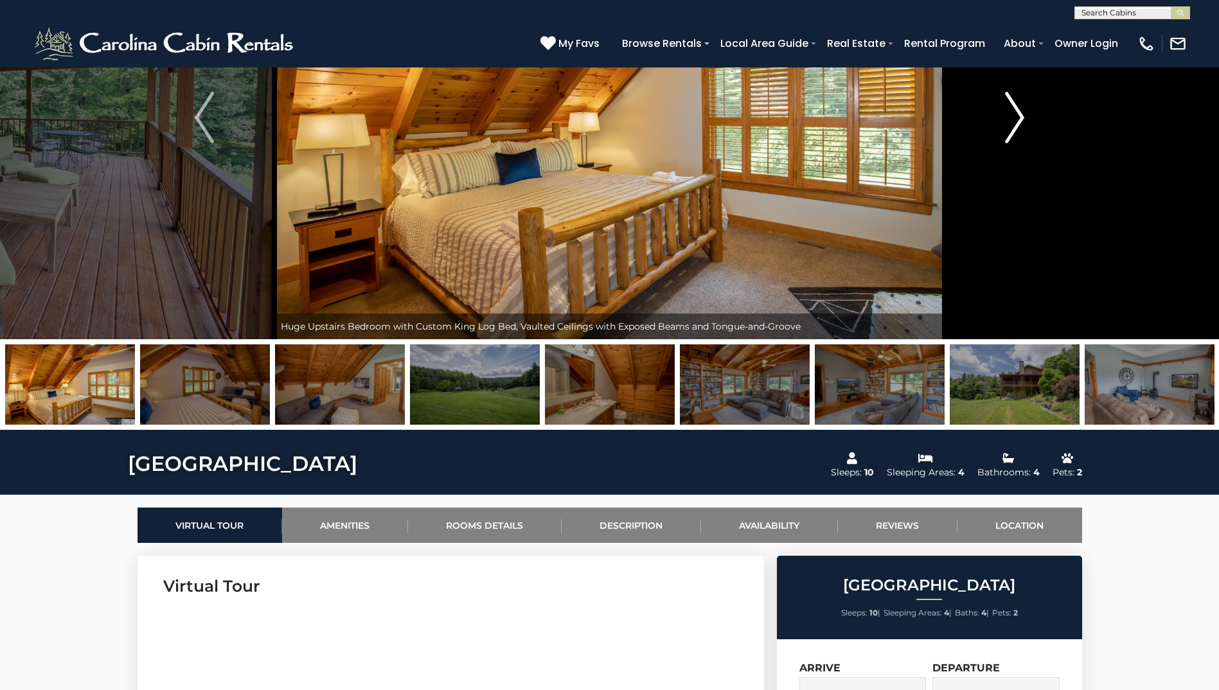
click at [1018, 119] on img "Next" at bounding box center [1014, 117] width 19 height 51
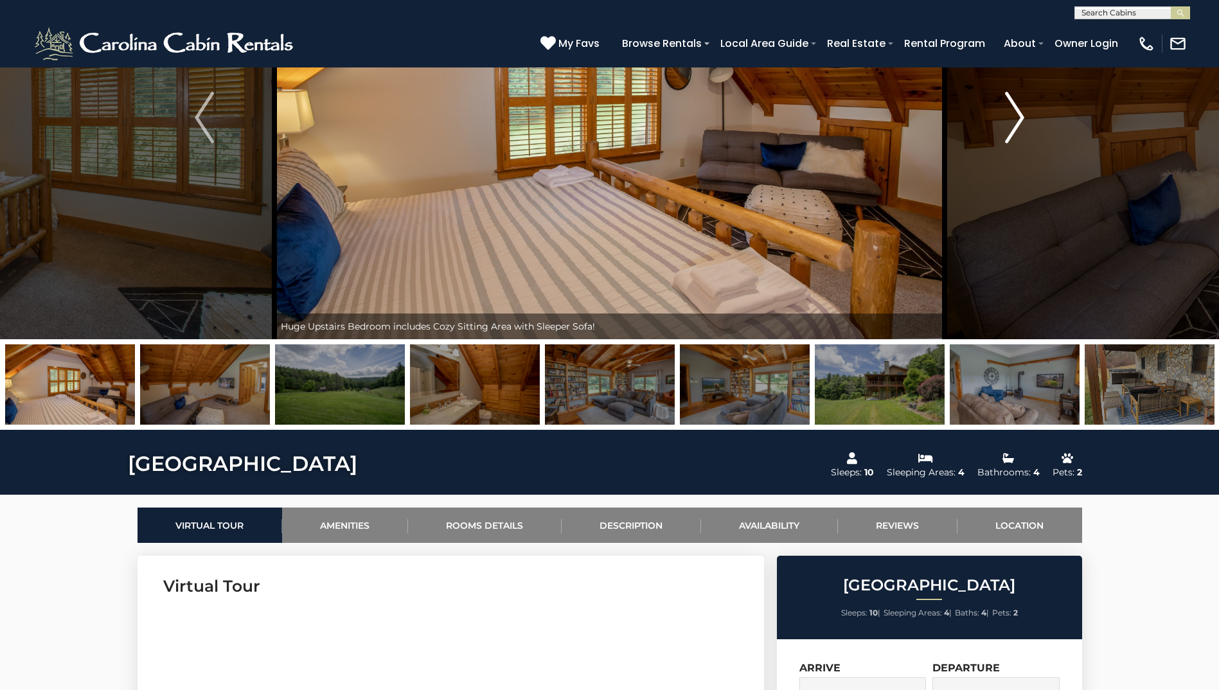
click at [1018, 119] on img "Next" at bounding box center [1014, 117] width 19 height 51
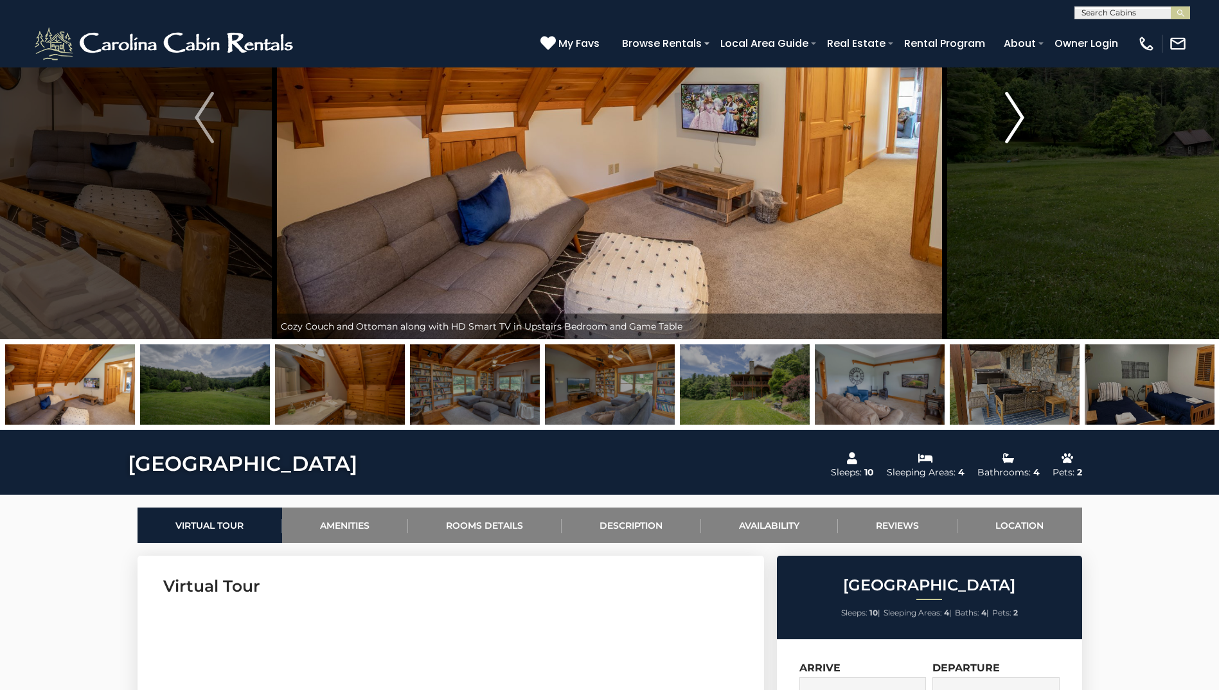
click at [1018, 119] on img "Next" at bounding box center [1014, 117] width 19 height 51
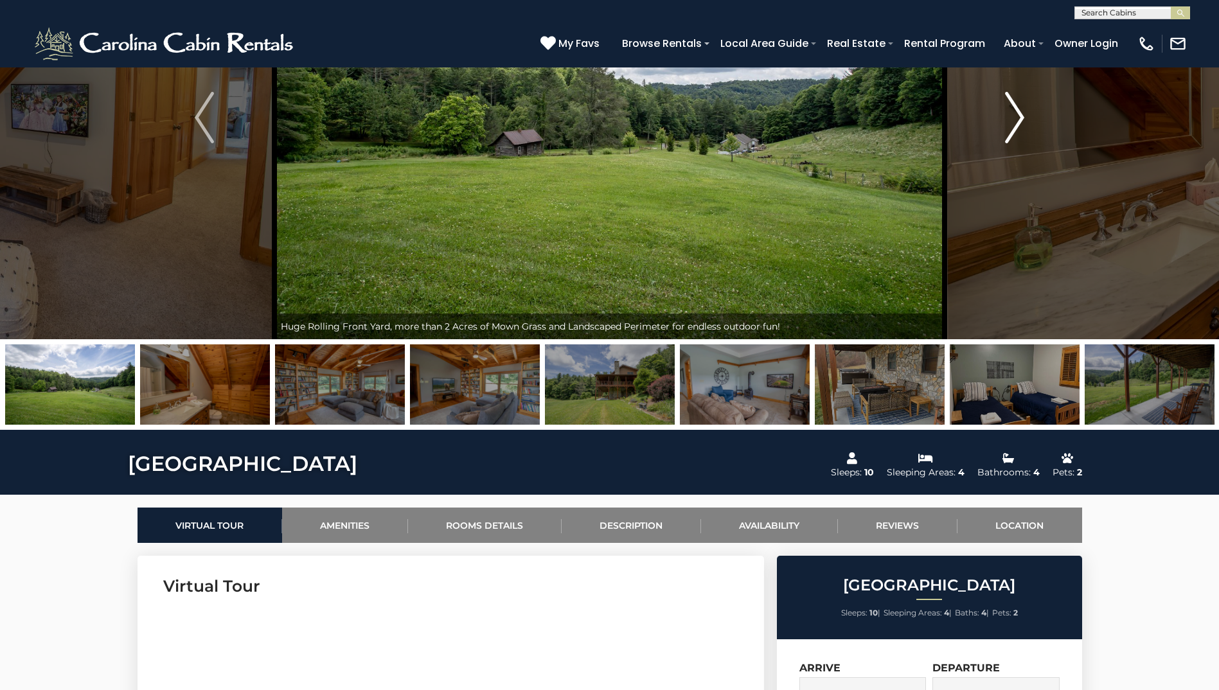
click at [1018, 119] on img "Next" at bounding box center [1014, 117] width 19 height 51
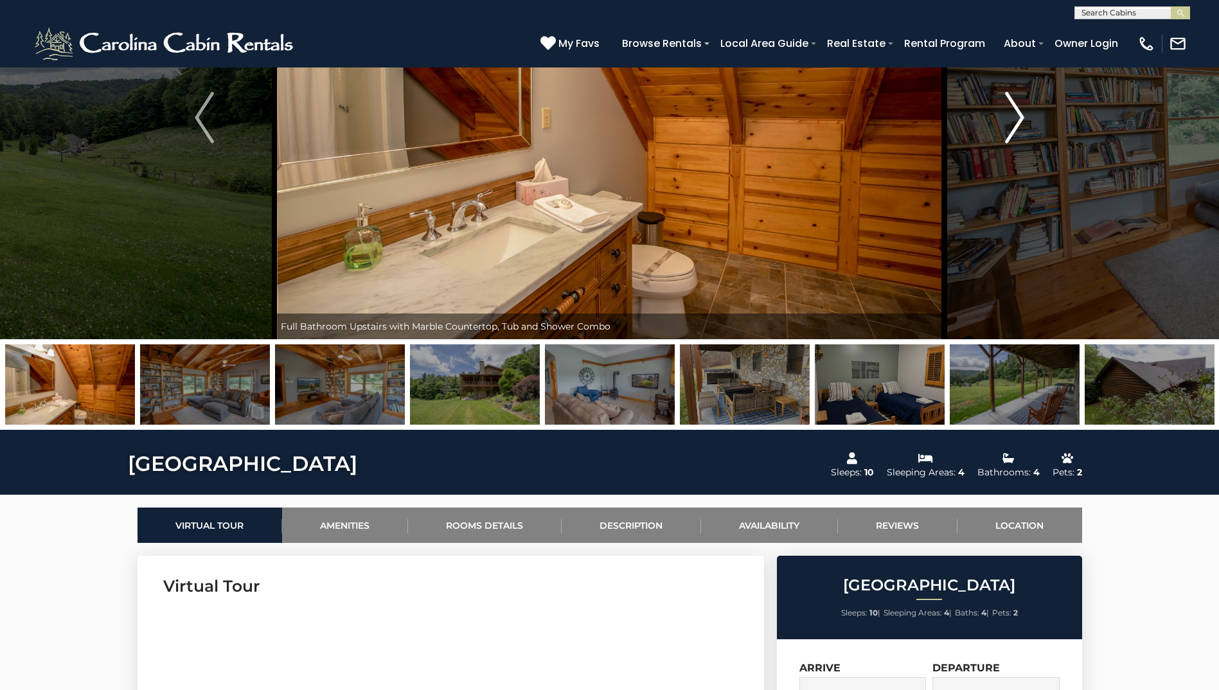
click at [1018, 119] on img "Next" at bounding box center [1014, 117] width 19 height 51
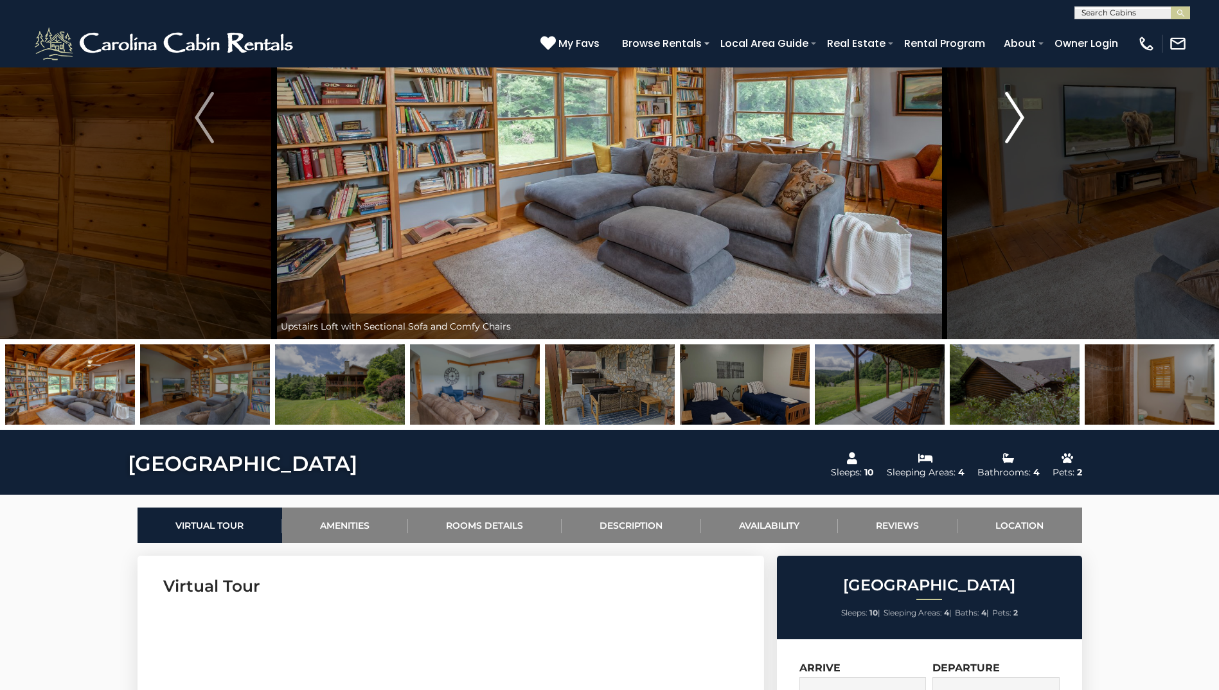
click at [1018, 119] on img "Next" at bounding box center [1014, 117] width 19 height 51
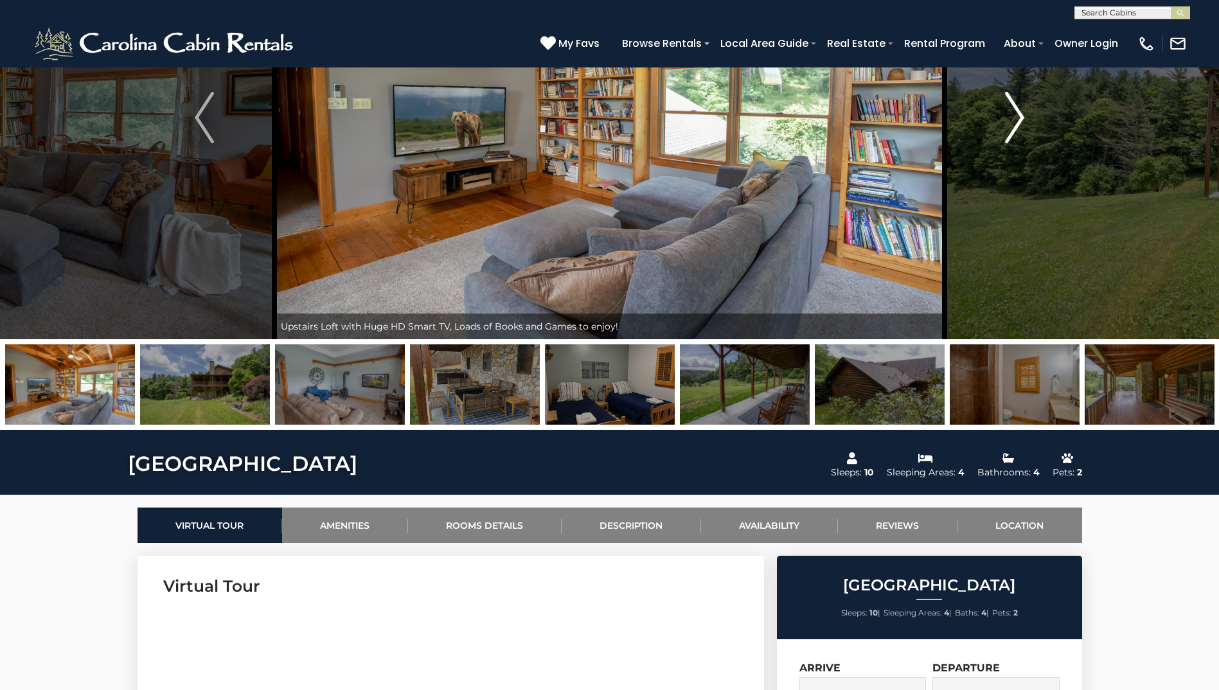
click at [1018, 119] on img "Next" at bounding box center [1014, 117] width 19 height 51
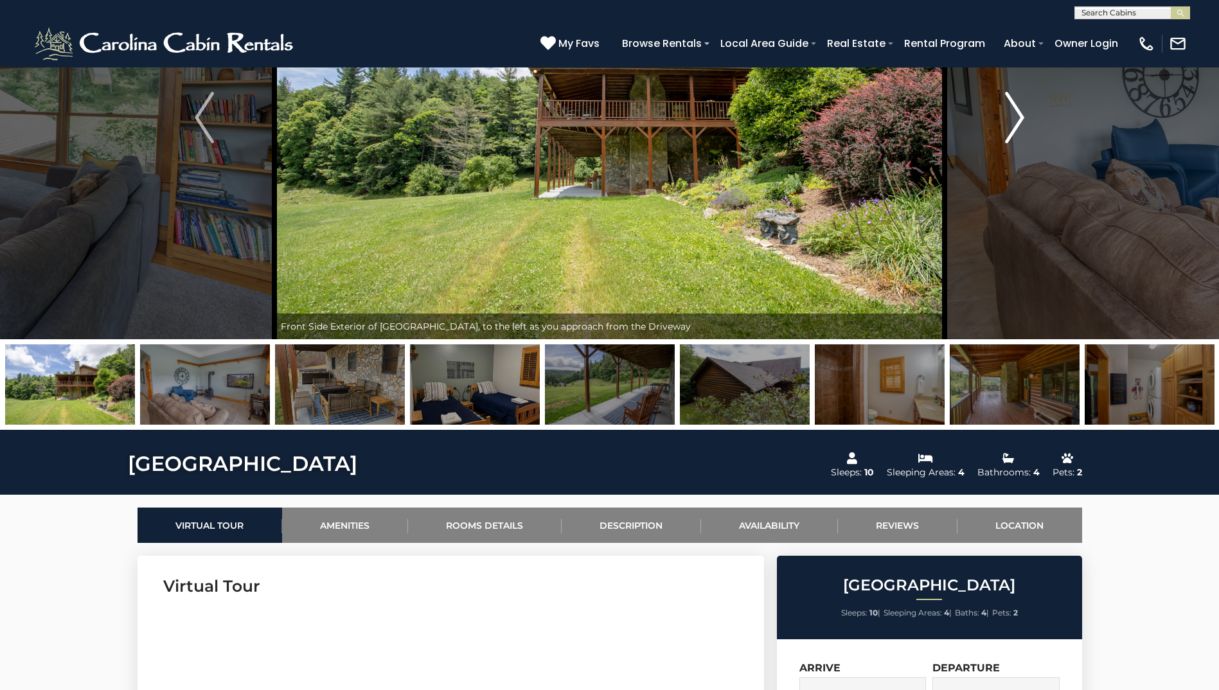
click at [1018, 119] on img "Next" at bounding box center [1014, 117] width 19 height 51
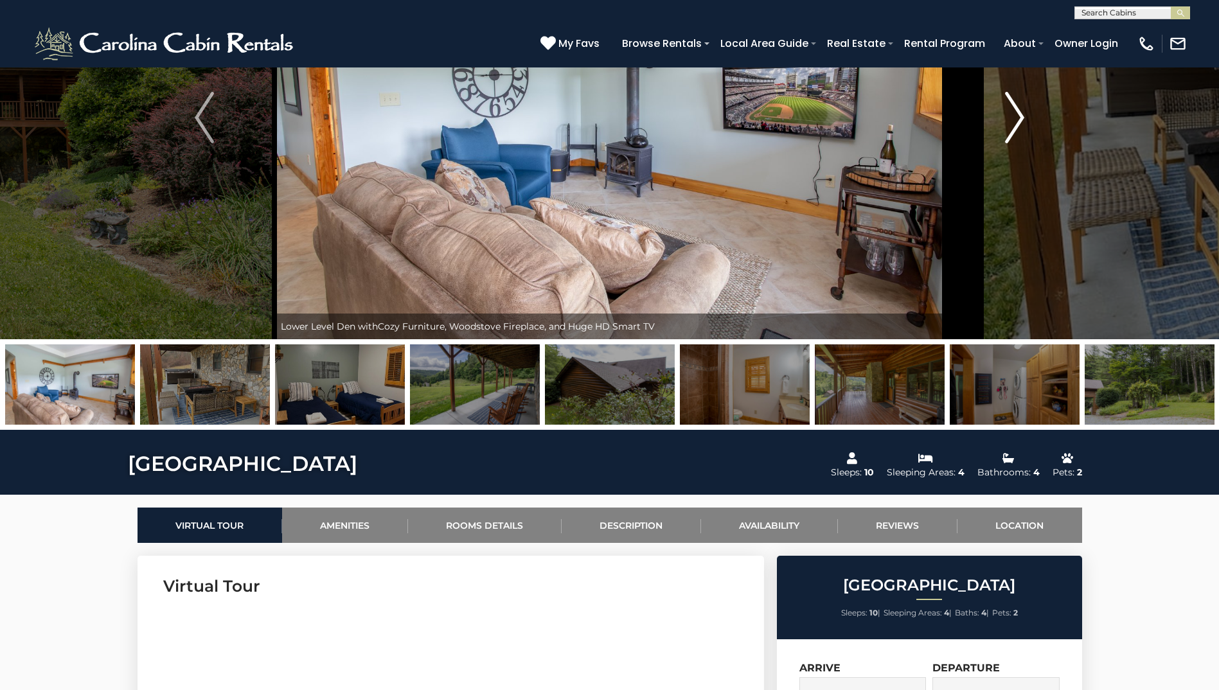
click at [1018, 119] on img "Next" at bounding box center [1014, 117] width 19 height 51
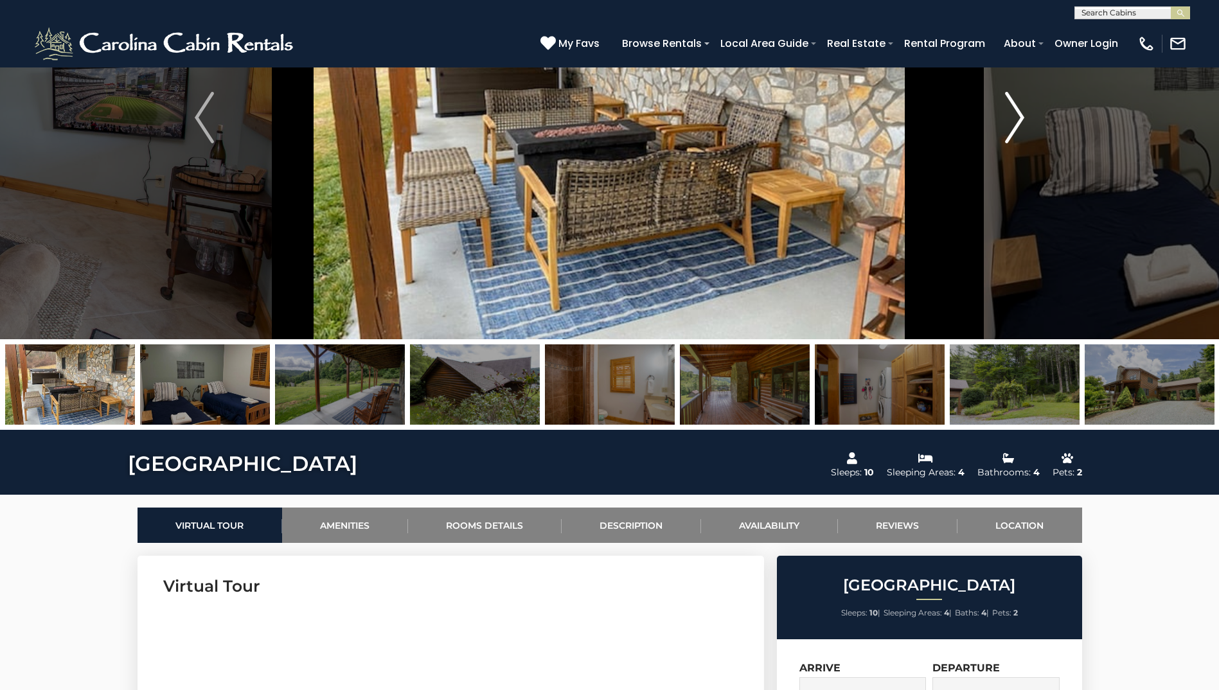
click at [1018, 119] on img "Next" at bounding box center [1014, 117] width 19 height 51
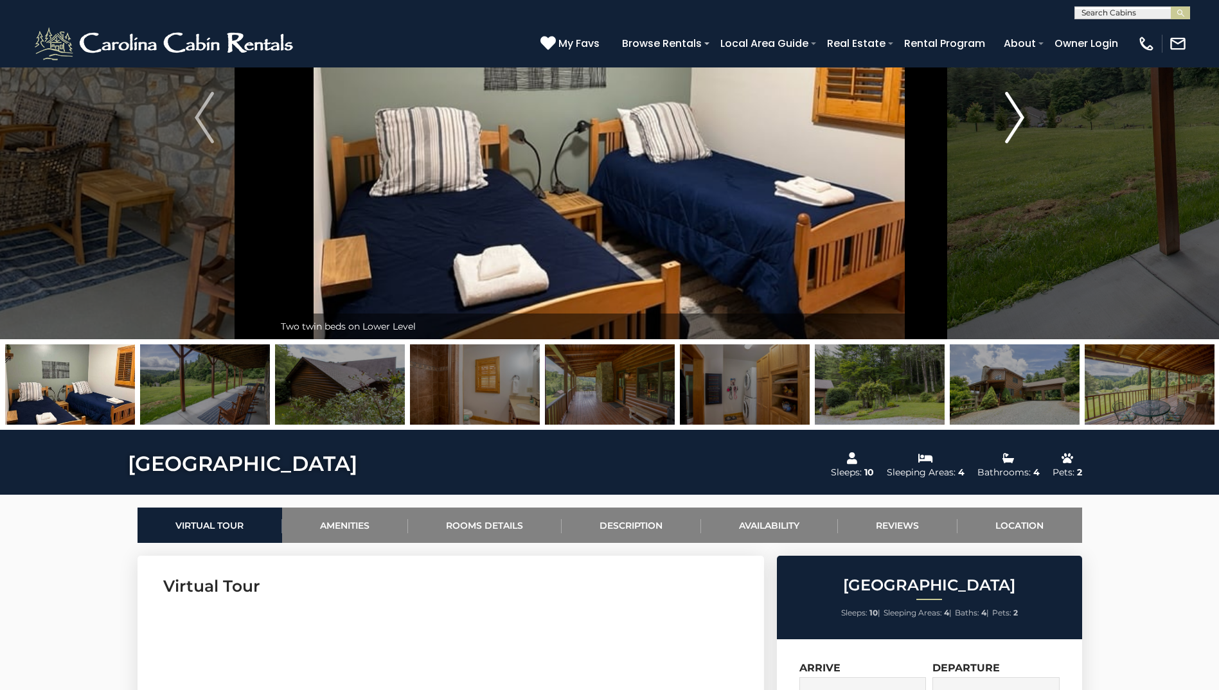
click at [1018, 119] on img "Next" at bounding box center [1014, 117] width 19 height 51
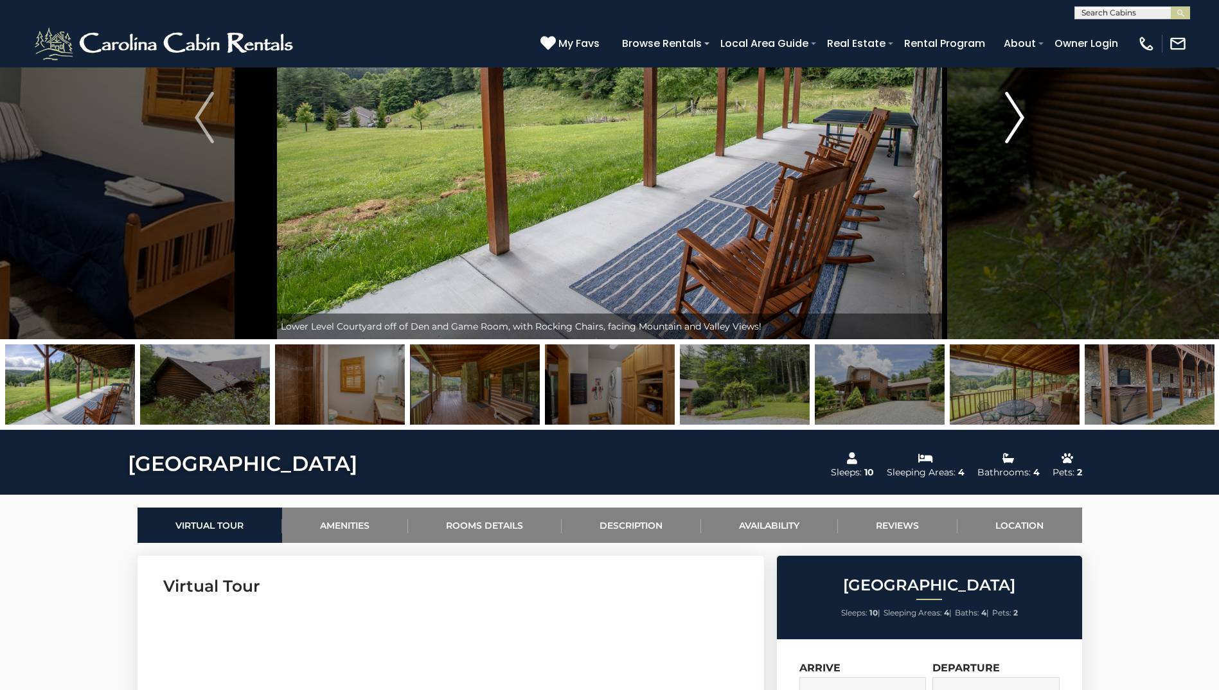
click at [1018, 119] on img "Next" at bounding box center [1014, 117] width 19 height 51
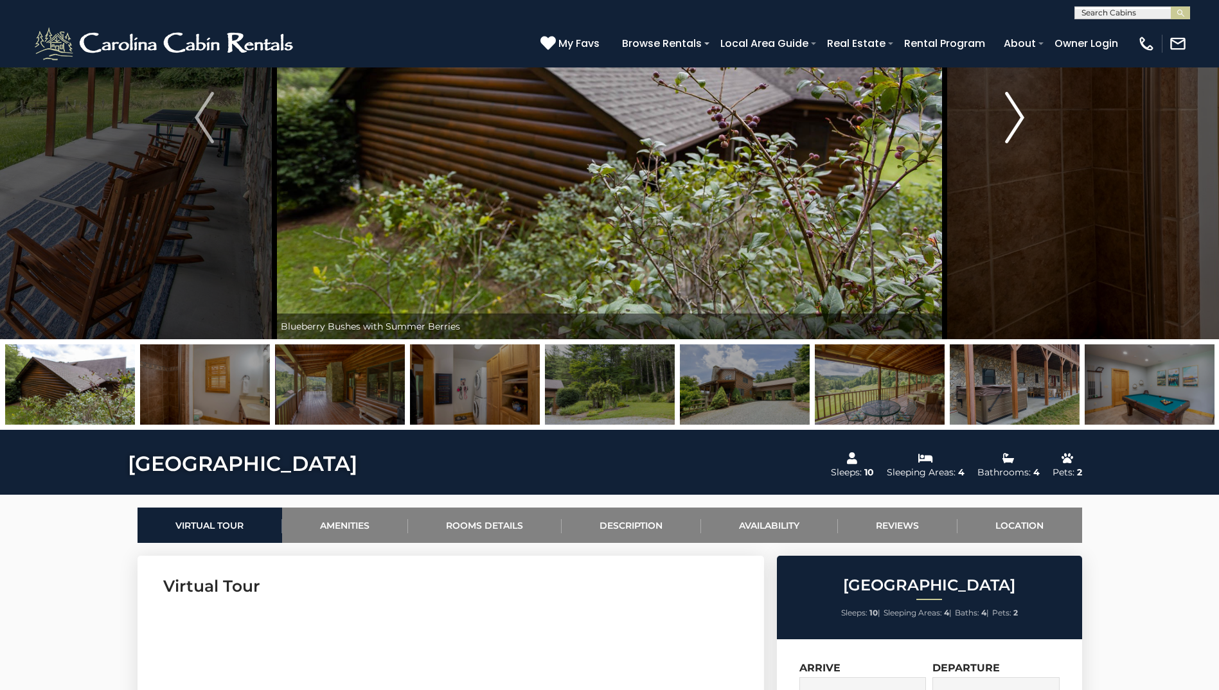
click at [1018, 119] on img "Next" at bounding box center [1014, 117] width 19 height 51
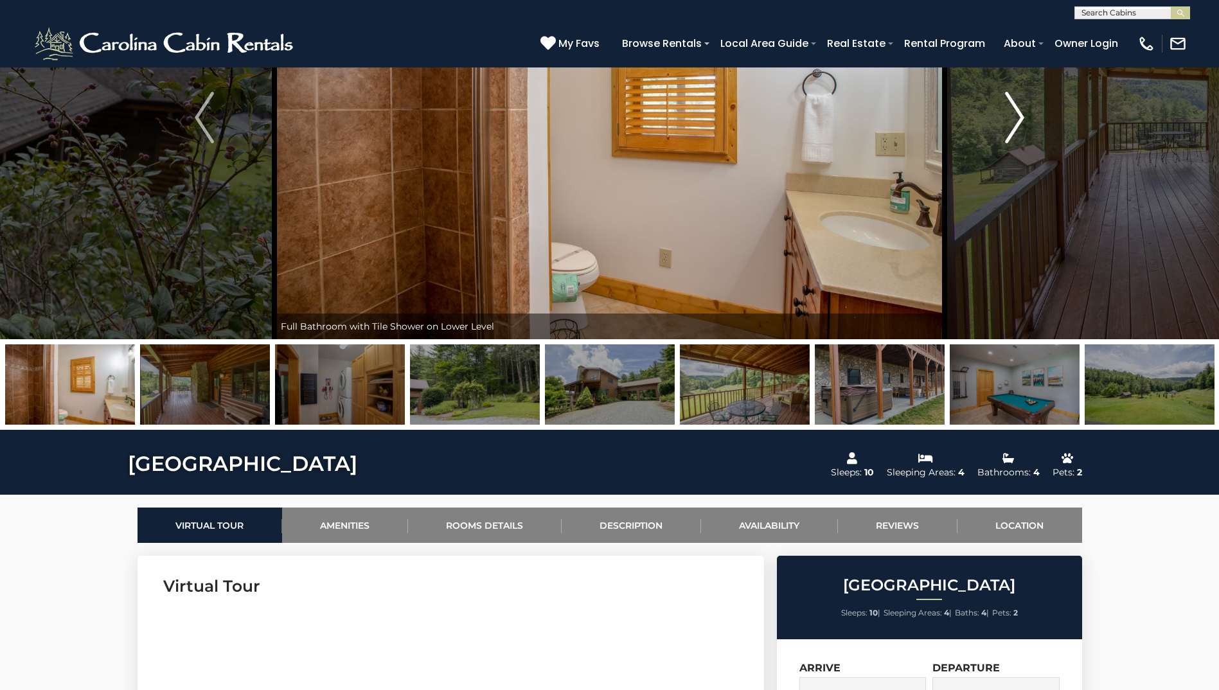
click at [1018, 119] on img "Next" at bounding box center [1014, 117] width 19 height 51
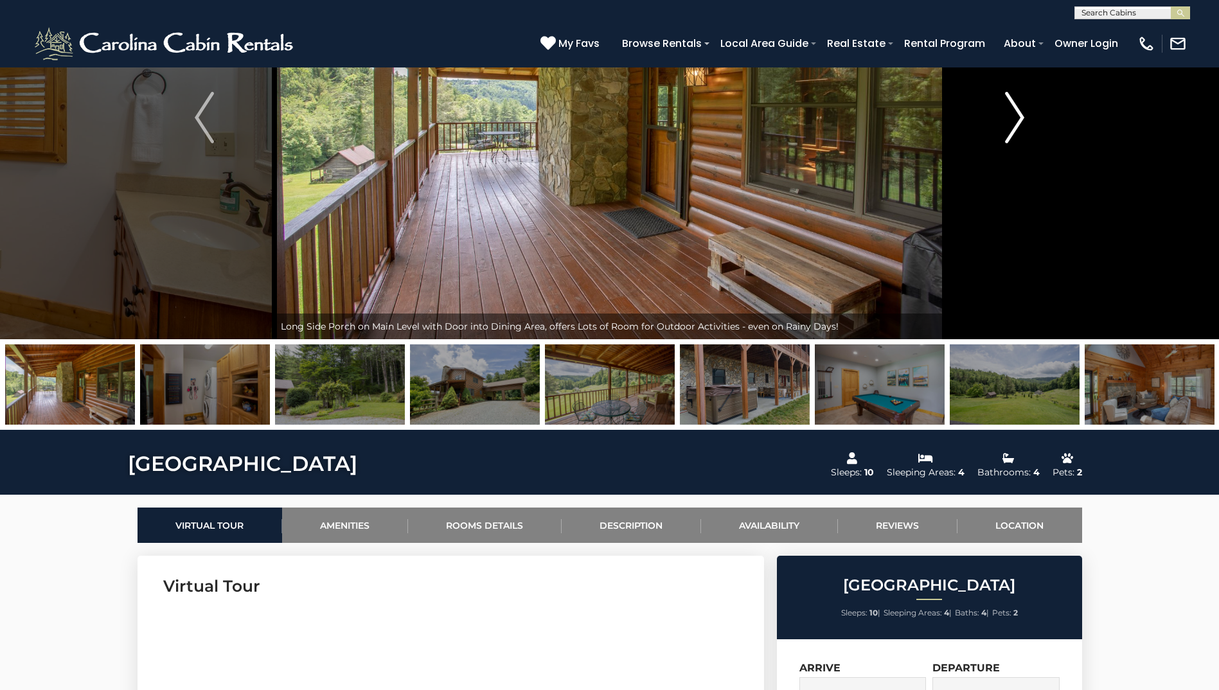
click at [1018, 119] on img "Next" at bounding box center [1014, 117] width 19 height 51
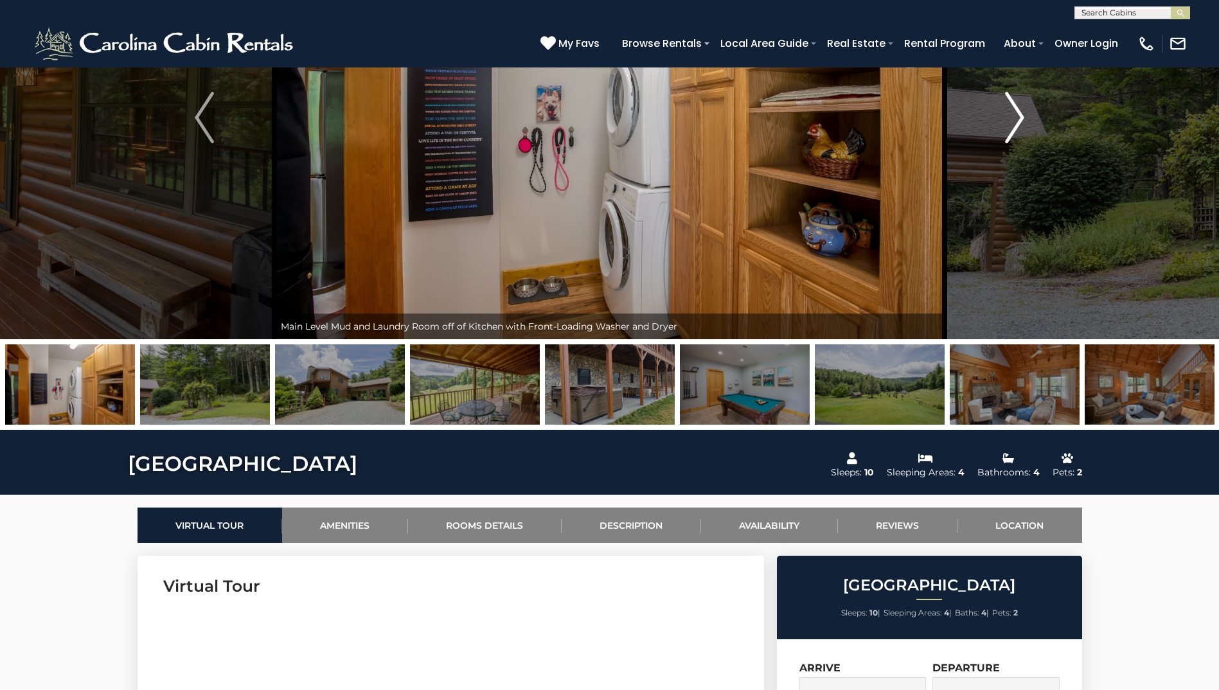
click at [1018, 119] on img "Next" at bounding box center [1014, 117] width 19 height 51
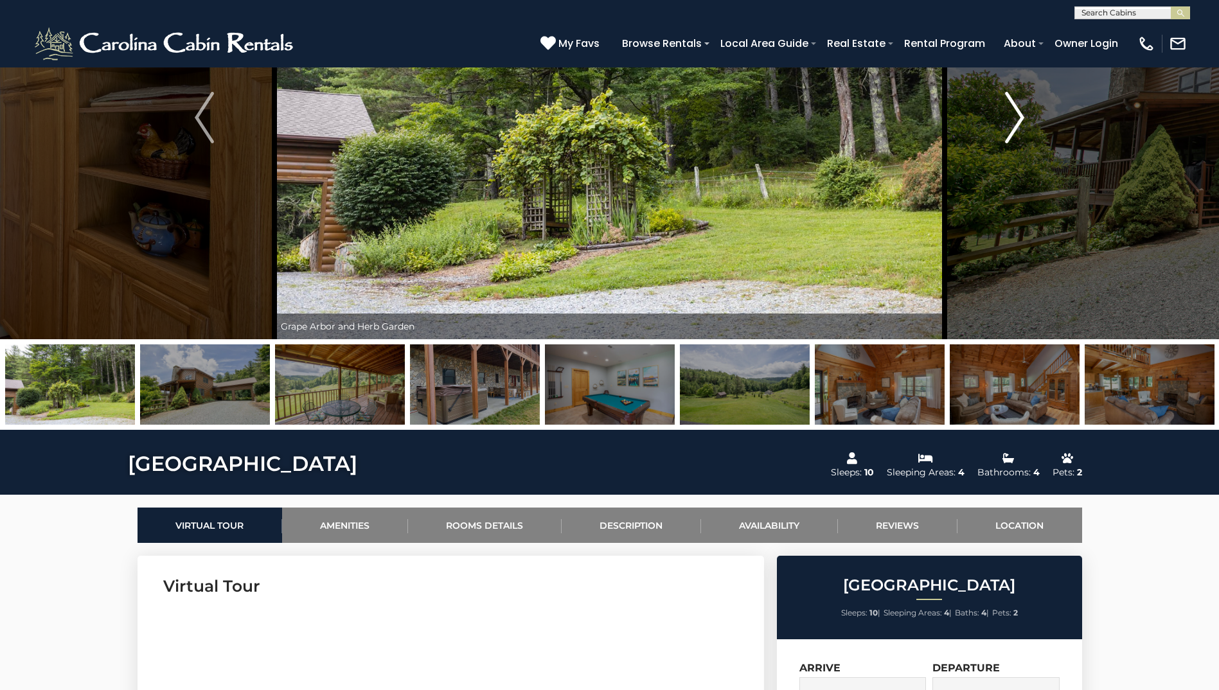
click at [1018, 119] on img "Next" at bounding box center [1014, 117] width 19 height 51
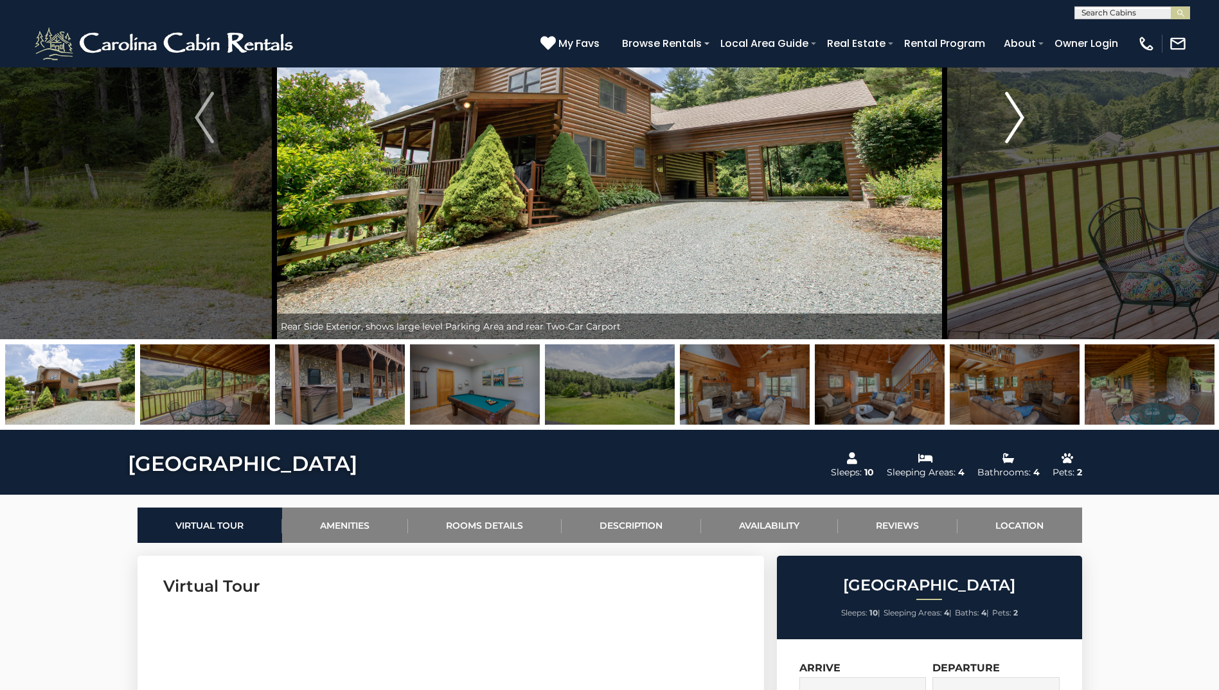
click at [1018, 119] on img "Next" at bounding box center [1014, 117] width 19 height 51
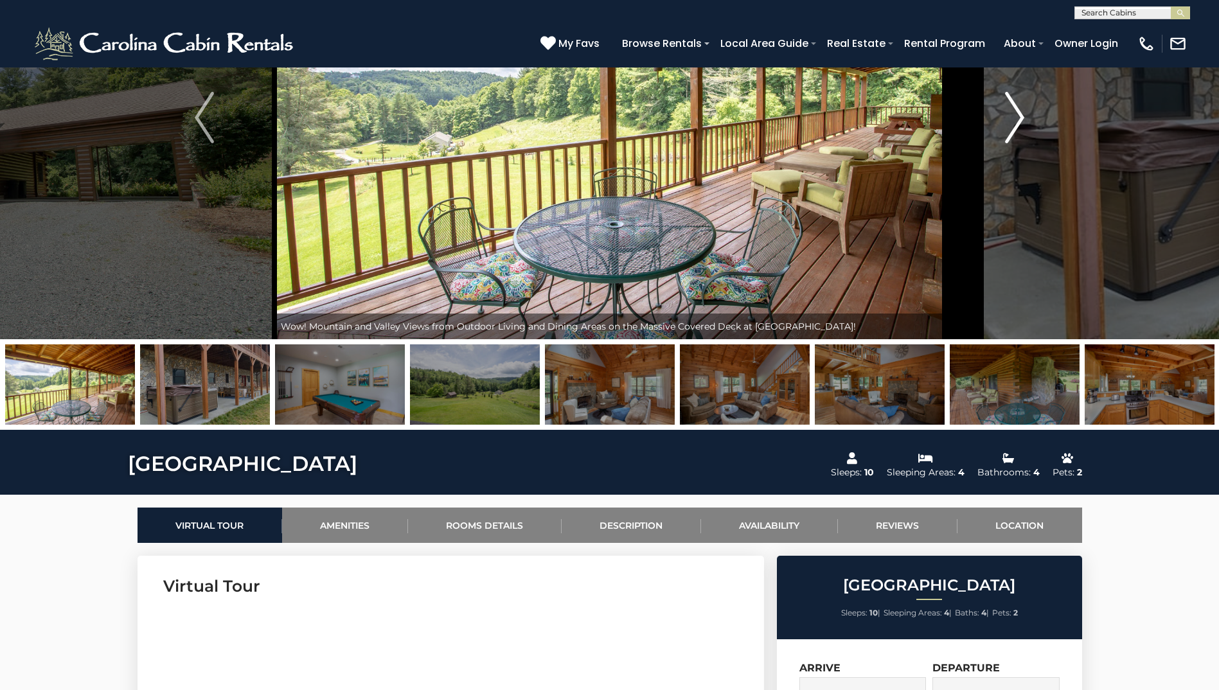
click at [1018, 119] on img "Next" at bounding box center [1014, 117] width 19 height 51
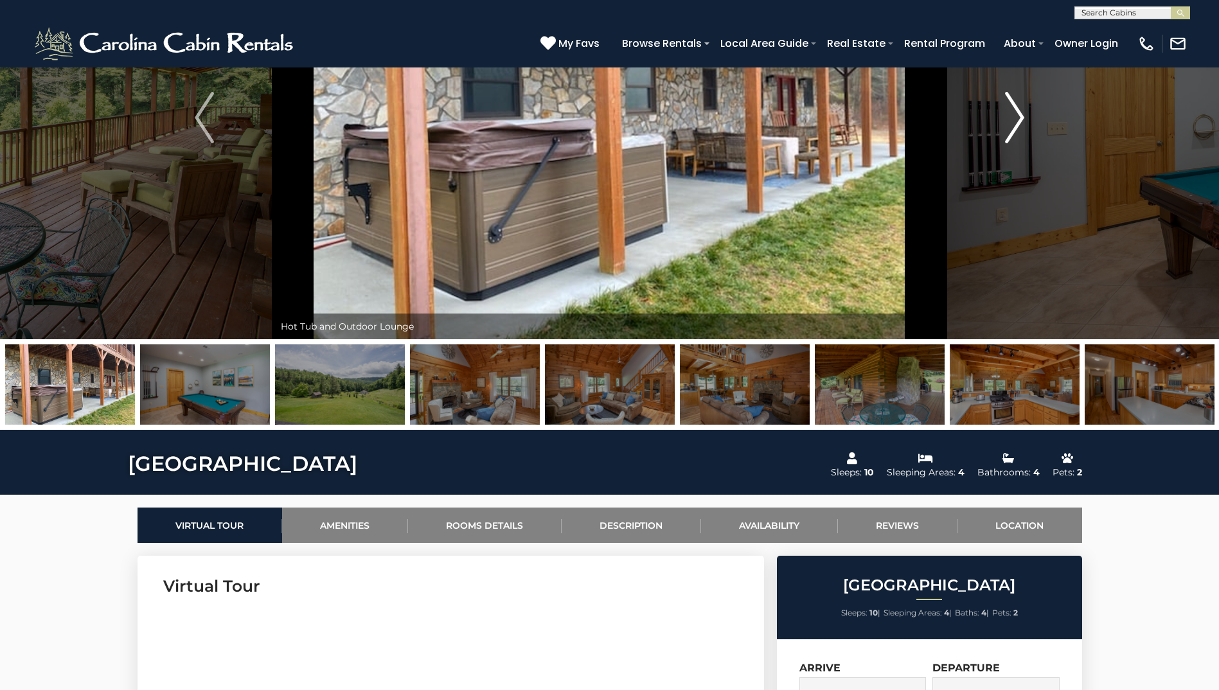
click at [1018, 119] on img "Next" at bounding box center [1014, 117] width 19 height 51
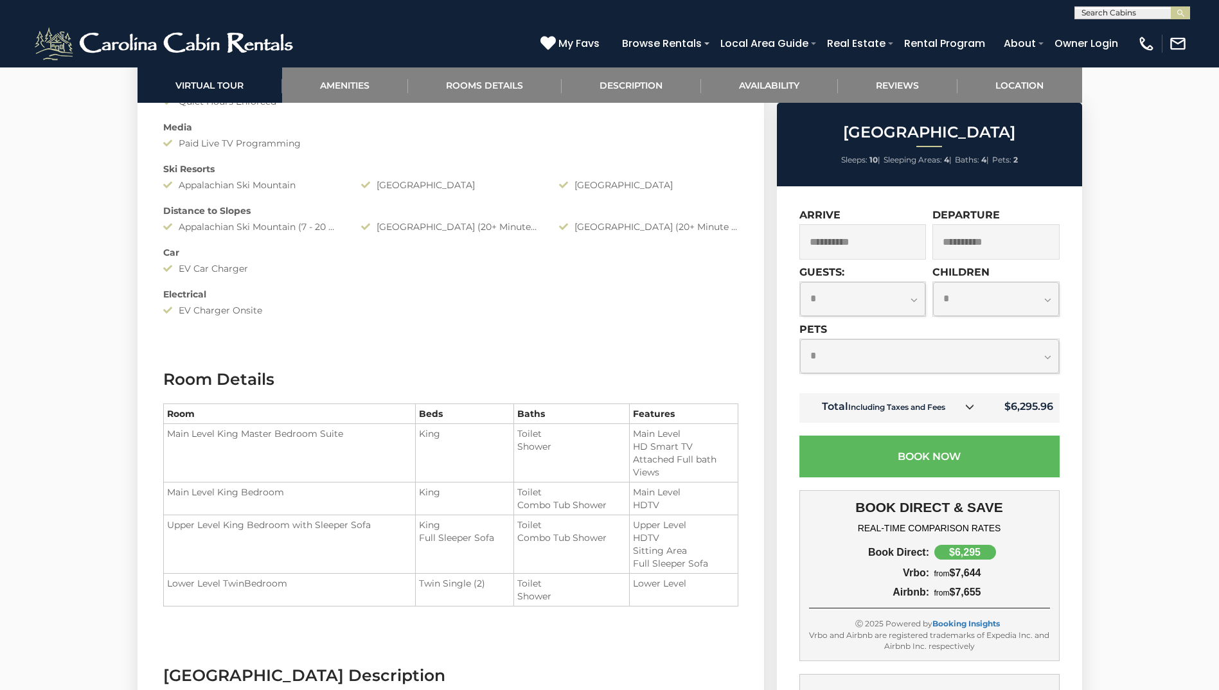
scroll to position [1543, 0]
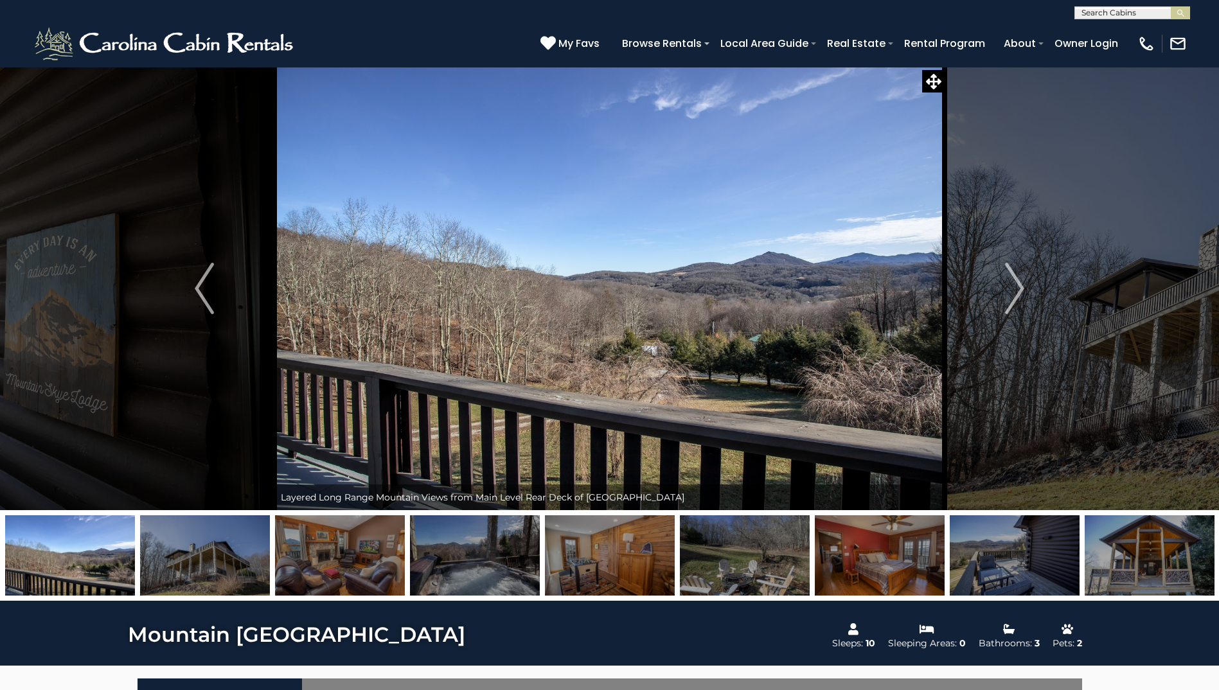
click at [866, 560] on img at bounding box center [880, 556] width 130 height 80
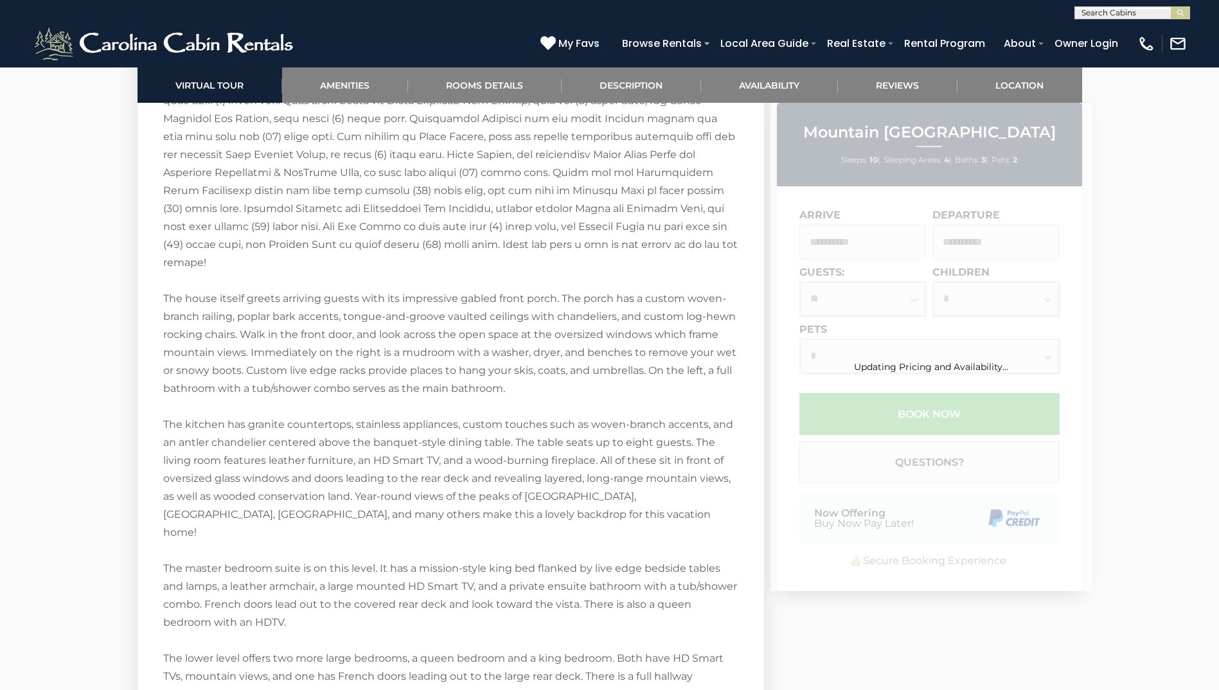
scroll to position [2914, 0]
